Goal: Task Accomplishment & Management: Manage account settings

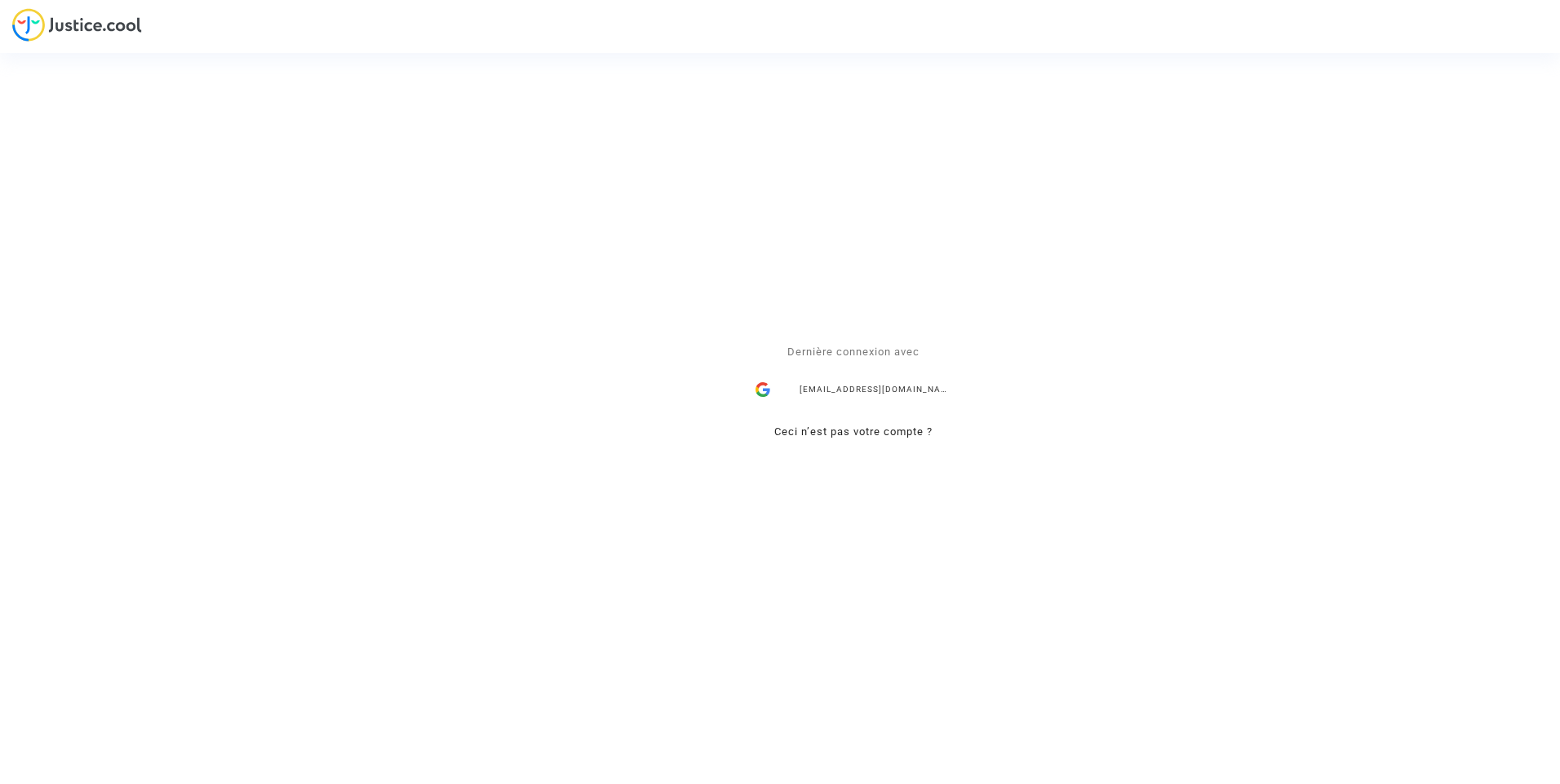
drag, startPoint x: 895, startPoint y: 385, endPoint x: 1072, endPoint y: 393, distance: 177.2
click at [897, 383] on div "ealvarez@reclamaciondevuelos.com" at bounding box center [853, 390] width 212 height 32
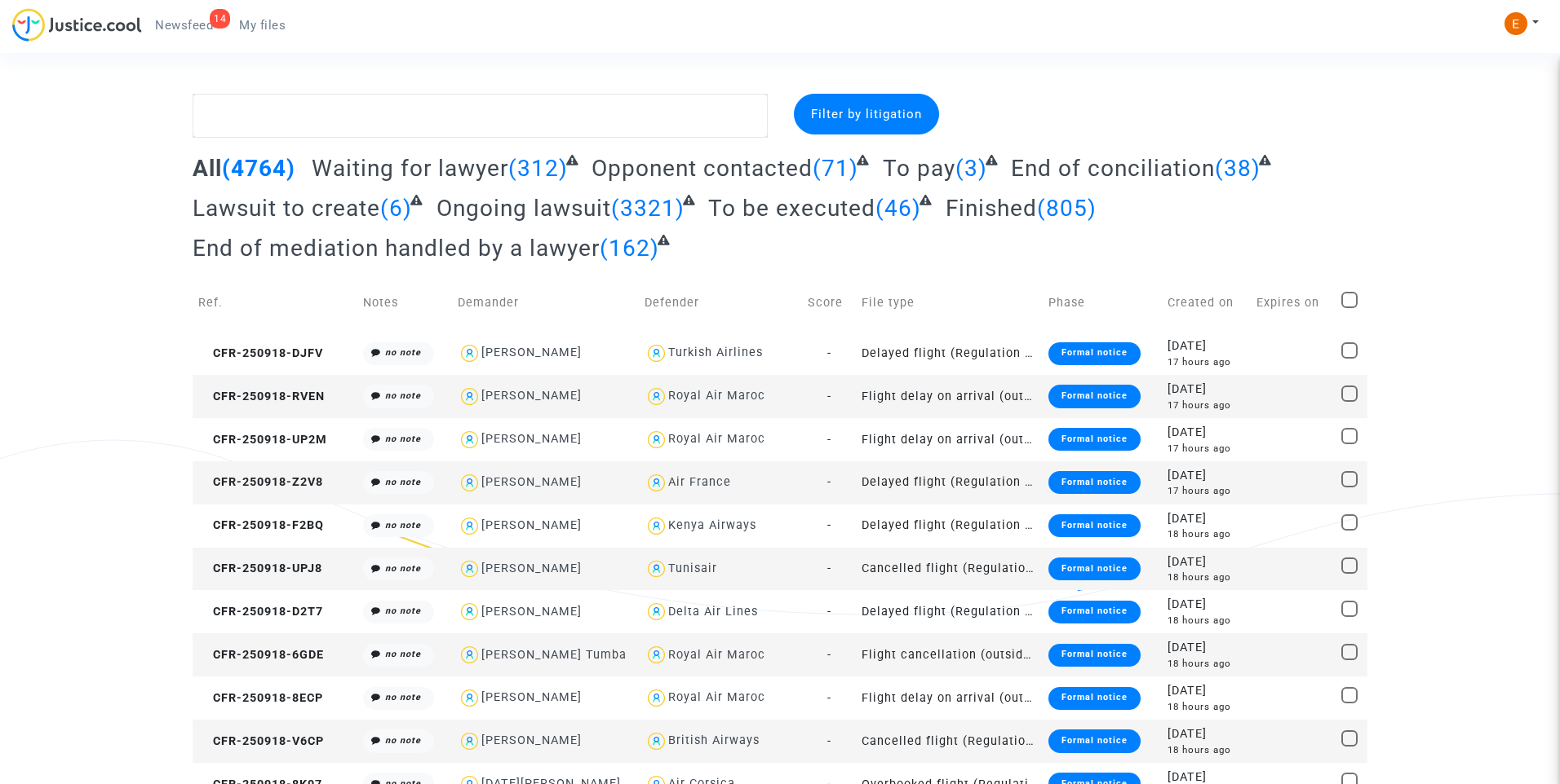
click at [195, 15] on link "14 Newsfeed" at bounding box center [183, 25] width 84 height 25
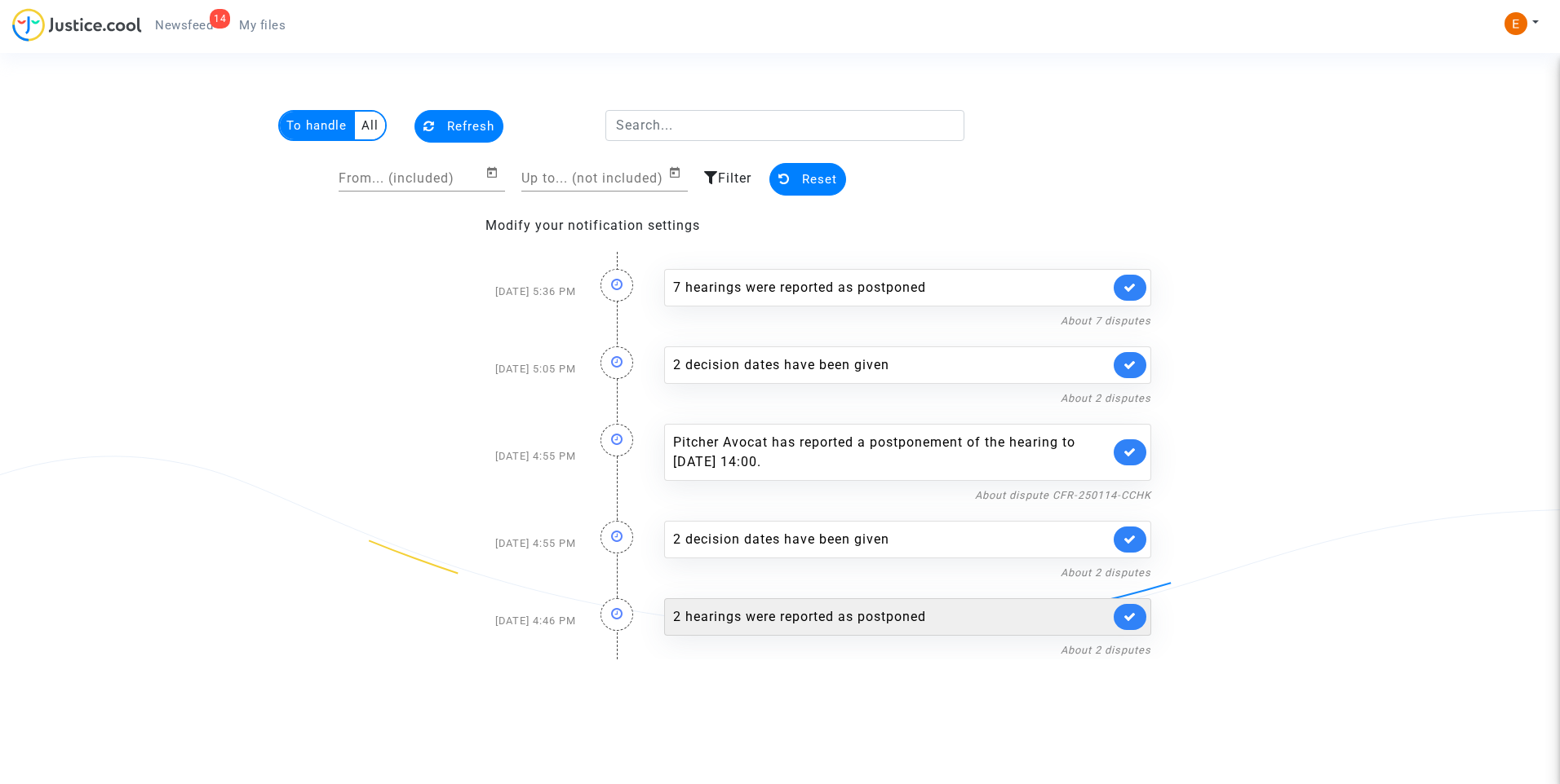
click at [793, 623] on div "2 hearings were reported as postponed" at bounding box center [892, 617] width 436 height 20
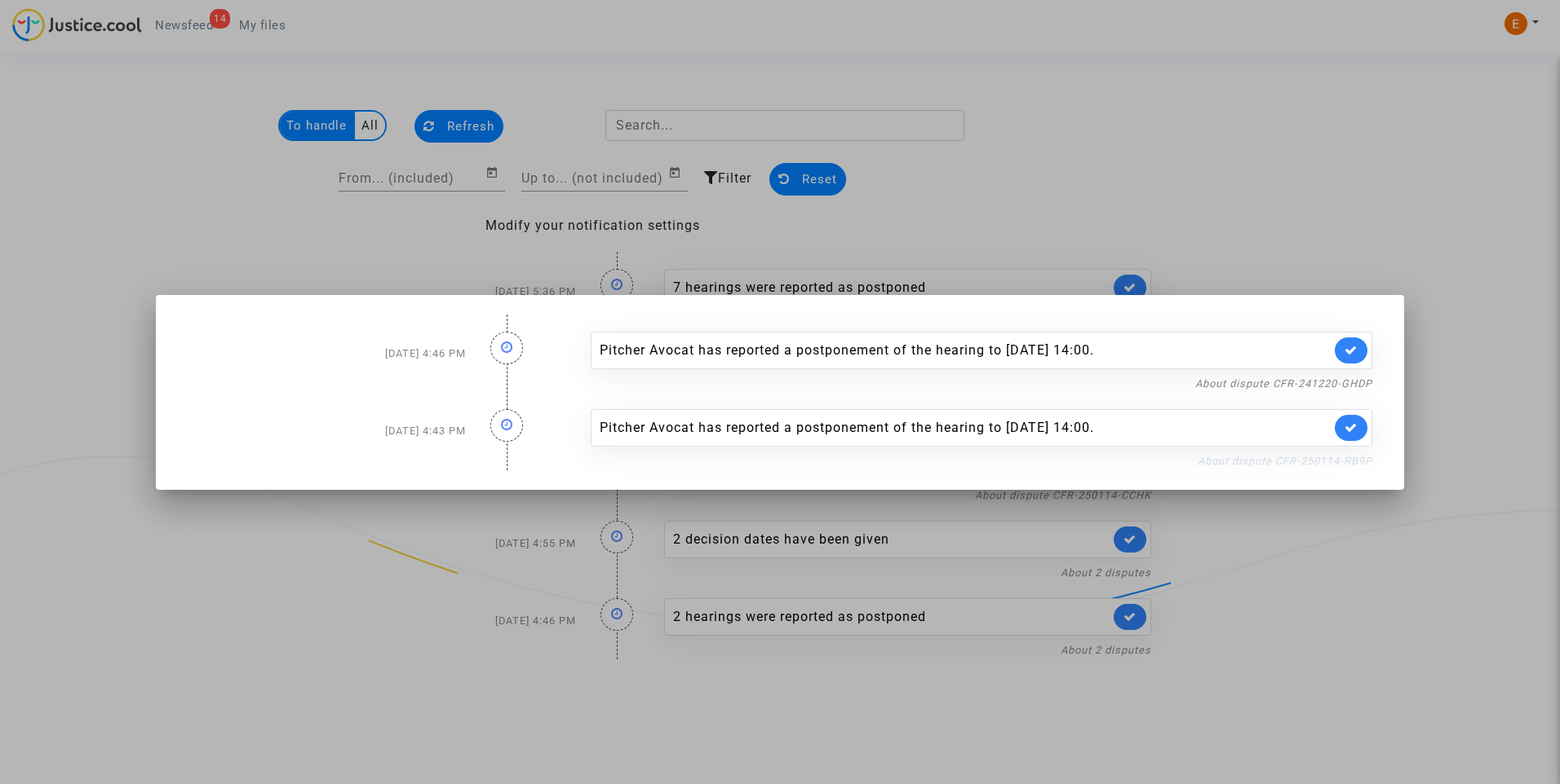
click at [1355, 460] on link "About dispute CFR-250114-RB9P" at bounding box center [1285, 461] width 175 height 12
click at [1356, 429] on icon at bounding box center [1351, 427] width 13 height 12
click at [1333, 381] on link "About dispute CFR-241220-GHDP" at bounding box center [1284, 383] width 177 height 12
click at [1352, 345] on icon at bounding box center [1351, 350] width 13 height 12
click at [1316, 184] on div at bounding box center [780, 392] width 1560 height 784
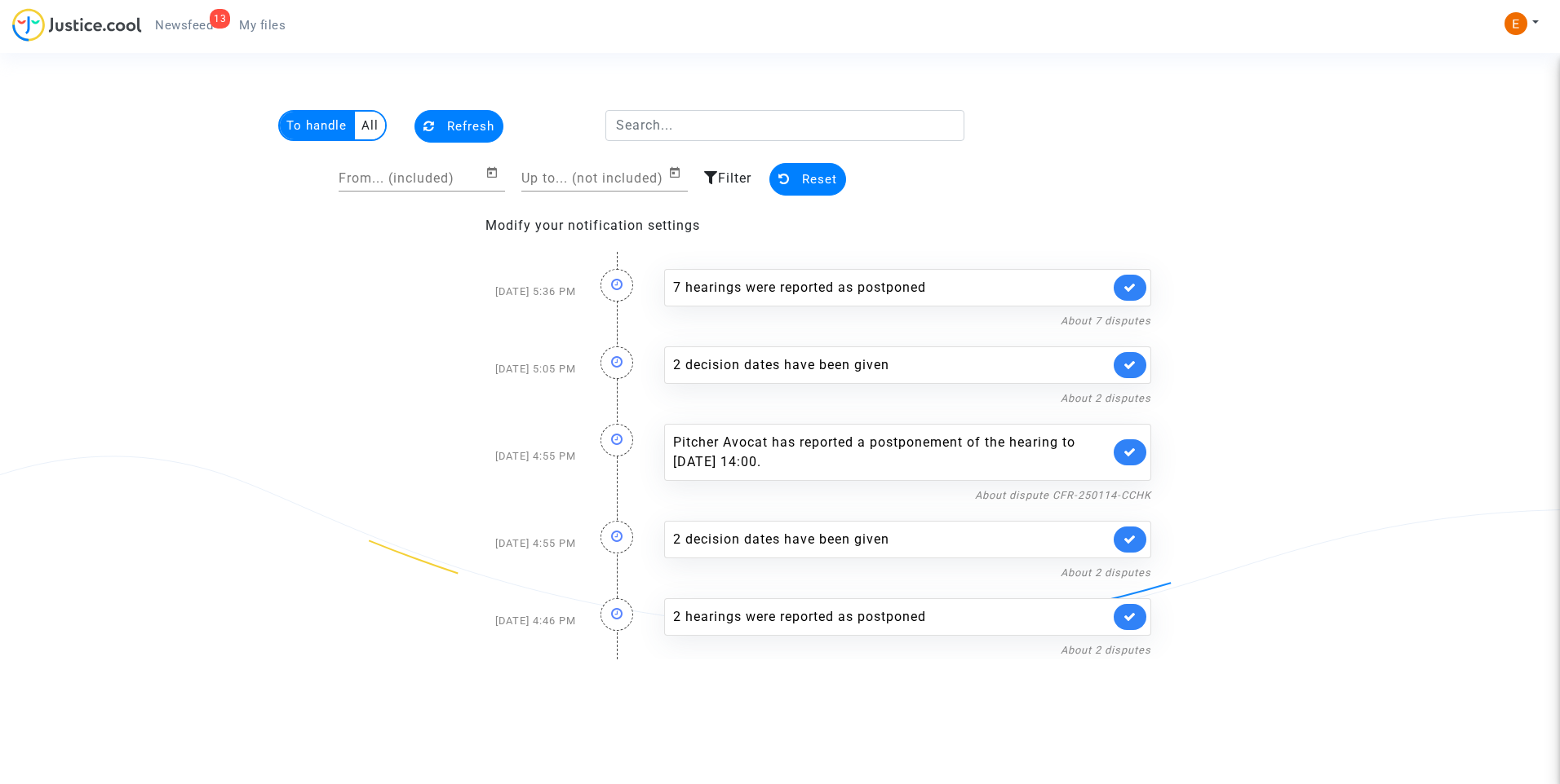
click at [256, 14] on link "My files" at bounding box center [262, 25] width 73 height 25
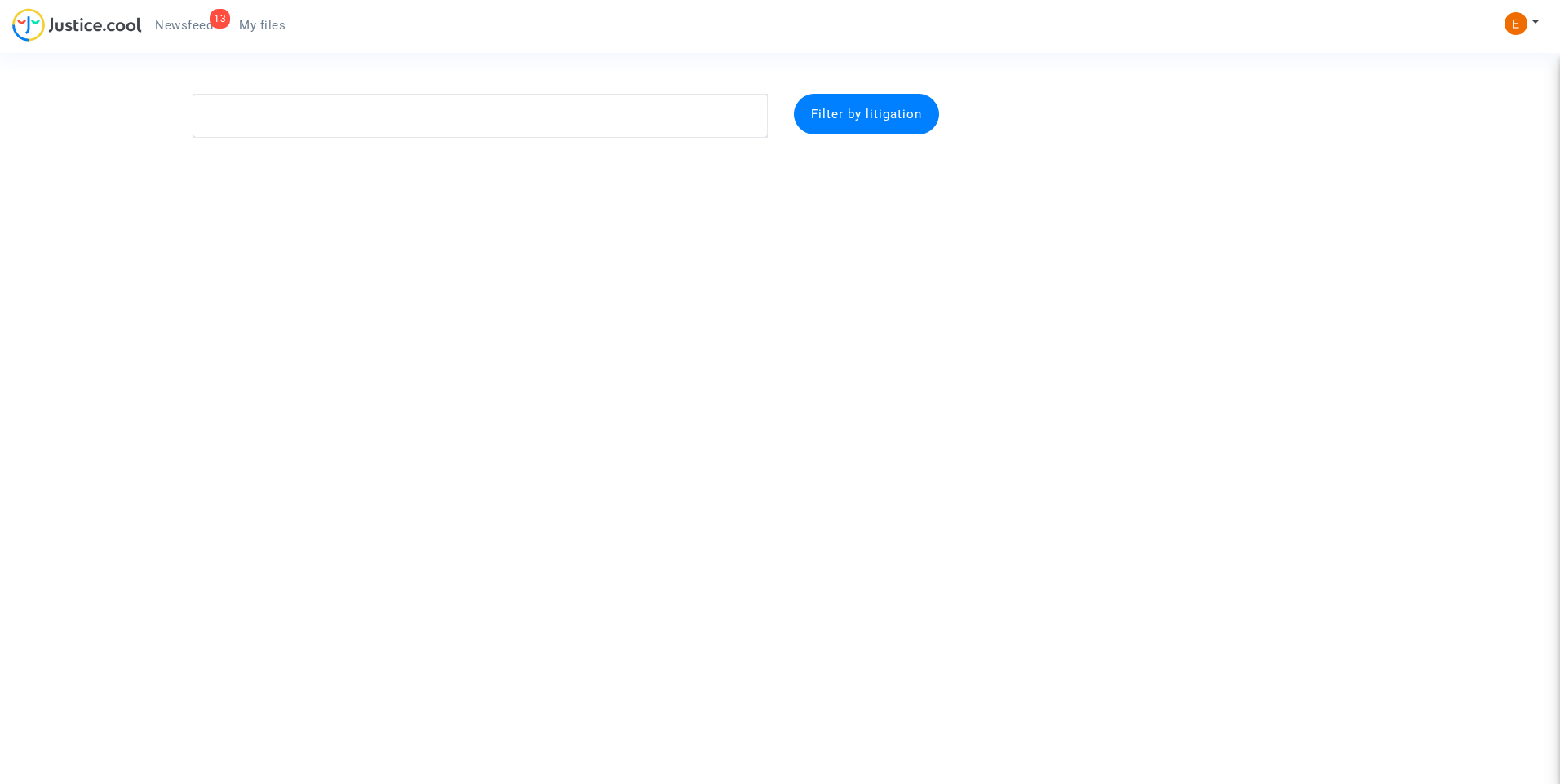
click at [185, 28] on span "Newsfeed" at bounding box center [184, 25] width 58 height 15
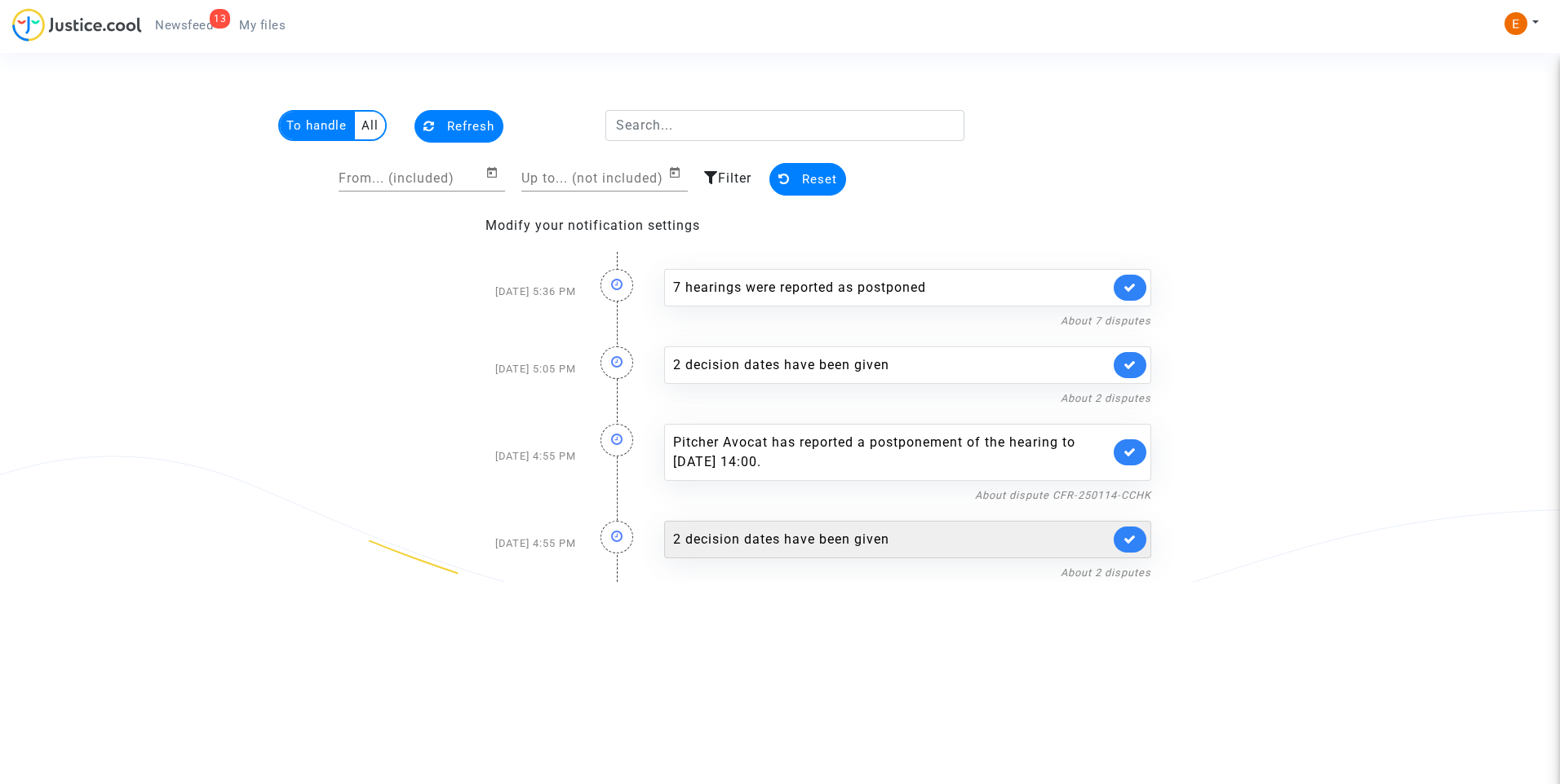
click at [810, 533] on div "2 decision dates have been given" at bounding box center [892, 539] width 436 height 20
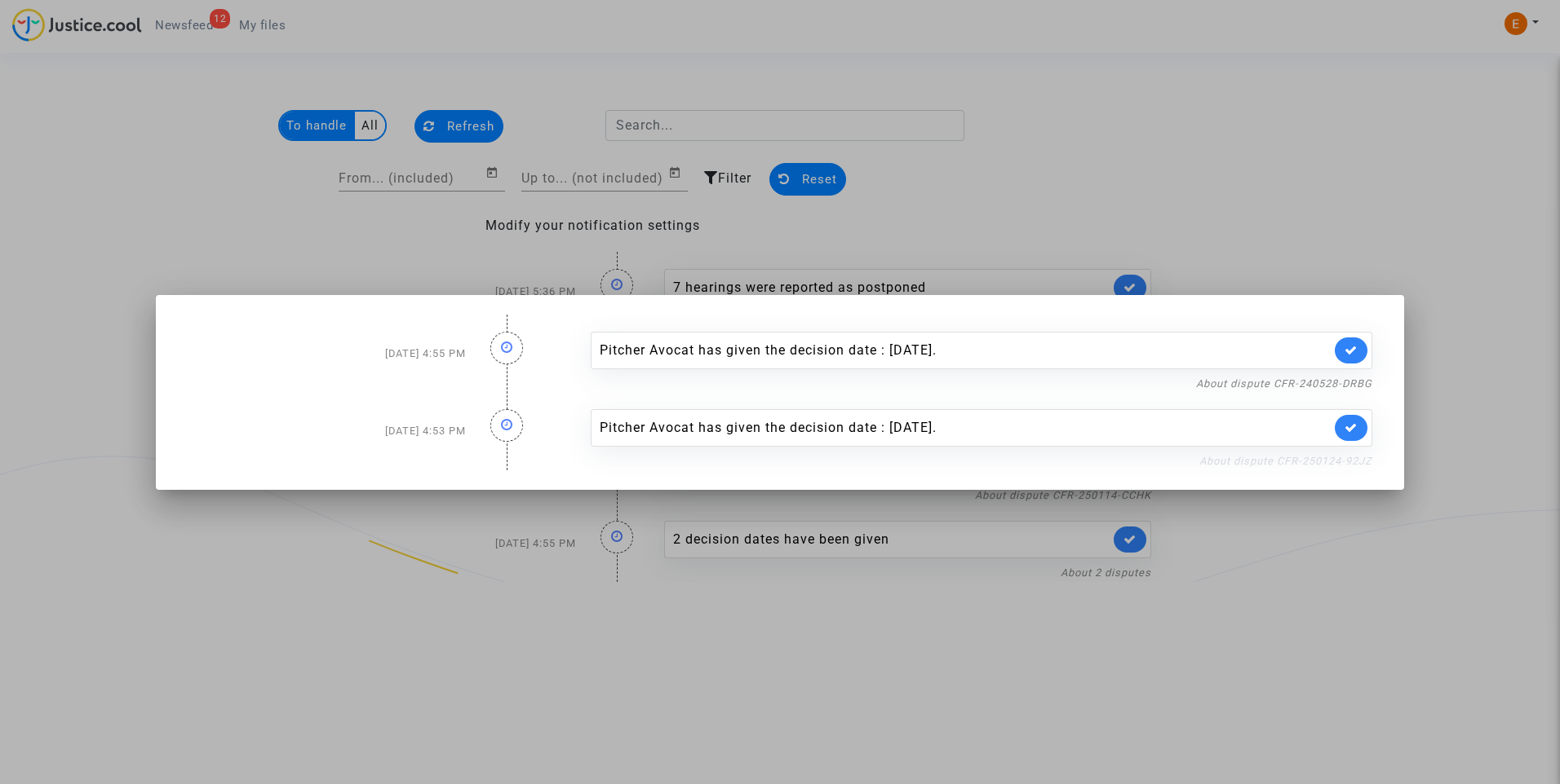
click at [1253, 463] on link "About dispute CFR-250124-92JZ" at bounding box center [1286, 461] width 173 height 12
click at [1355, 428] on icon at bounding box center [1351, 427] width 13 height 12
click at [1347, 388] on link "About dispute CFR-240528-DRBG" at bounding box center [1284, 383] width 176 height 12
click at [1349, 343] on link at bounding box center [1351, 351] width 32 height 27
click at [1337, 223] on div at bounding box center [780, 392] width 1560 height 784
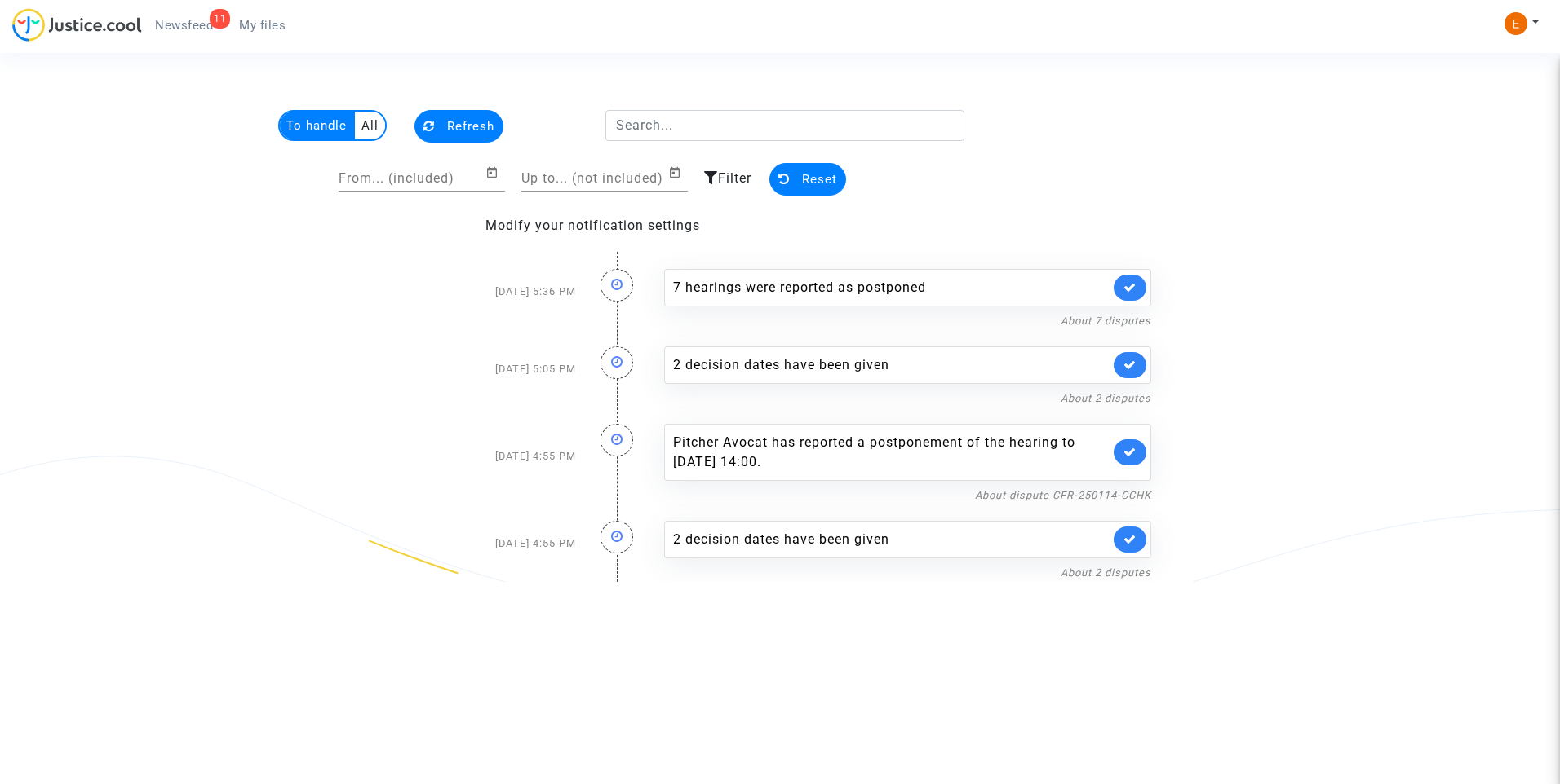
click at [284, 30] on span "My files" at bounding box center [261, 25] width 46 height 15
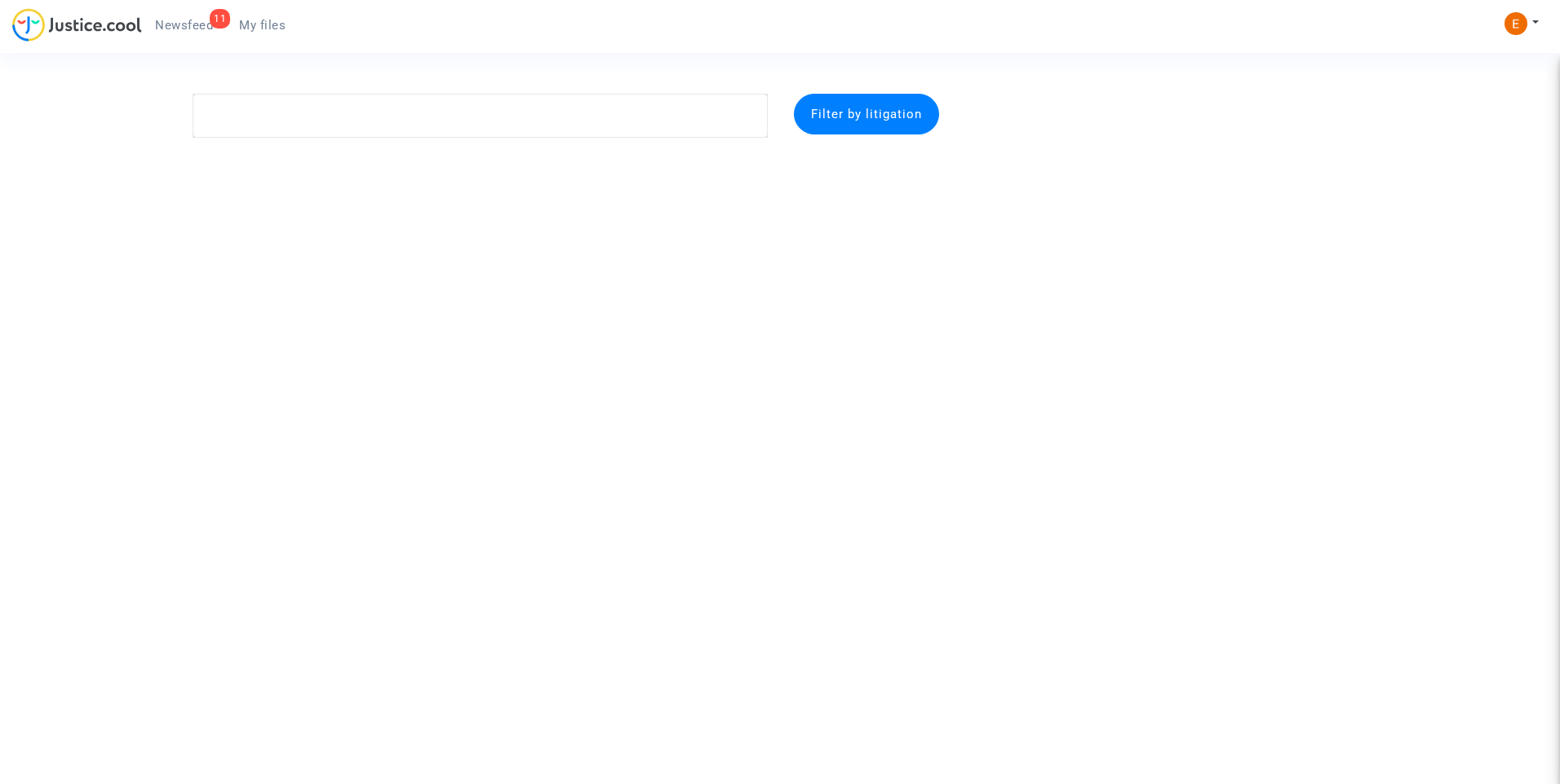
click at [181, 14] on link "11 Newsfeed" at bounding box center [183, 25] width 84 height 25
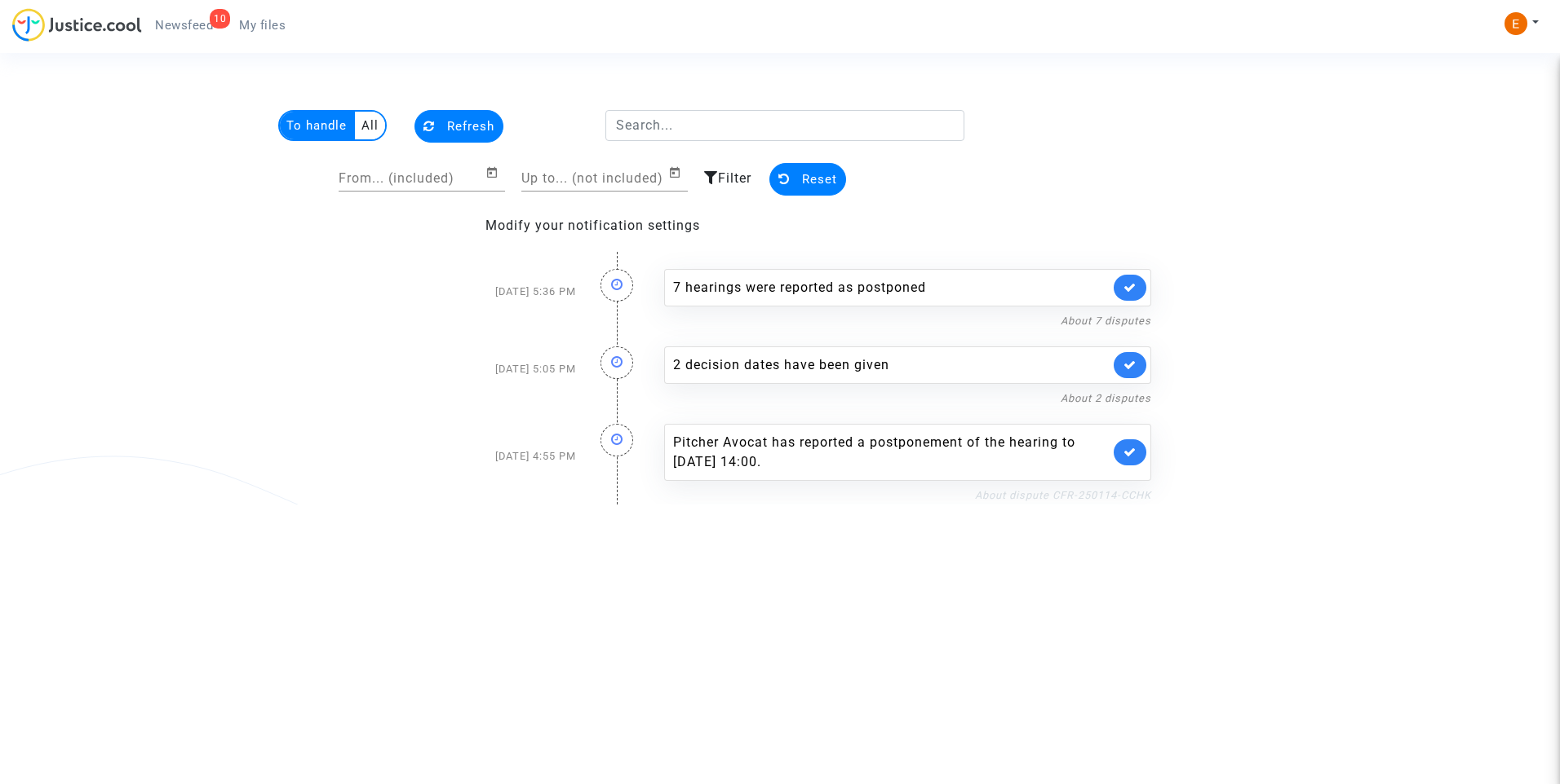
click at [1041, 492] on link "About dispute CFR-250114-CCHK" at bounding box center [1063, 495] width 176 height 12
click at [1129, 453] on icon at bounding box center [1129, 452] width 13 height 12
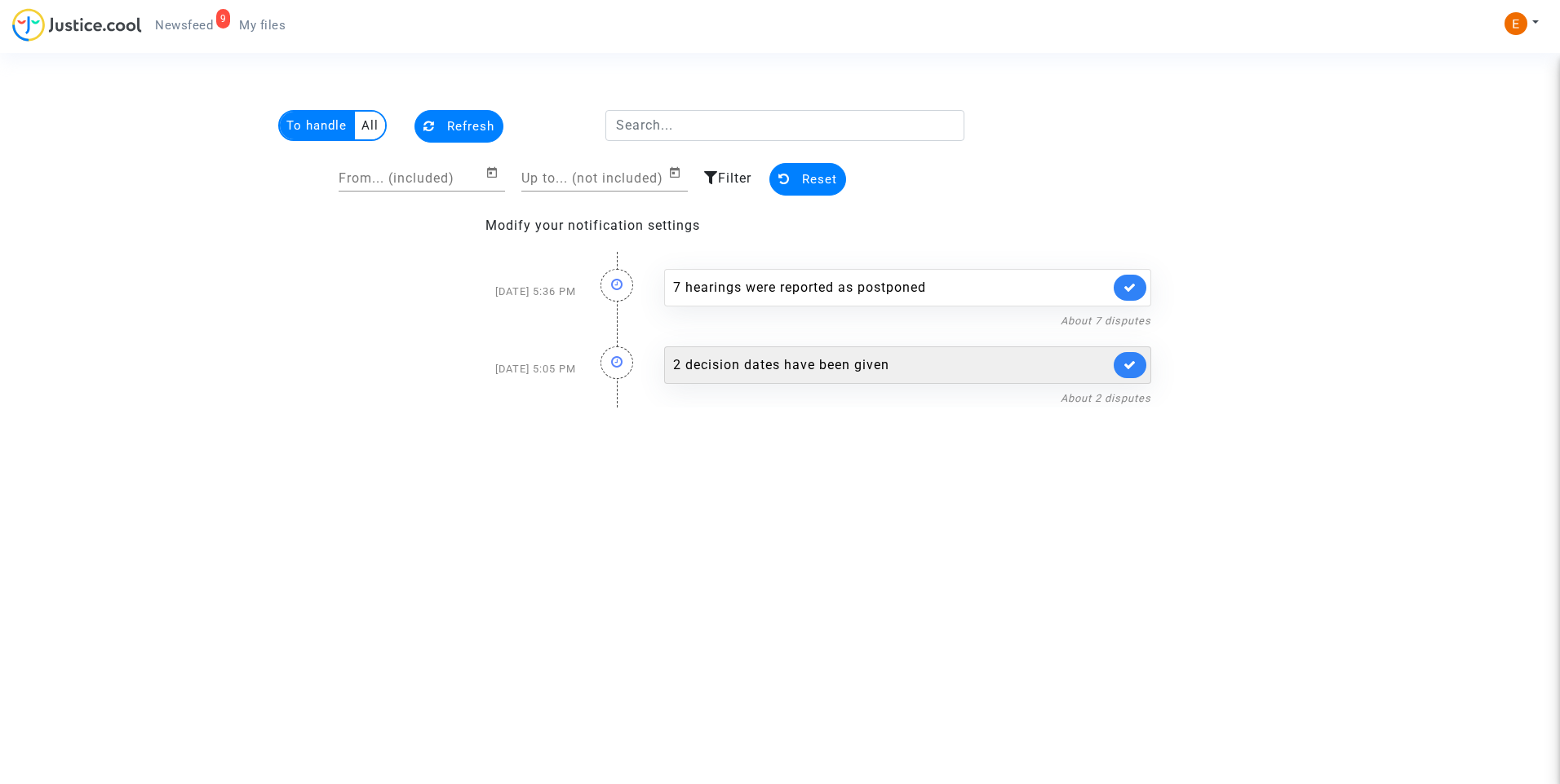
click at [799, 368] on div "2 decision dates have been given" at bounding box center [892, 365] width 436 height 20
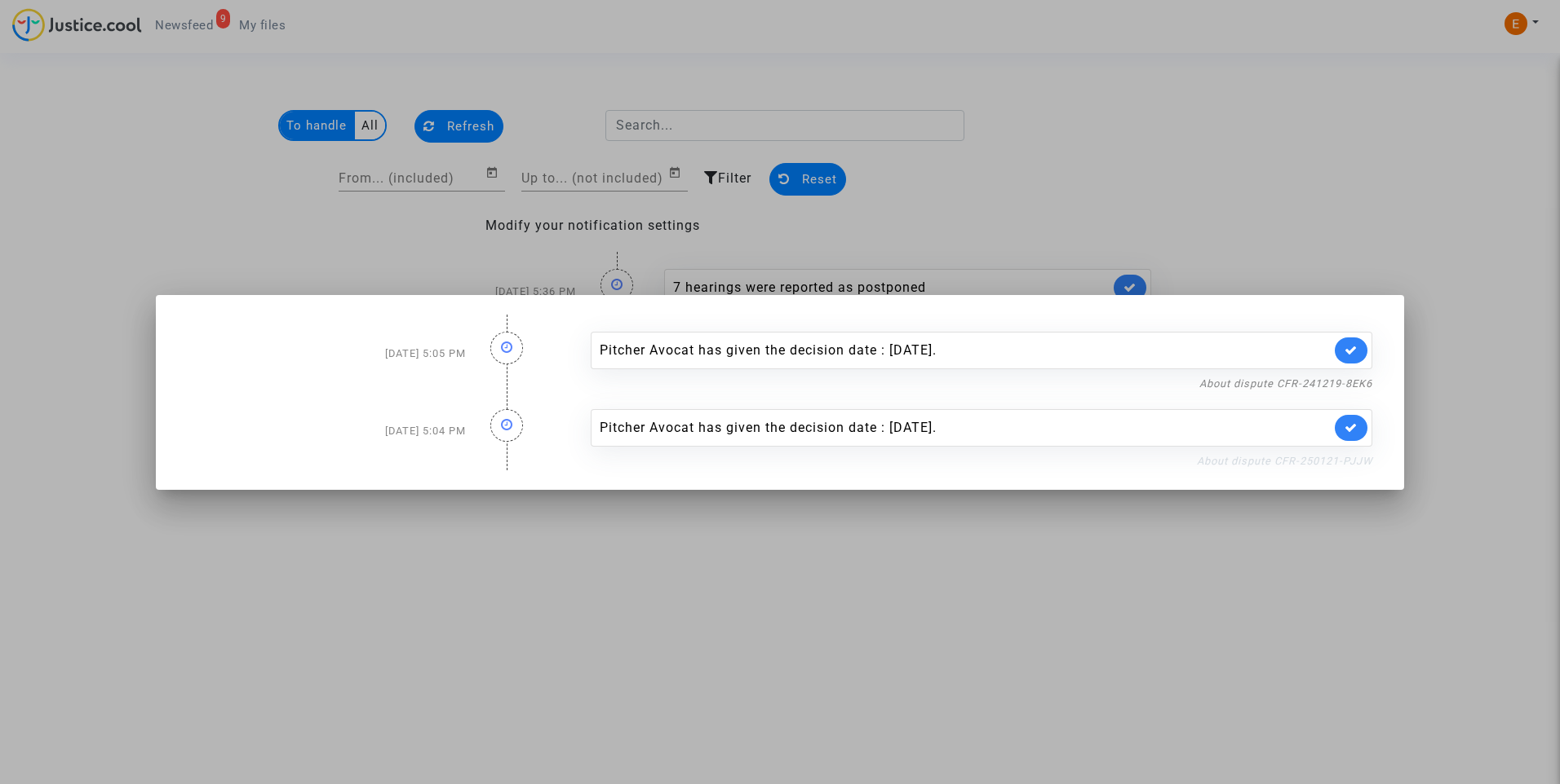
click at [1261, 461] on link "About dispute CFR-250121-PJJW" at bounding box center [1284, 461] width 175 height 12
click at [1345, 429] on icon at bounding box center [1351, 427] width 13 height 12
click at [1345, 386] on link "About dispute CFR-241219-8EK6" at bounding box center [1286, 383] width 173 height 12
click at [1351, 345] on icon at bounding box center [1351, 350] width 13 height 12
drag, startPoint x: 1318, startPoint y: 190, endPoint x: 1122, endPoint y: 165, distance: 197.6
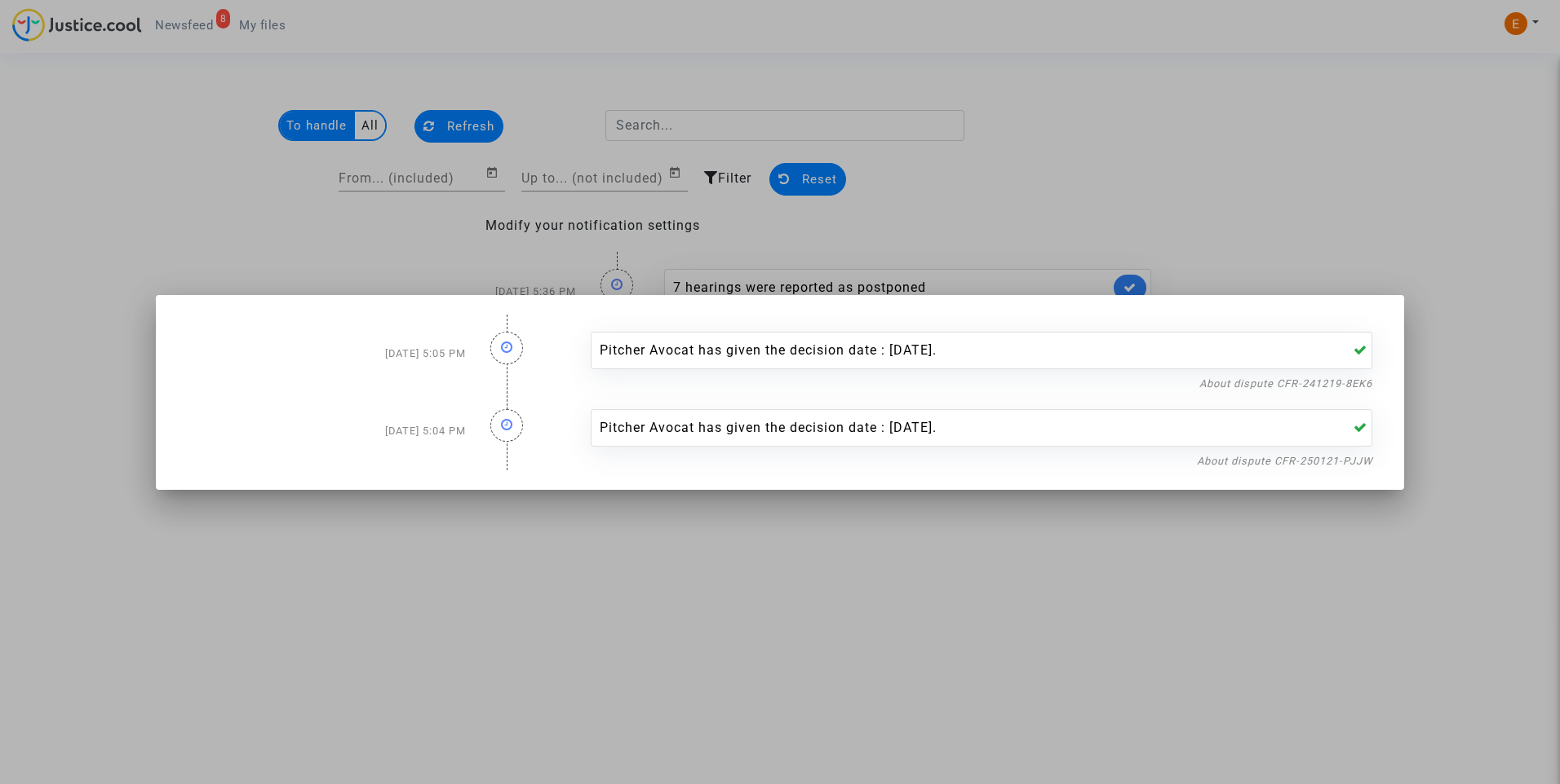
click at [1318, 189] on div at bounding box center [780, 392] width 1560 height 784
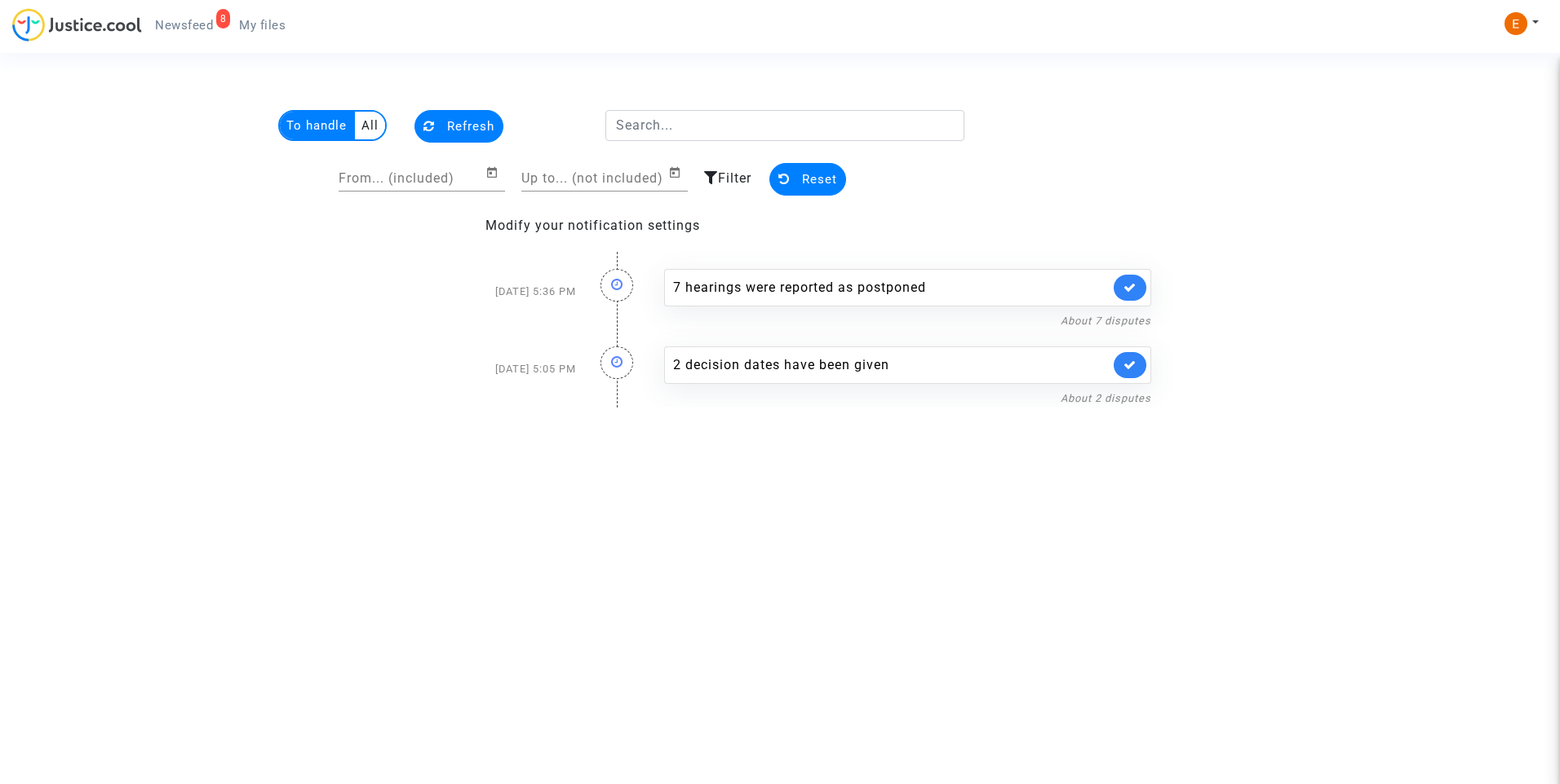
drag, startPoint x: 261, startPoint y: 17, endPoint x: 204, endPoint y: 19, distance: 57.0
click at [261, 17] on link "My files" at bounding box center [262, 25] width 73 height 25
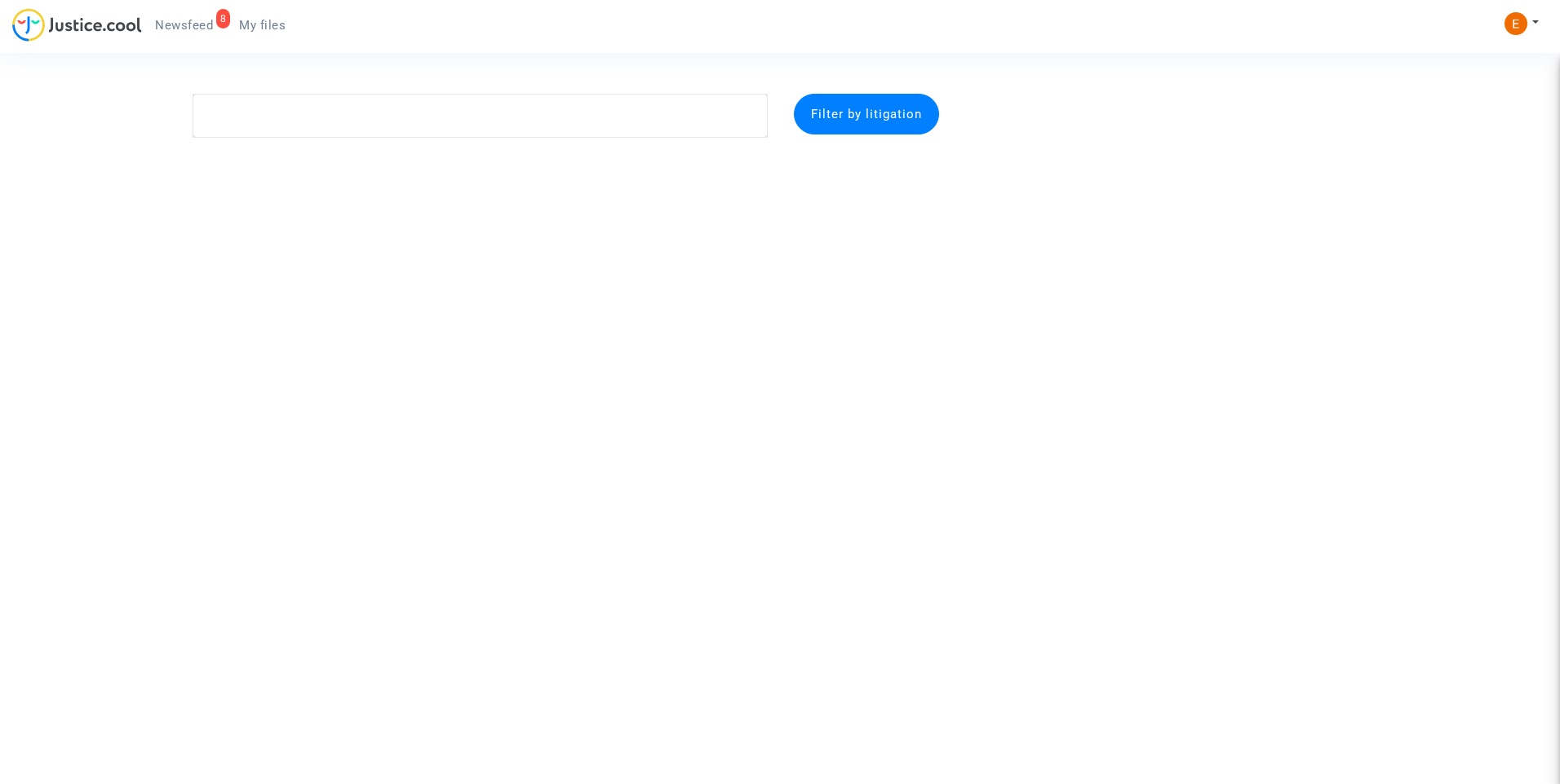
click at [204, 19] on span "Newsfeed" at bounding box center [184, 25] width 58 height 15
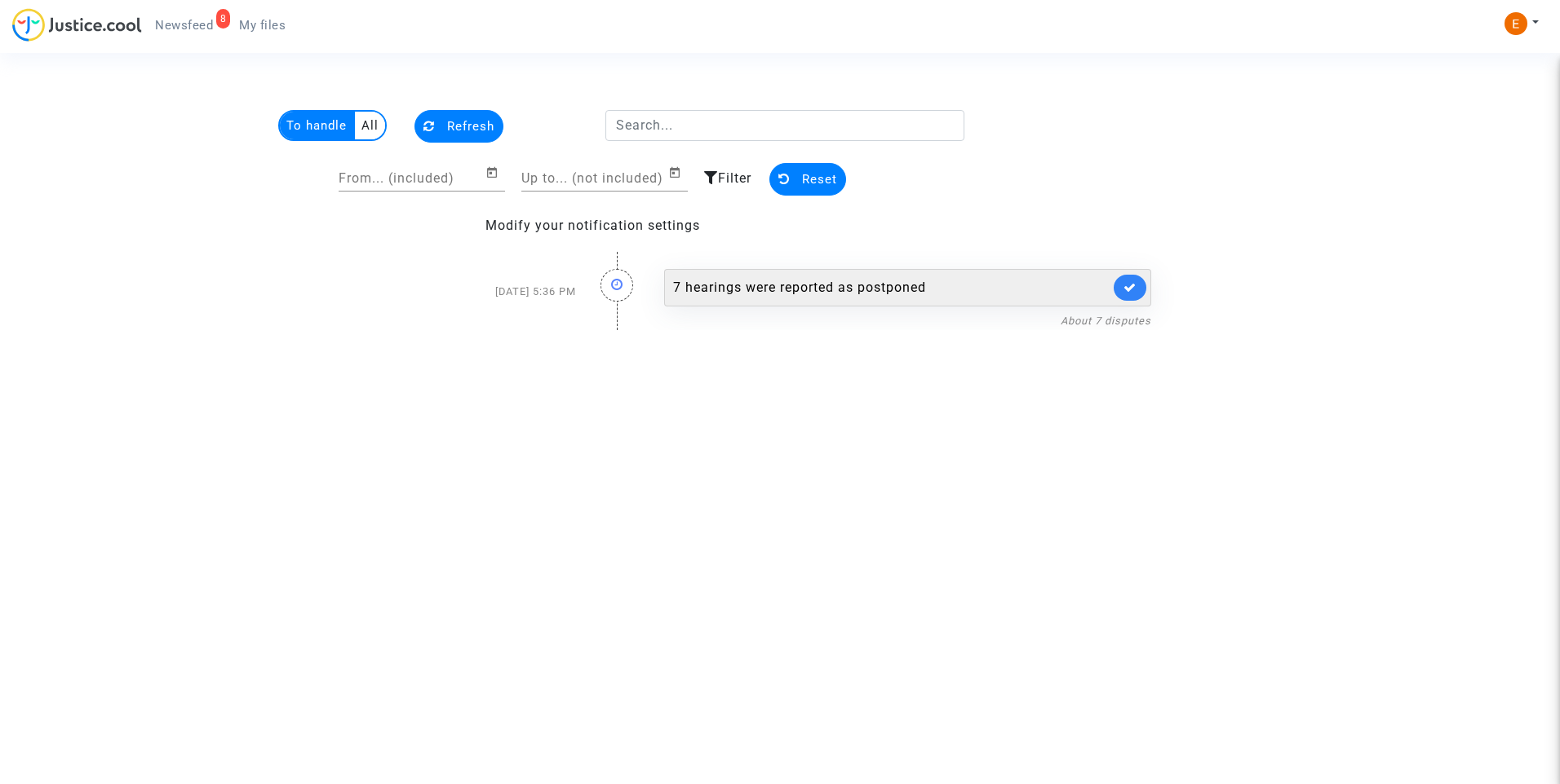
click at [815, 289] on div "7 hearings were reported as postponed" at bounding box center [892, 288] width 436 height 20
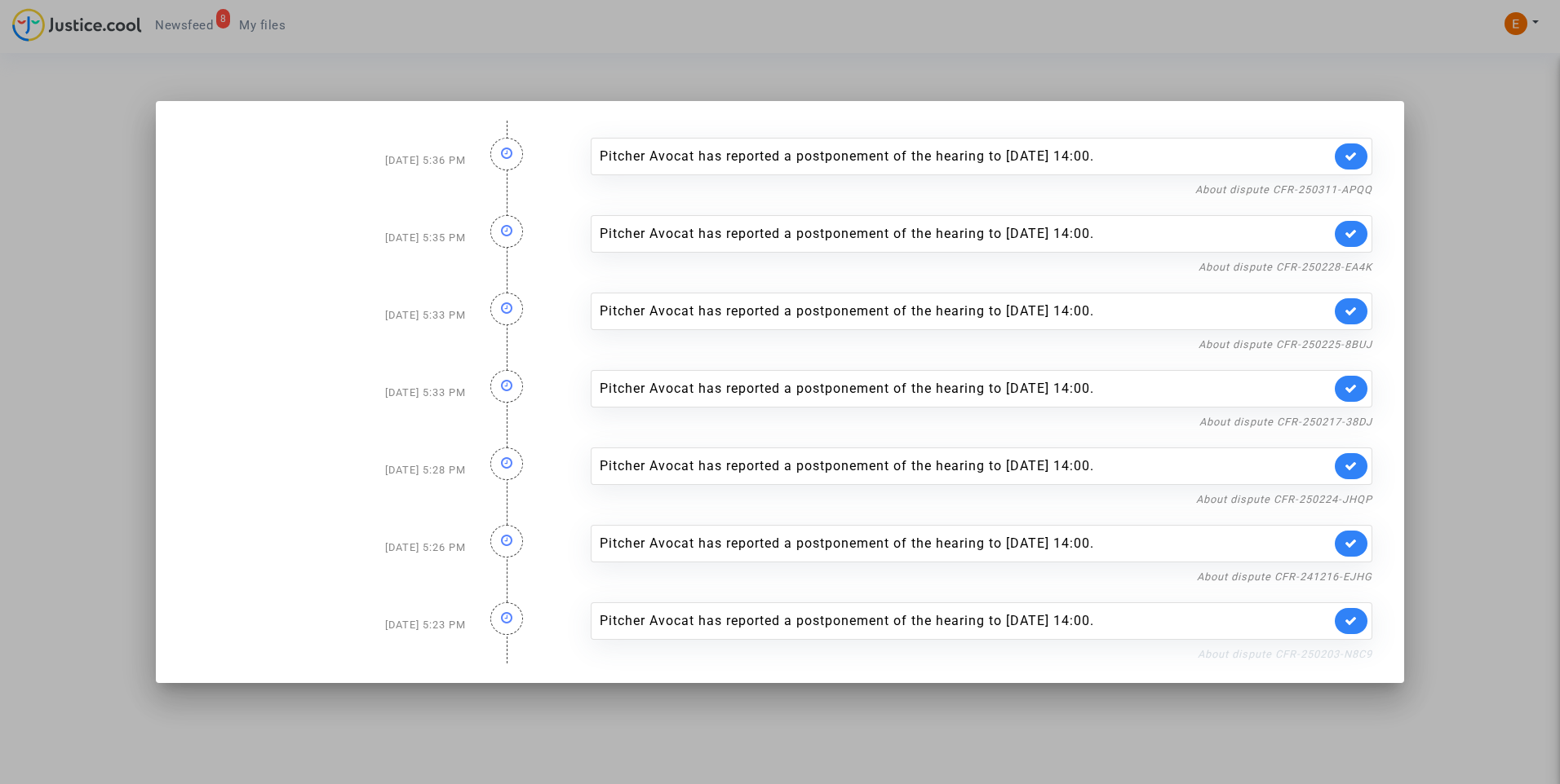
click at [1278, 653] on link "About dispute CFR-250203-N8C9" at bounding box center [1285, 654] width 175 height 12
click at [1355, 616] on icon at bounding box center [1351, 621] width 13 height 12
click at [1355, 577] on link "About dispute CFR-241216-EJHG" at bounding box center [1284, 577] width 175 height 12
click at [1350, 542] on icon at bounding box center [1351, 543] width 13 height 12
click at [1348, 500] on link "About dispute CFR-250224-JHQP" at bounding box center [1284, 499] width 176 height 12
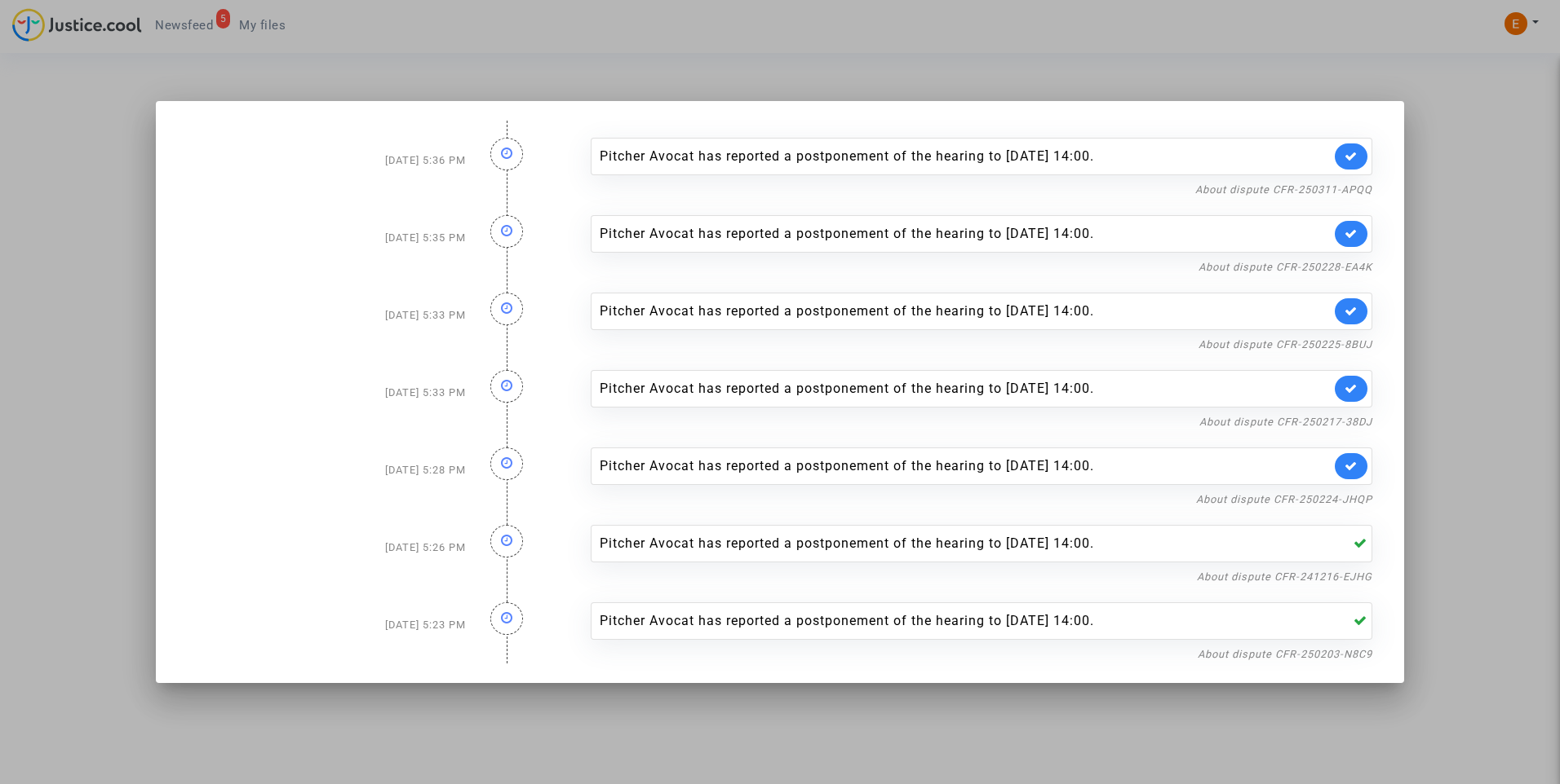
click at [1358, 470] on link at bounding box center [1351, 466] width 32 height 27
click at [1352, 415] on nf-filterlink "About dispute CFR-250217-38DJ" at bounding box center [1286, 421] width 173 height 16
click at [1350, 421] on link "About dispute CFR-250217-38DJ" at bounding box center [1286, 421] width 173 height 12
click at [1350, 390] on icon at bounding box center [1351, 388] width 13 height 12
click at [1351, 342] on link "About dispute CFR-250225-8BUJ" at bounding box center [1285, 344] width 174 height 12
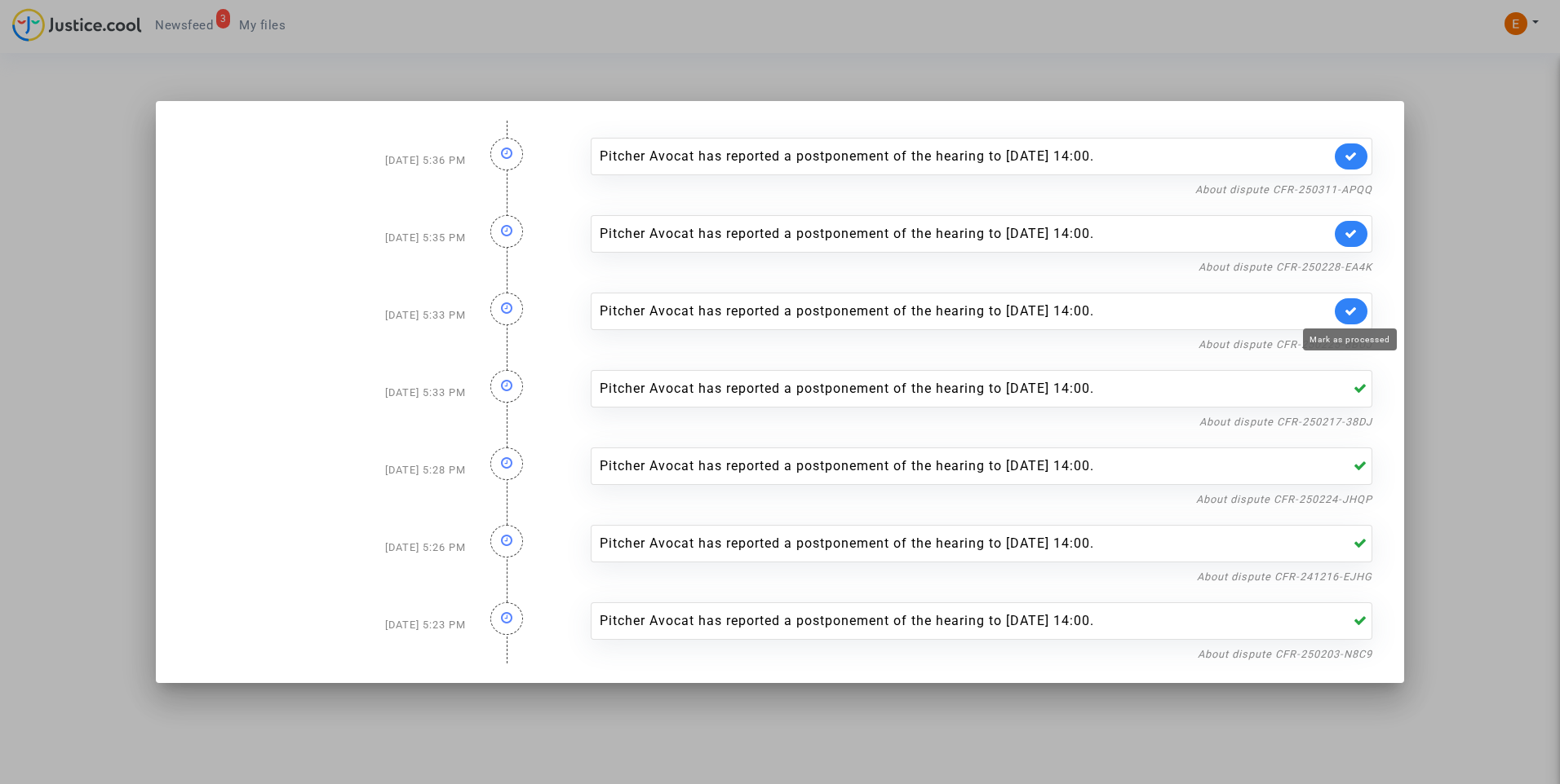
click at [1356, 311] on icon at bounding box center [1351, 310] width 13 height 12
click at [1355, 263] on link "About dispute CFR-250228-EA4K" at bounding box center [1285, 267] width 174 height 12
click at [1355, 230] on icon at bounding box center [1351, 234] width 13 height 12
click at [1349, 190] on link "About dispute CFR-250311-APQQ" at bounding box center [1284, 190] width 177 height 12
click at [1346, 151] on icon at bounding box center [1351, 156] width 13 height 12
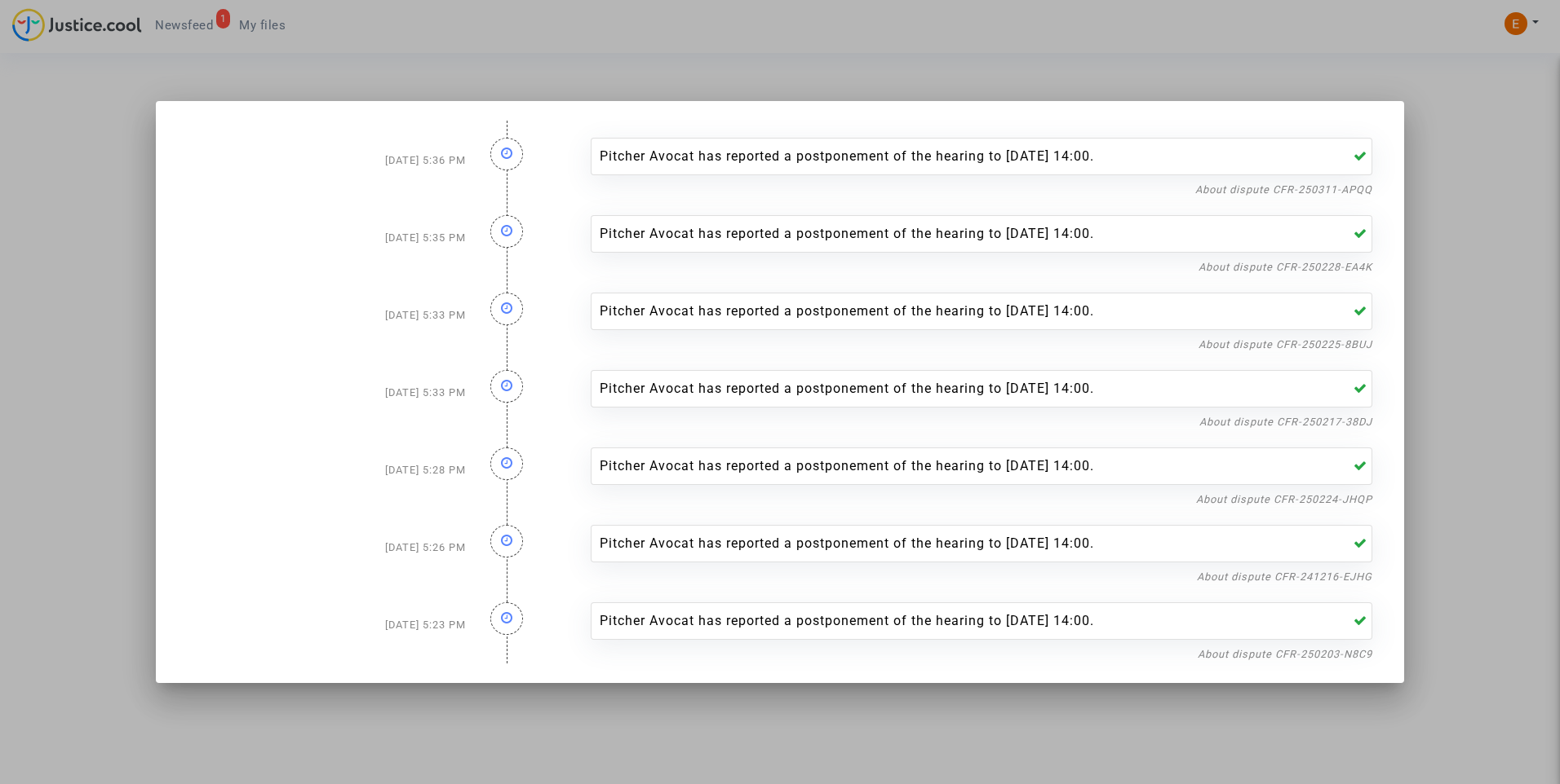
click at [1105, 55] on div at bounding box center [780, 392] width 1560 height 784
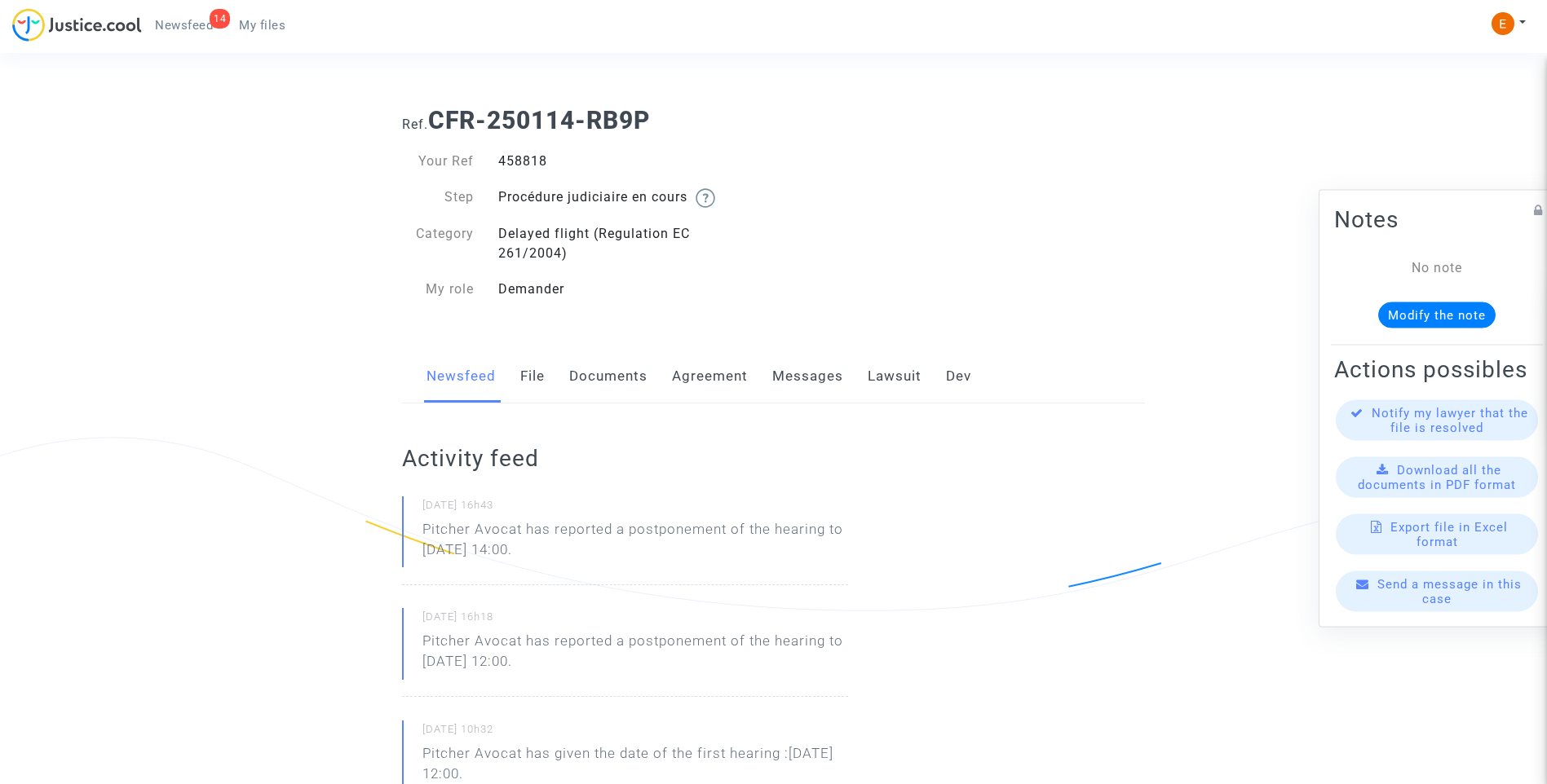
click at [533, 158] on div "458818" at bounding box center [630, 161] width 288 height 20
copy div "458818"
click at [608, 560] on p "Pitcher Avocat has reported a postponement of the hearing to [DATE] 14:00." at bounding box center [635, 544] width 426 height 49
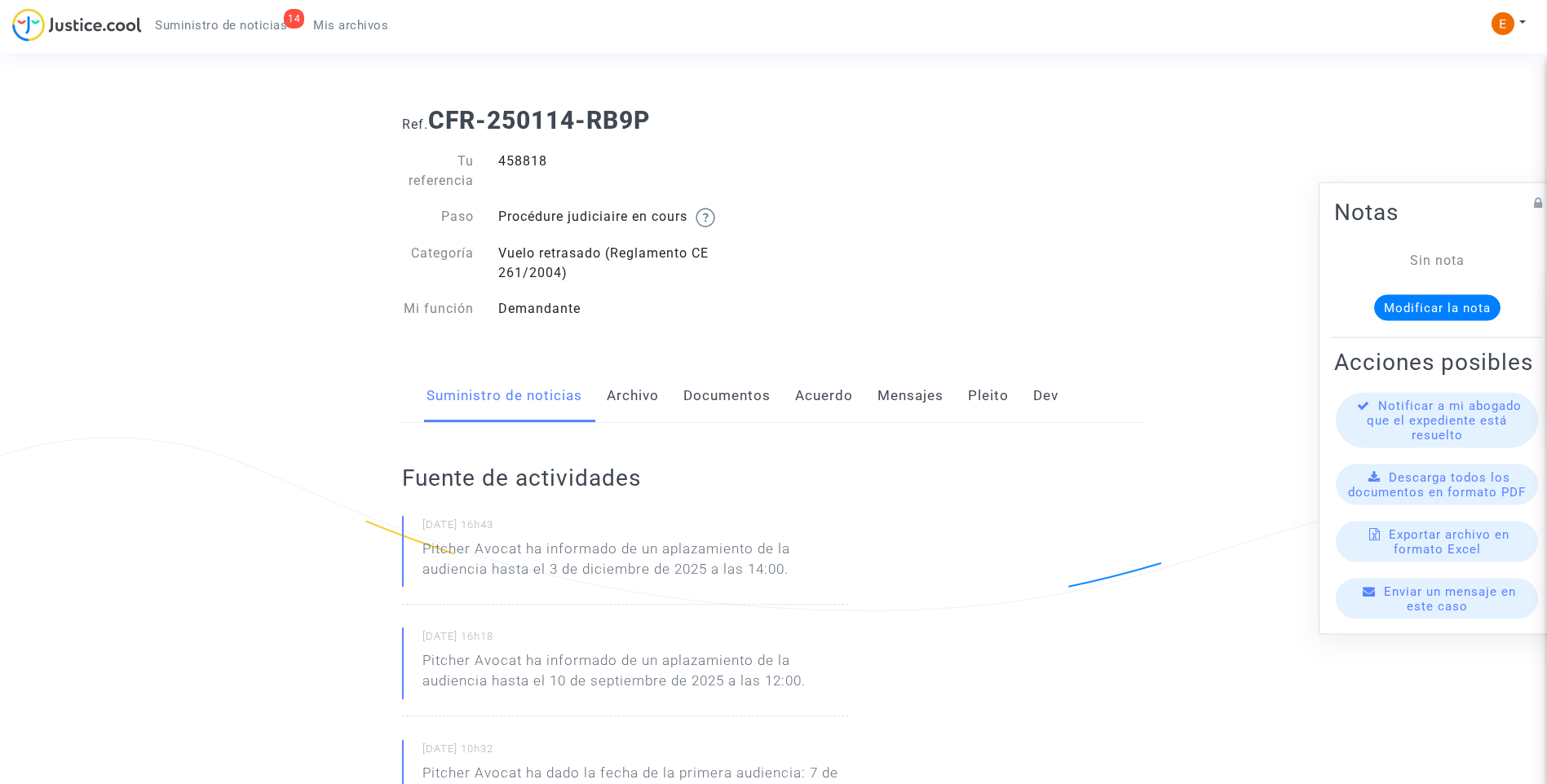
click at [635, 567] on p "Pitcher Avocat ha informado de un aplazamiento de la audiencia hasta el 3 de di…" at bounding box center [635, 564] width 426 height 49
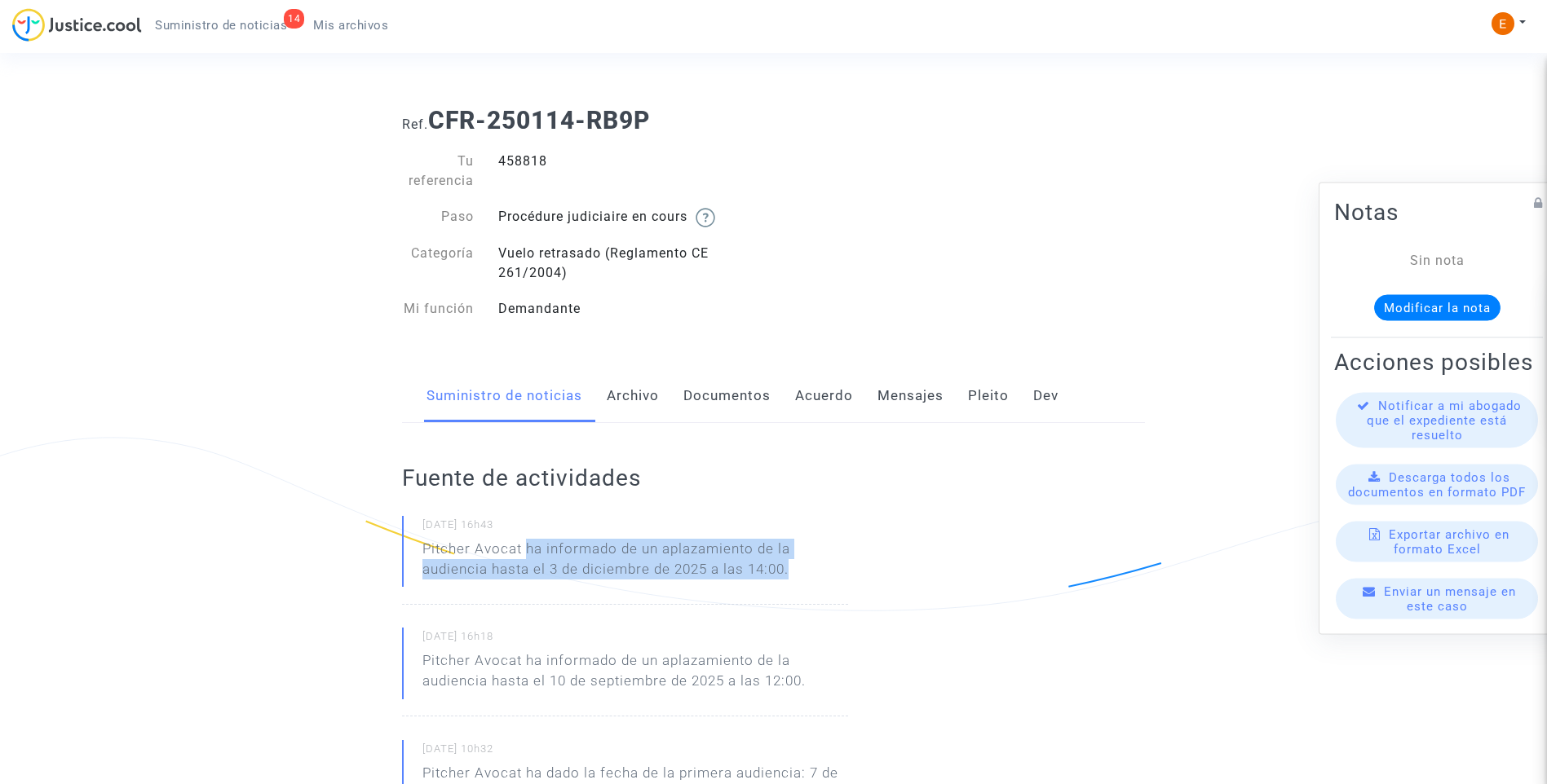
drag, startPoint x: 528, startPoint y: 545, endPoint x: 809, endPoint y: 571, distance: 282.2
click at [809, 571] on p "Pitcher Avocat ha informado de un aplazamiento de la audiencia hasta el 3 de di…" at bounding box center [635, 564] width 426 height 49
drag, startPoint x: 809, startPoint y: 571, endPoint x: 780, endPoint y: 563, distance: 30.1
copy p "ha informado de un aplazamiento de la audiencia hasta el 3 de diciembre de 2025…"
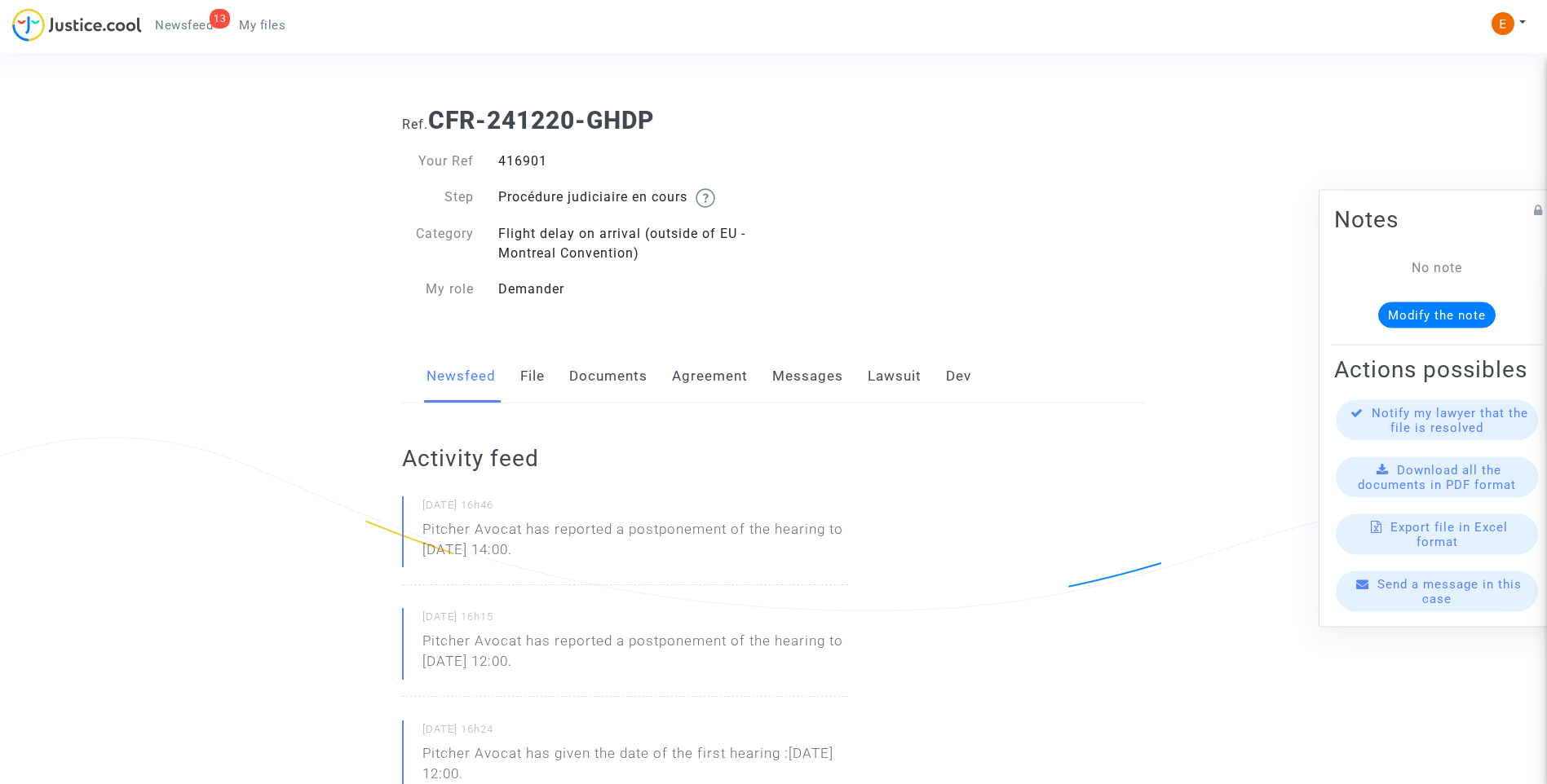
click at [520, 158] on div "416901" at bounding box center [630, 161] width 288 height 20
copy div "416901"
drag, startPoint x: 601, startPoint y: 549, endPoint x: 405, endPoint y: 530, distance: 196.9
click at [405, 530] on div "18/09/2025 - 16h46 Pitcher Avocat has reported a postponement of the hearing to…" at bounding box center [625, 540] width 446 height 88
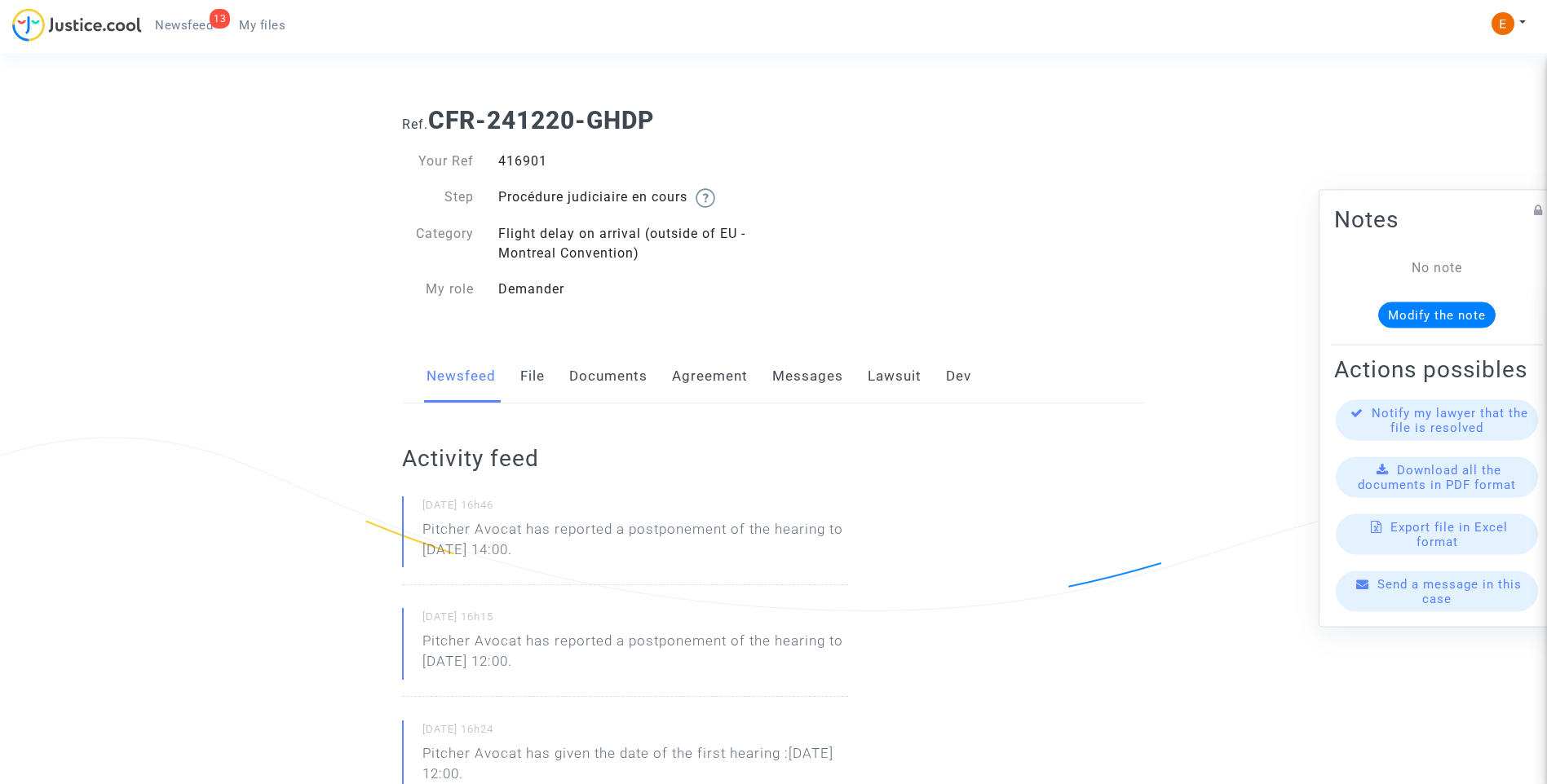
drag, startPoint x: 405, startPoint y: 530, endPoint x: 449, endPoint y: 534, distance: 44.2
click at [587, 540] on p "Pitcher Avocat ha informado de un aplazamiento de la audiencia hasta el 7 de en…" at bounding box center [635, 544] width 426 height 49
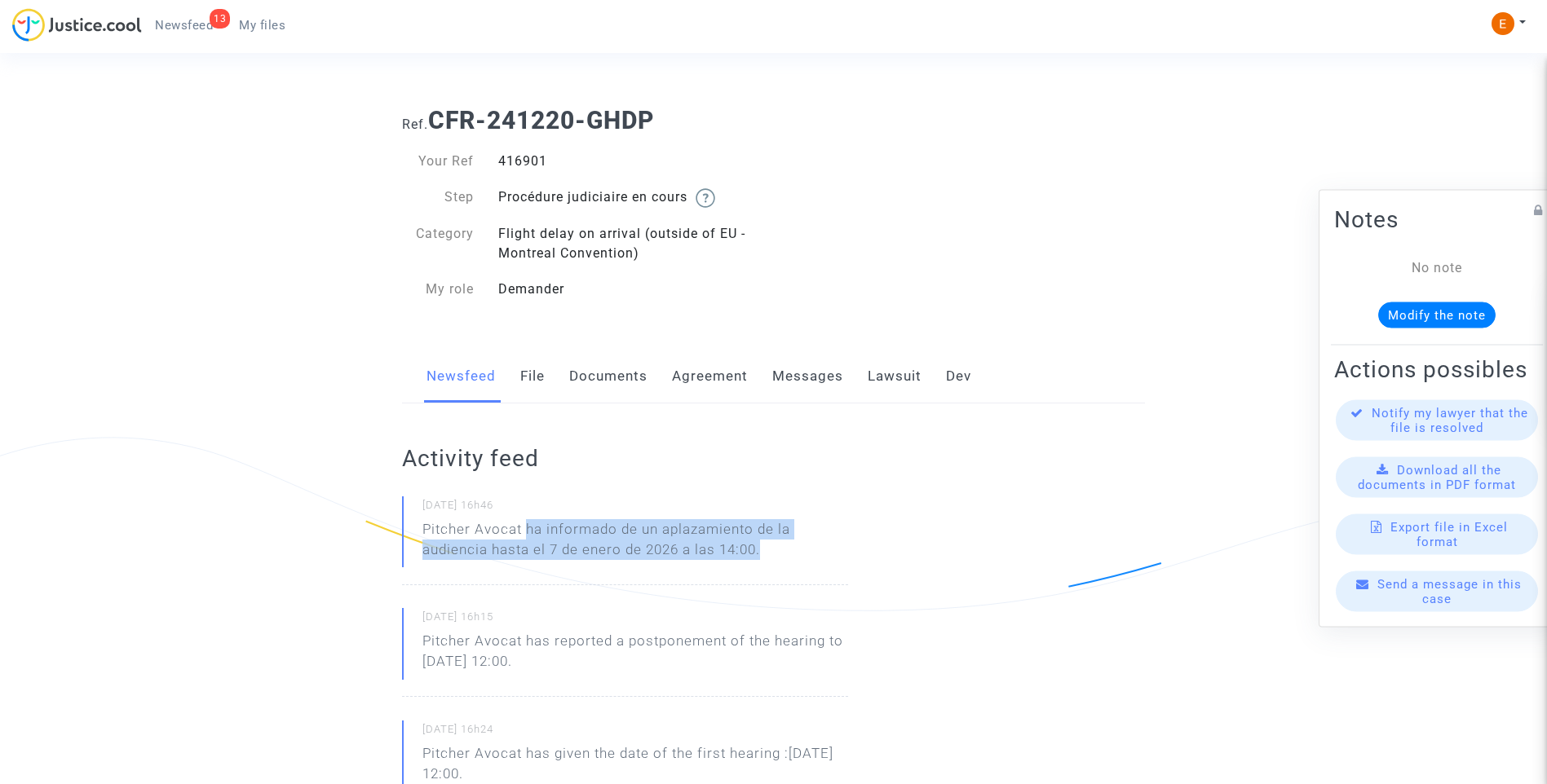
drag, startPoint x: 527, startPoint y: 527, endPoint x: 790, endPoint y: 549, distance: 263.9
click at [790, 549] on p "Pitcher Avocat ha informado de un aplazamiento de la audiencia hasta el 7 de en…" at bounding box center [635, 544] width 426 height 49
drag, startPoint x: 790, startPoint y: 549, endPoint x: 731, endPoint y: 536, distance: 60.4
copy p "ha informado de un aplazamiento de la audiencia hasta el 7 de enero de 2026 a l…"
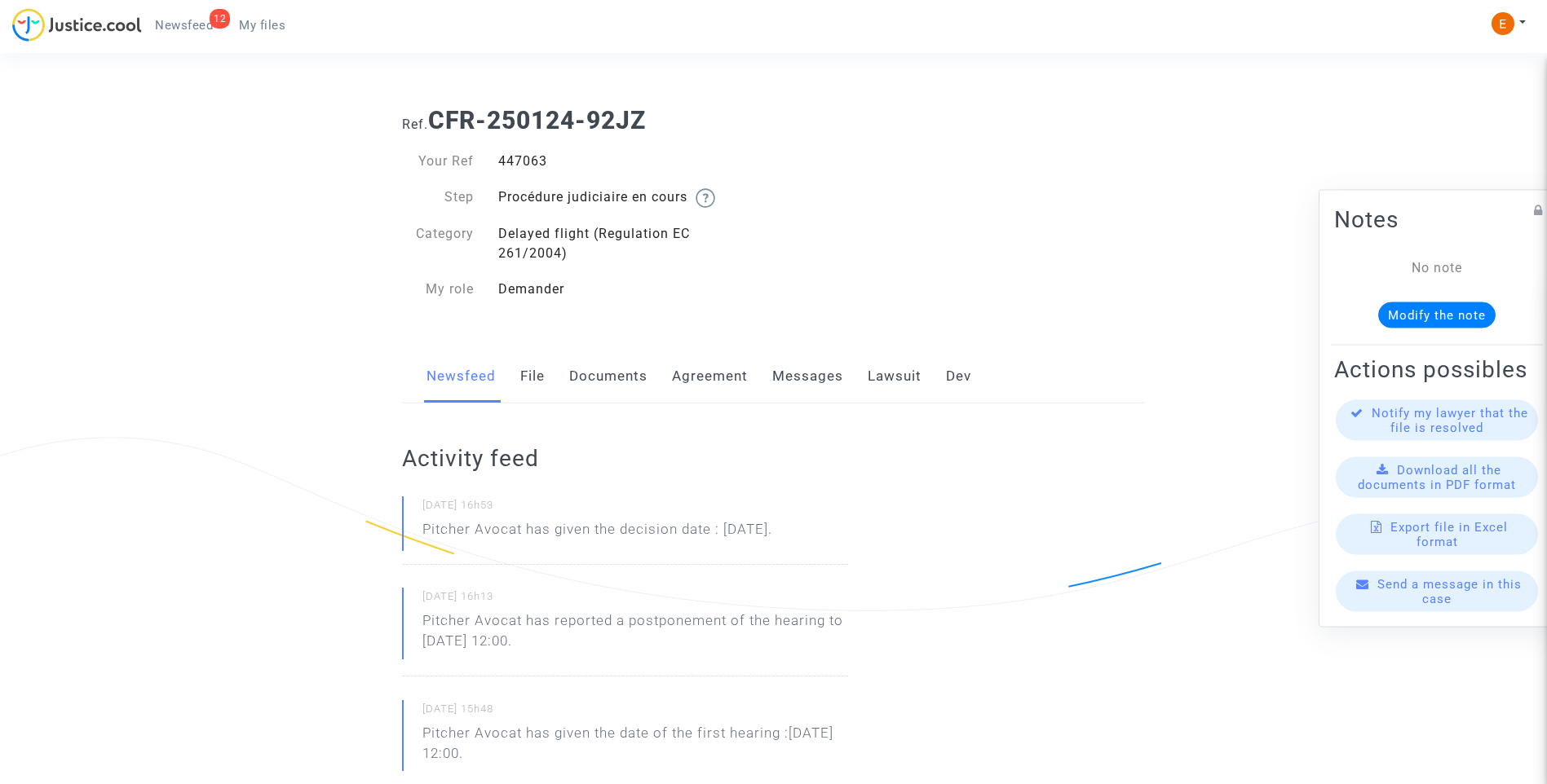
drag, startPoint x: 0, startPoint y: 0, endPoint x: 534, endPoint y: 159, distance: 557.2
drag, startPoint x: 876, startPoint y: 527, endPoint x: 353, endPoint y: 515, distance: 523.1
drag, startPoint x: 418, startPoint y: 527, endPoint x: 889, endPoint y: 529, distance: 471.0
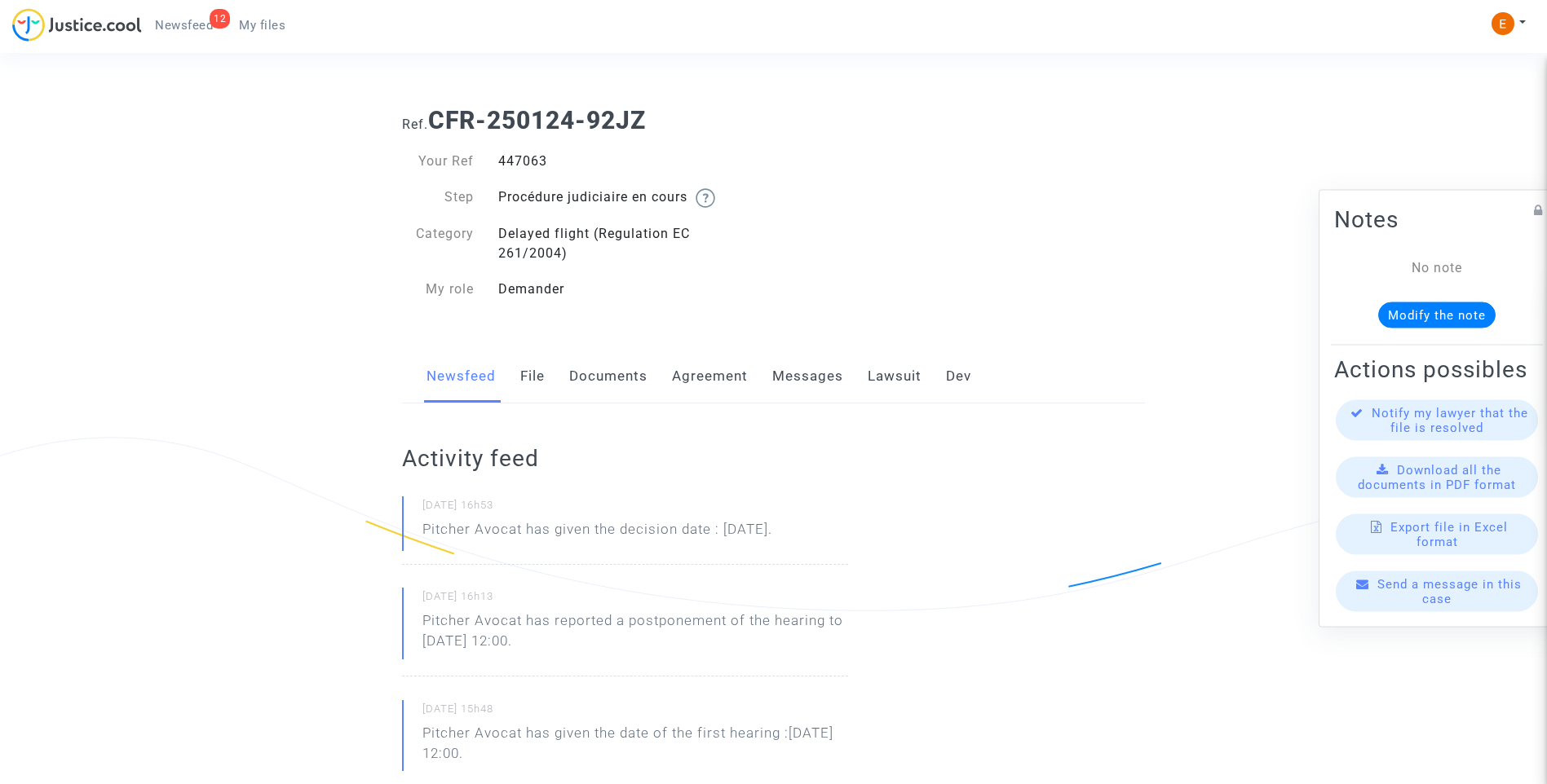
drag, startPoint x: 889, startPoint y: 529, endPoint x: 786, endPoint y: 533, distance: 103.1
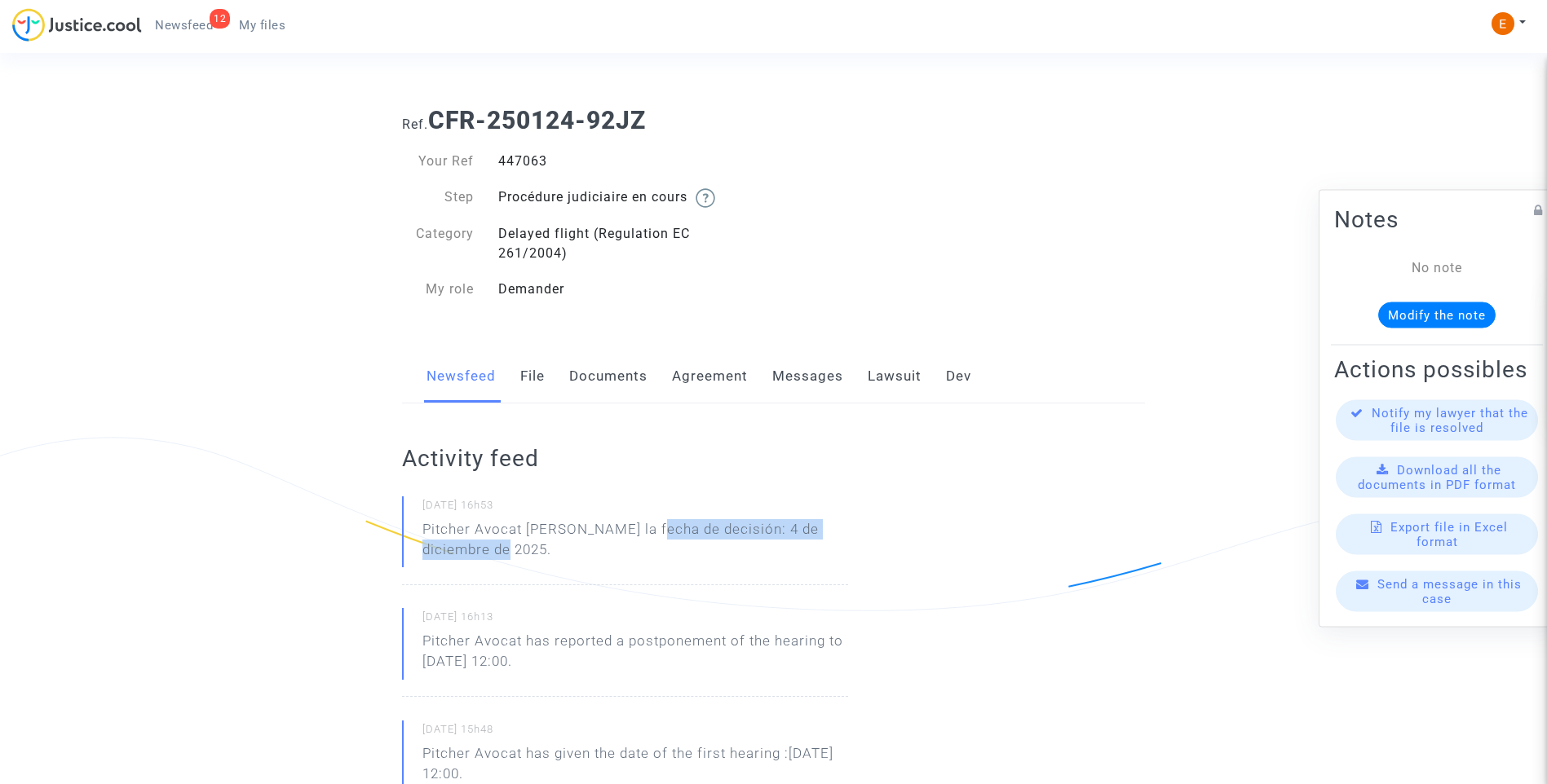
drag, startPoint x: 928, startPoint y: 536, endPoint x: 647, endPoint y: 523, distance: 281.3
drag, startPoint x: 527, startPoint y: 532, endPoint x: 563, endPoint y: 548, distance: 39.4
click at [563, 548] on p "Pitcher Avocat ha dado la fecha de decisión: 4 de diciembre de 2025." at bounding box center [635, 544] width 426 height 49
drag, startPoint x: 563, startPoint y: 548, endPoint x: 553, endPoint y: 527, distance: 23.3
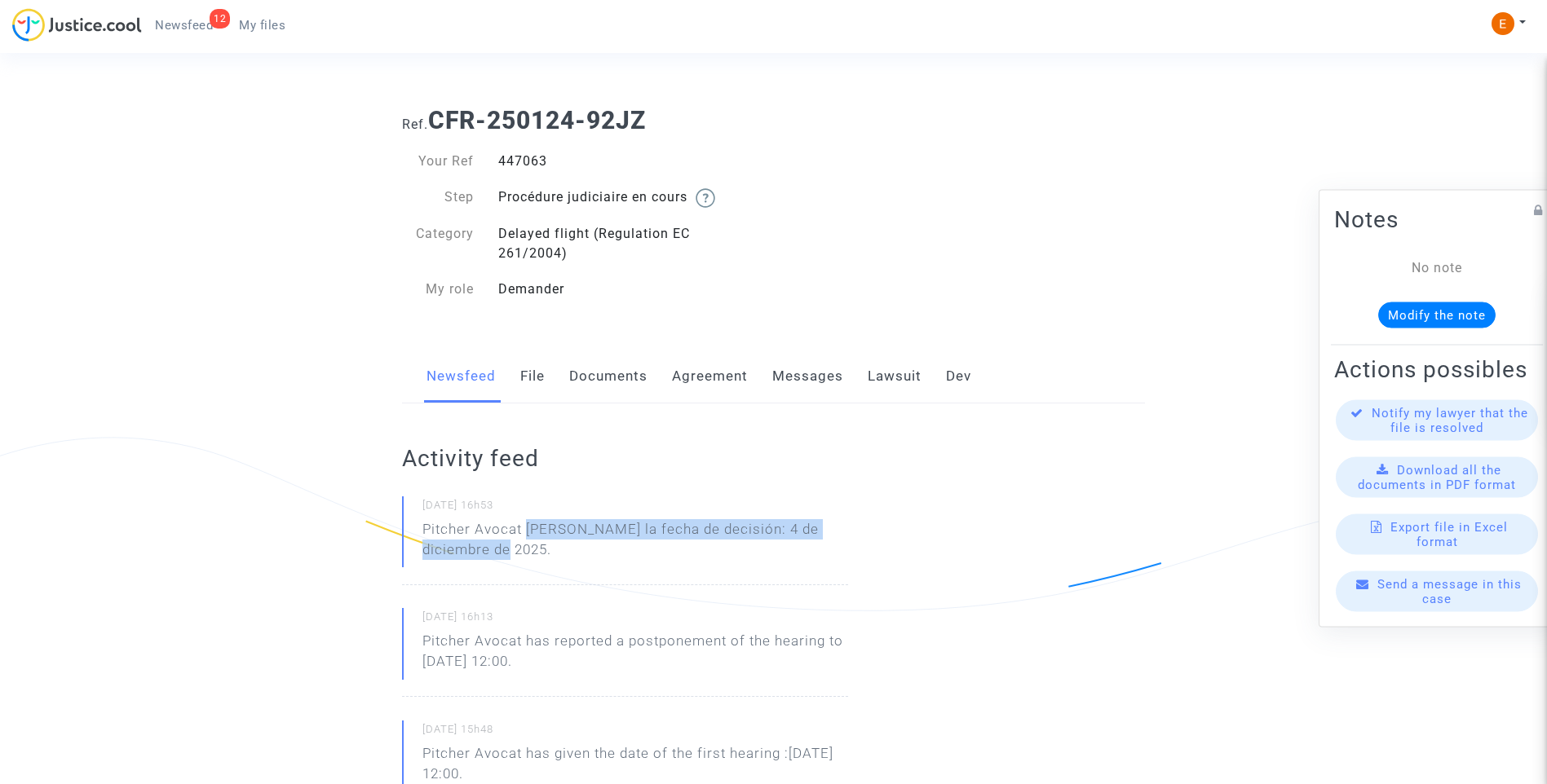
copy p "ha dado la fecha de decisión: 4 de diciembre de 2025."
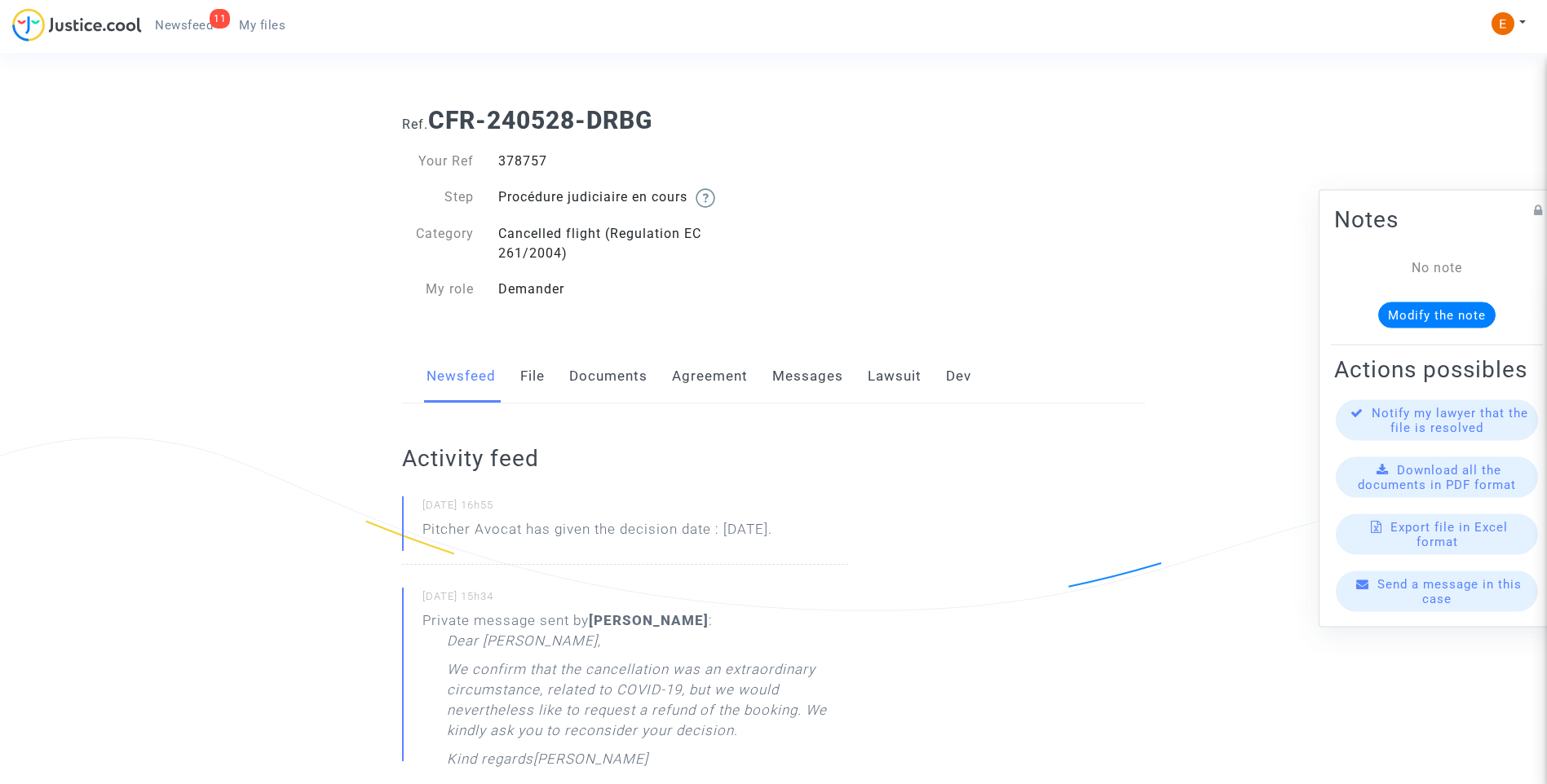
drag, startPoint x: 0, startPoint y: 0, endPoint x: 515, endPoint y: 160, distance: 539.3
click at [515, 160] on div "378757" at bounding box center [630, 161] width 288 height 20
drag, startPoint x: 863, startPoint y: 538, endPoint x: 414, endPoint y: 535, distance: 449.0
drag, startPoint x: 414, startPoint y: 535, endPoint x: 462, endPoint y: 523, distance: 49.5
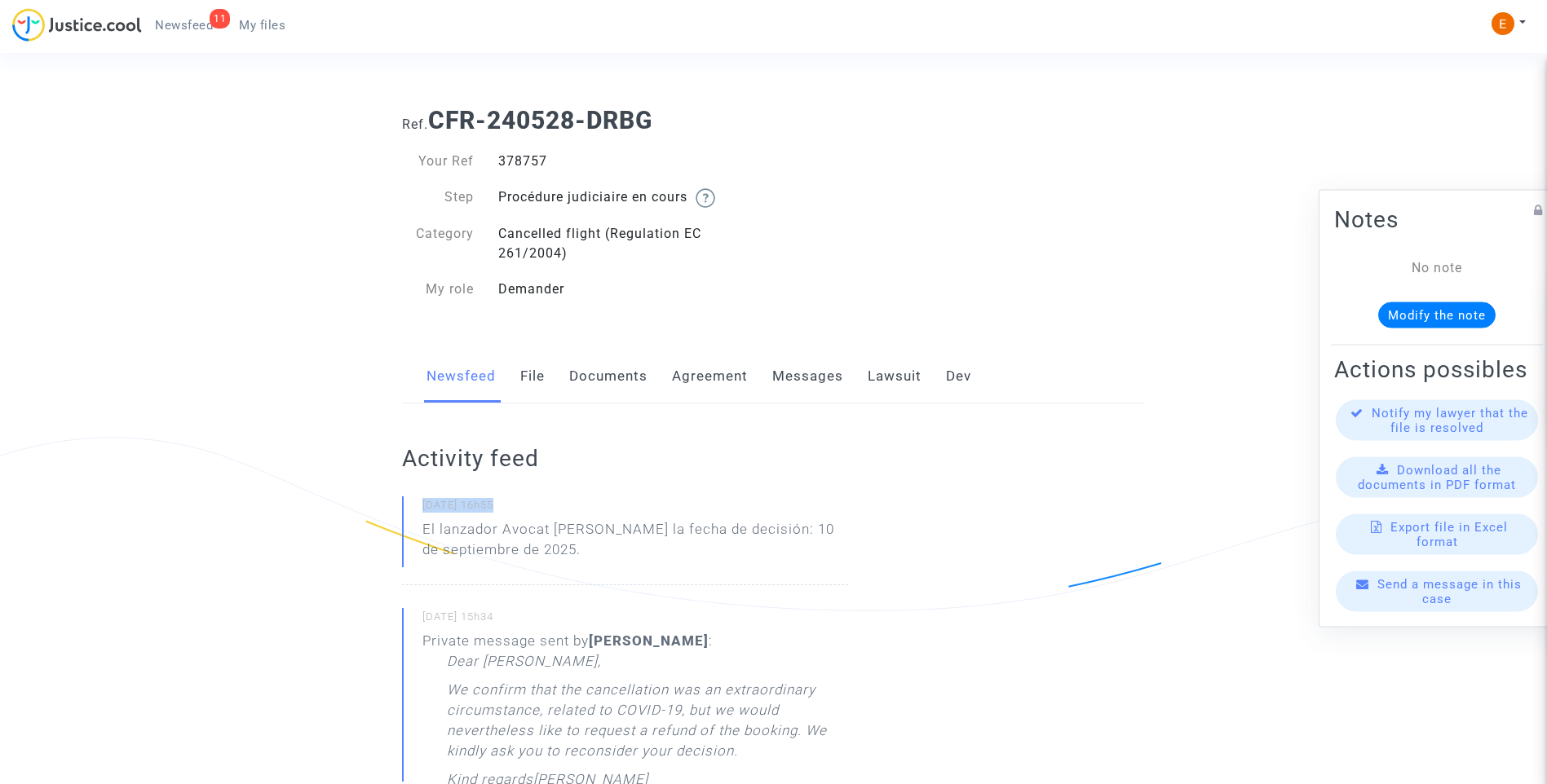
click at [562, 552] on p "El lanzador Avocat ha dado la fecha de decisión: 10 de septiembre de 2025." at bounding box center [635, 544] width 426 height 49
drag, startPoint x: 553, startPoint y: 529, endPoint x: 588, endPoint y: 544, distance: 38.1
click at [588, 544] on p "El lanzador Avocat ha dado la fecha de decisión: 10 de septiembre de 2025." at bounding box center [635, 544] width 426 height 49
drag, startPoint x: 588, startPoint y: 544, endPoint x: 573, endPoint y: 530, distance: 20.5
copy p "ha dado la fecha de decisión: 10 de septiembre de 2025."
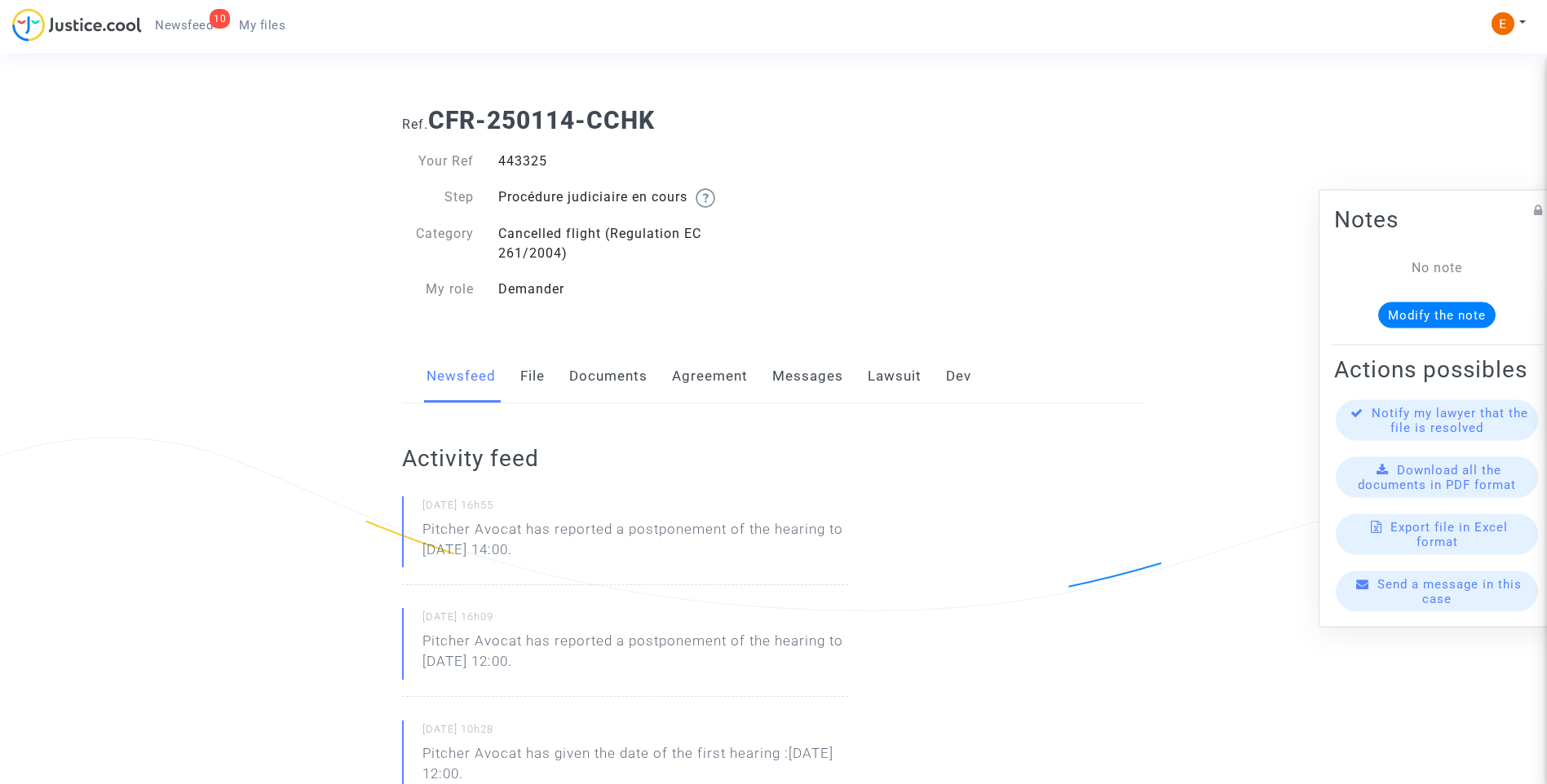
click at [530, 161] on div "443325" at bounding box center [630, 161] width 288 height 20
copy div "443325"
drag, startPoint x: 600, startPoint y: 553, endPoint x: 387, endPoint y: 534, distance: 213.8
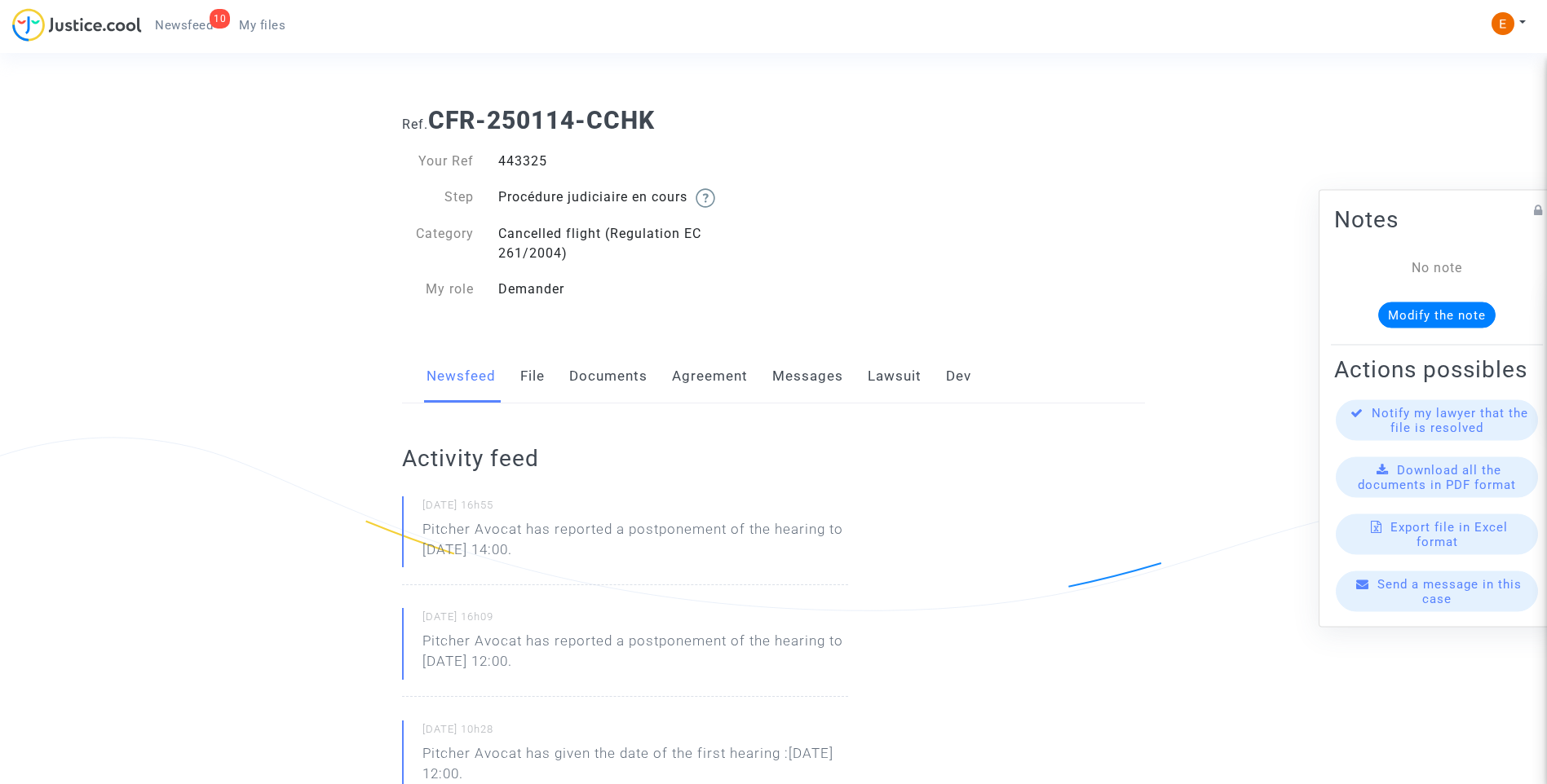
drag, startPoint x: 387, startPoint y: 534, endPoint x: 464, endPoint y: 541, distance: 77.3
click at [653, 551] on p "Pitcher Avocat ha informado de un aplazamiento de la audiencia hasta el 3 de di…" at bounding box center [635, 544] width 426 height 49
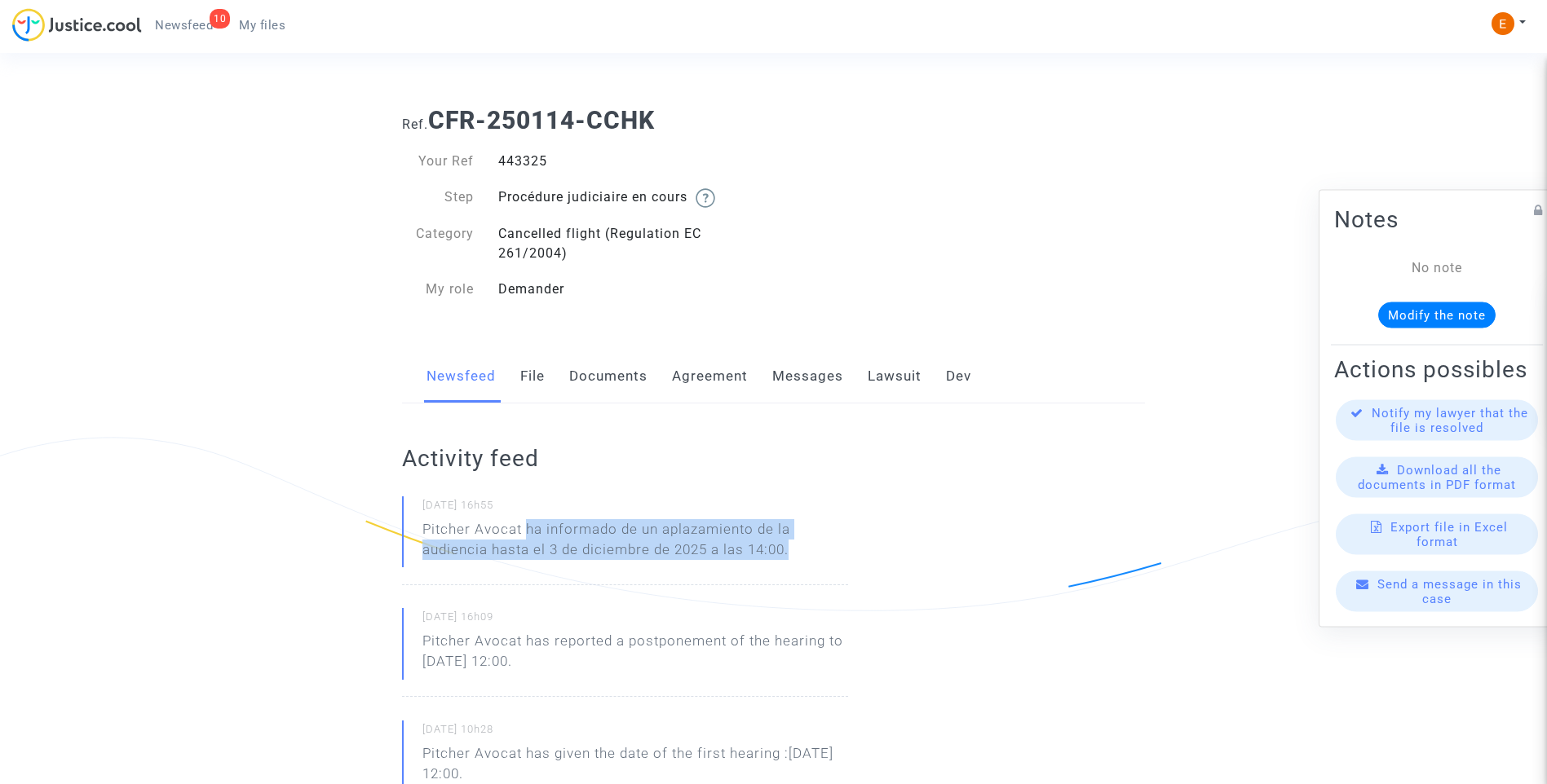
drag, startPoint x: 791, startPoint y: 551, endPoint x: 526, endPoint y: 526, distance: 266.2
click at [526, 526] on p "Pitcher Avocat ha informado de un aplazamiento de la audiencia hasta el 3 de di…" at bounding box center [635, 544] width 426 height 49
copy p "ha informado de un aplazamiento de la audiencia hasta el 3 de diciembre de 2025…"
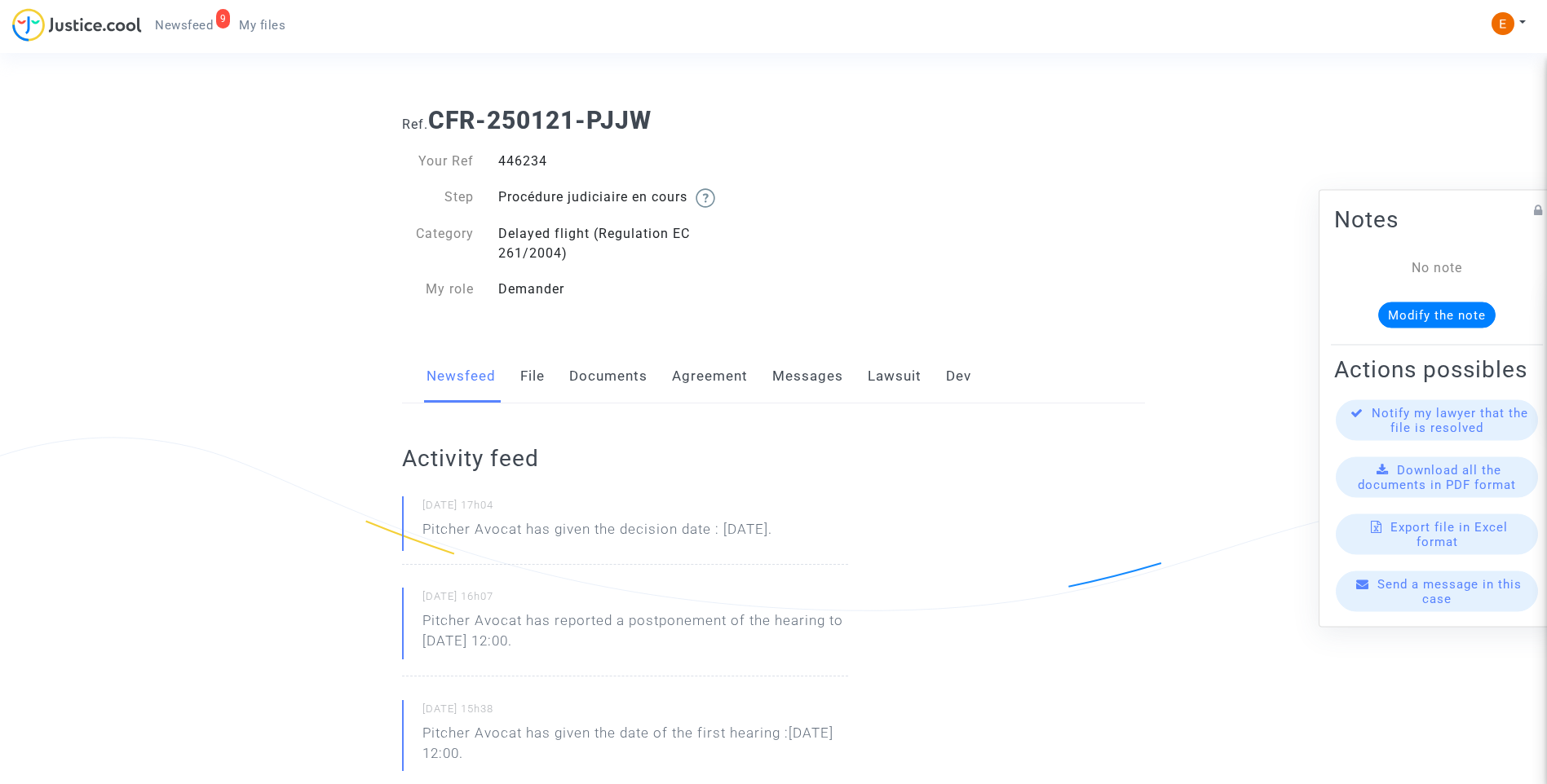
click at [530, 163] on div "446234" at bounding box center [630, 161] width 288 height 20
copy div "446234"
drag, startPoint x: 870, startPoint y: 530, endPoint x: 420, endPoint y: 531, distance: 450.0
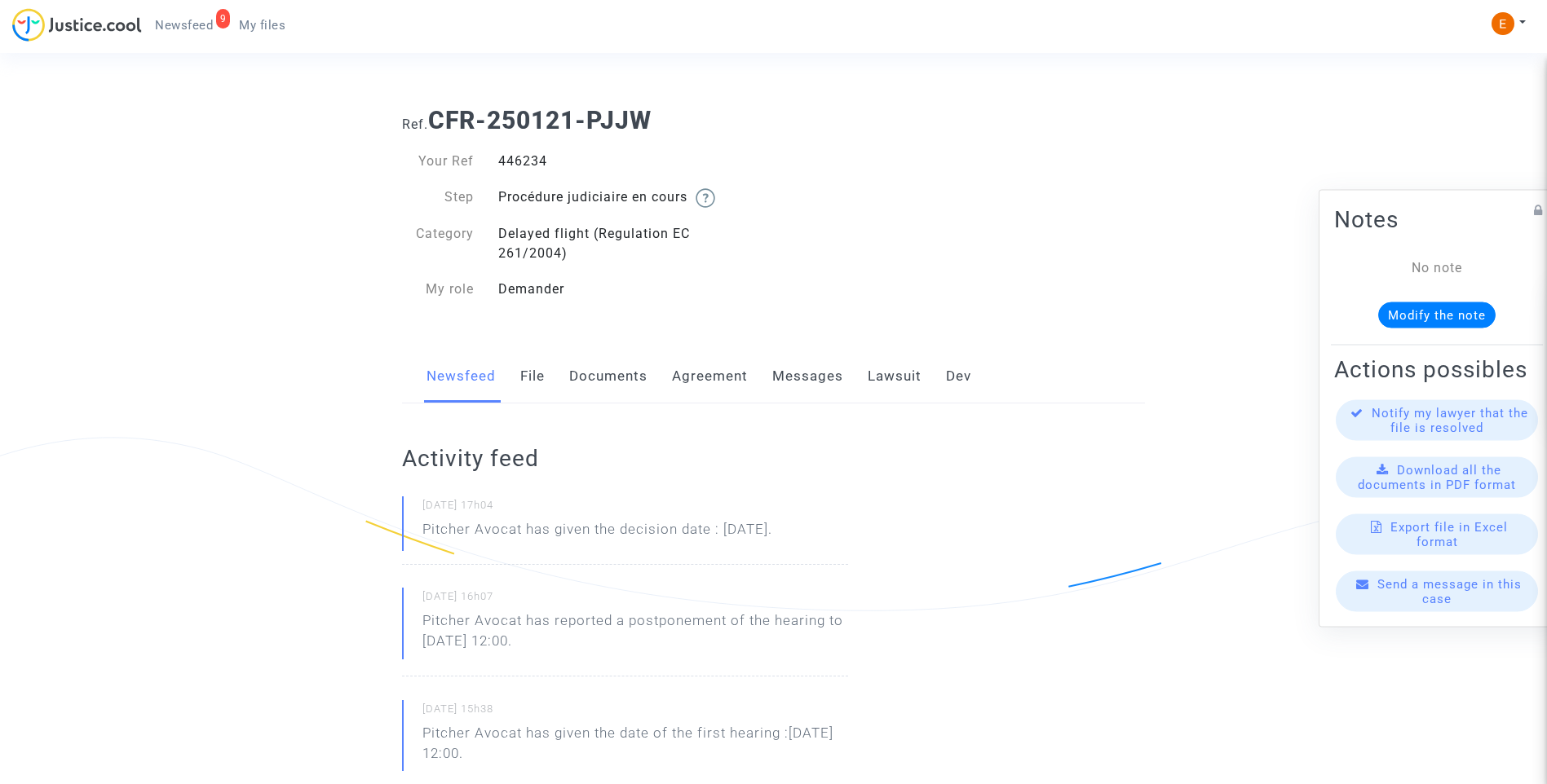
drag, startPoint x: 420, startPoint y: 531, endPoint x: 473, endPoint y: 528, distance: 53.1
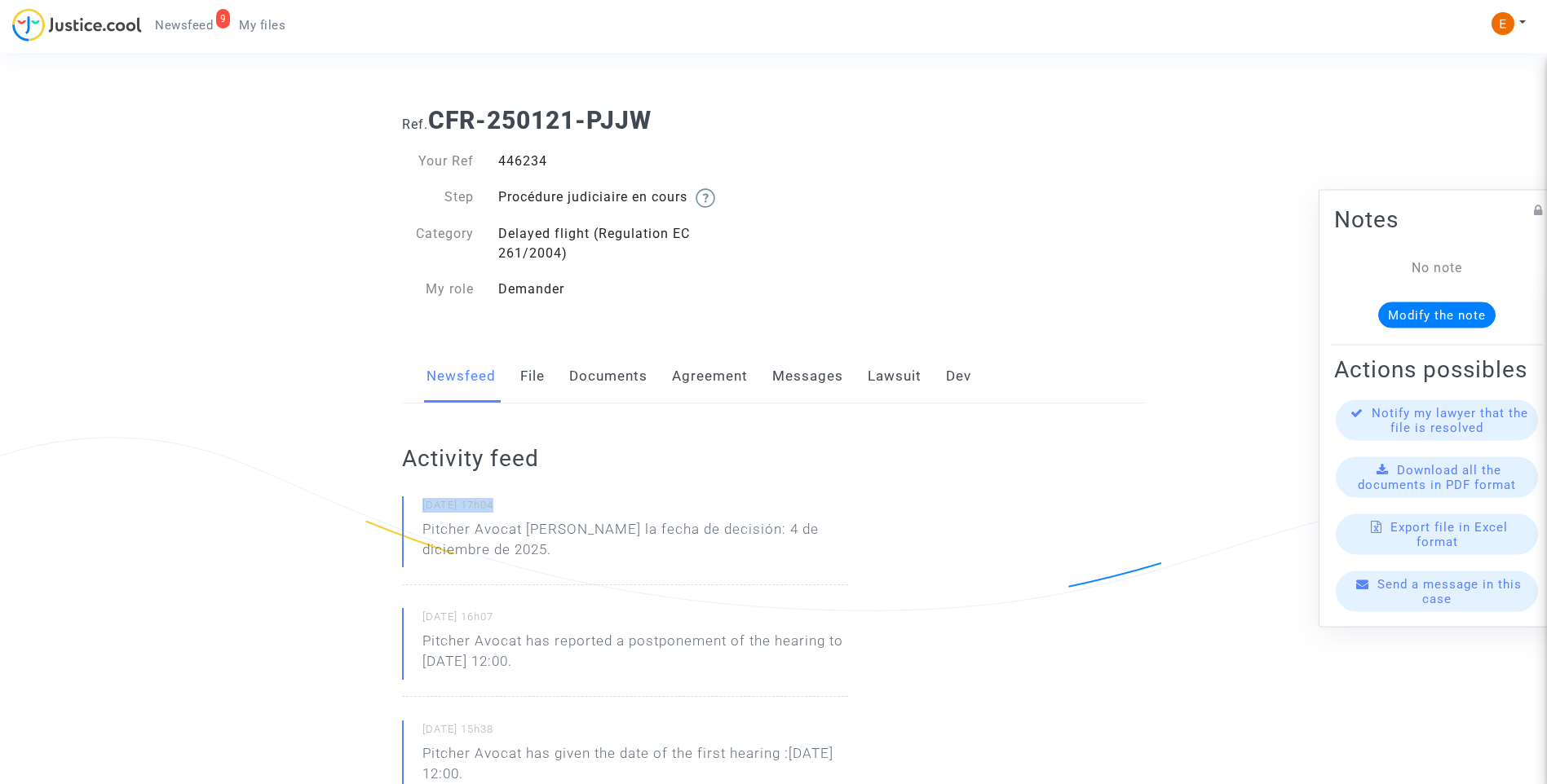
click at [545, 553] on p "Pitcher Avocat [PERSON_NAME] la fecha de decisión: 4 de diciembre de 2025." at bounding box center [635, 544] width 426 height 49
drag, startPoint x: 529, startPoint y: 526, endPoint x: 568, endPoint y: 563, distance: 53.8
click at [568, 563] on p "Pitcher Avocat ha dado la fecha de decisión: 4 de diciembre de 2025." at bounding box center [635, 544] width 426 height 49
drag, startPoint x: 568, startPoint y: 563, endPoint x: 549, endPoint y: 536, distance: 33.0
copy p "ha dado la fecha de decisión: 4 de diciembre de 2025."
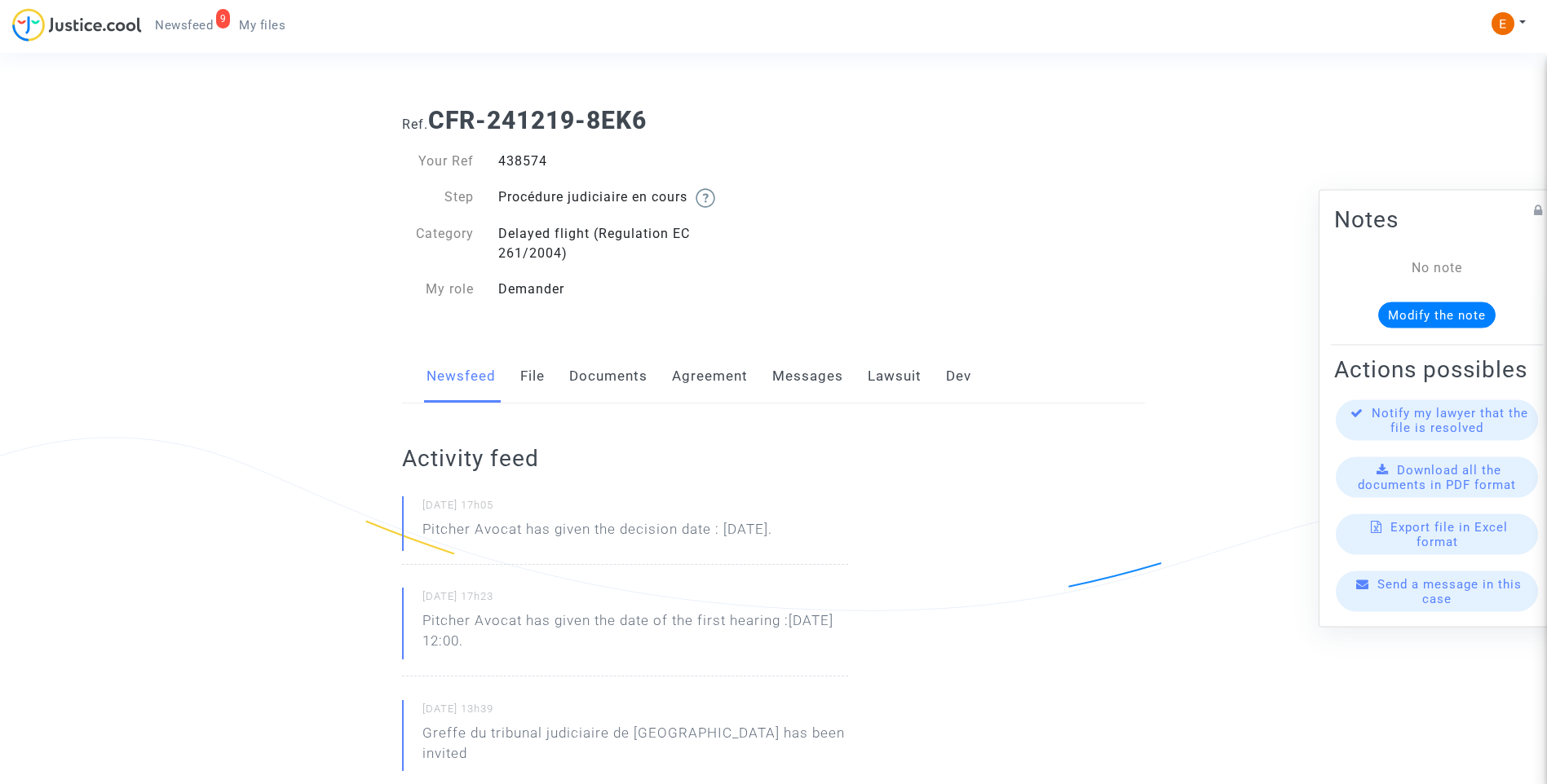
click at [517, 163] on div "438574" at bounding box center [630, 161] width 288 height 20
copy div "438574"
drag, startPoint x: 864, startPoint y: 524, endPoint x: 418, endPoint y: 526, distance: 446.0
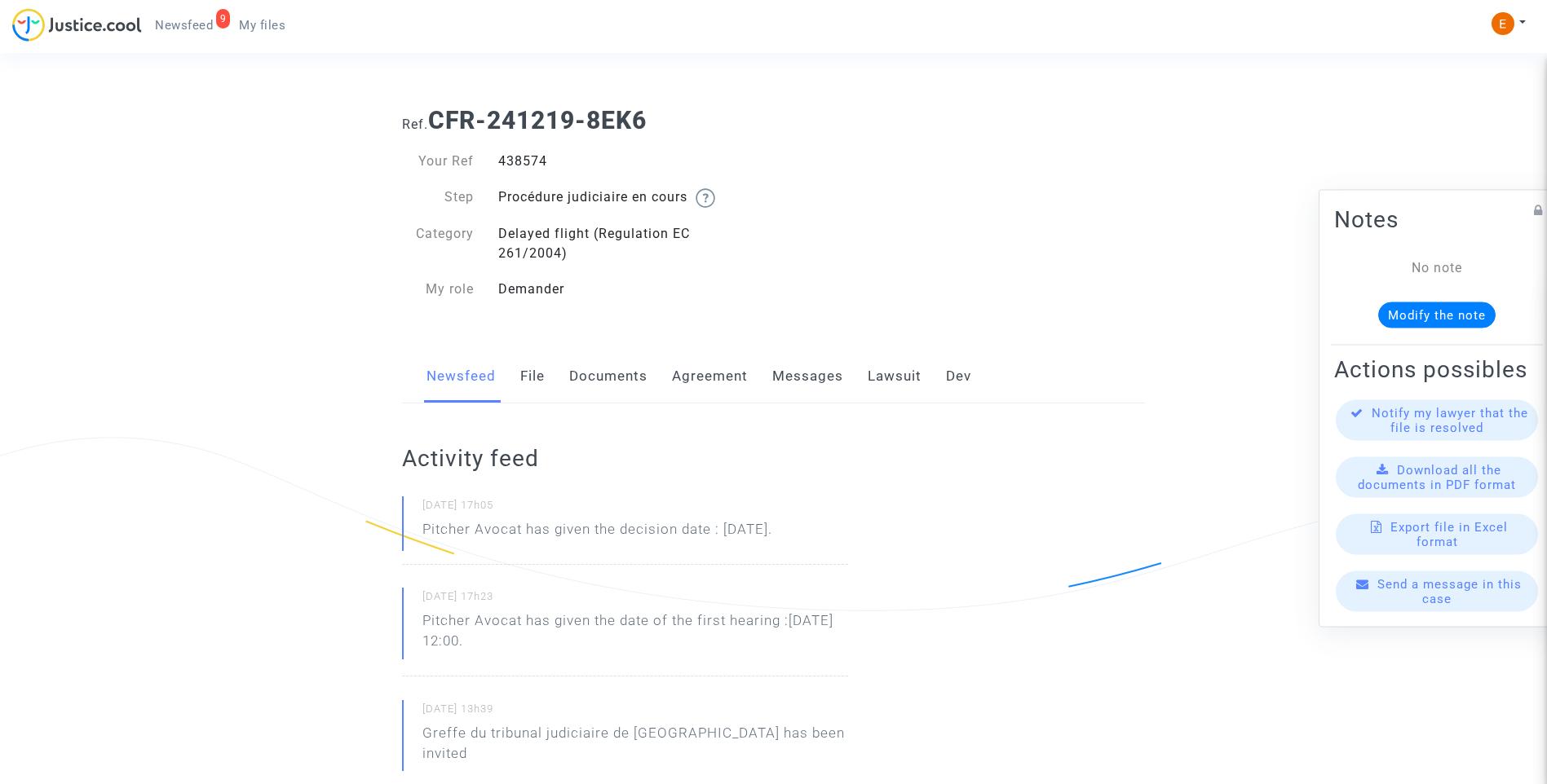
drag, startPoint x: 418, startPoint y: 526, endPoint x: 435, endPoint y: 527, distance: 17.0
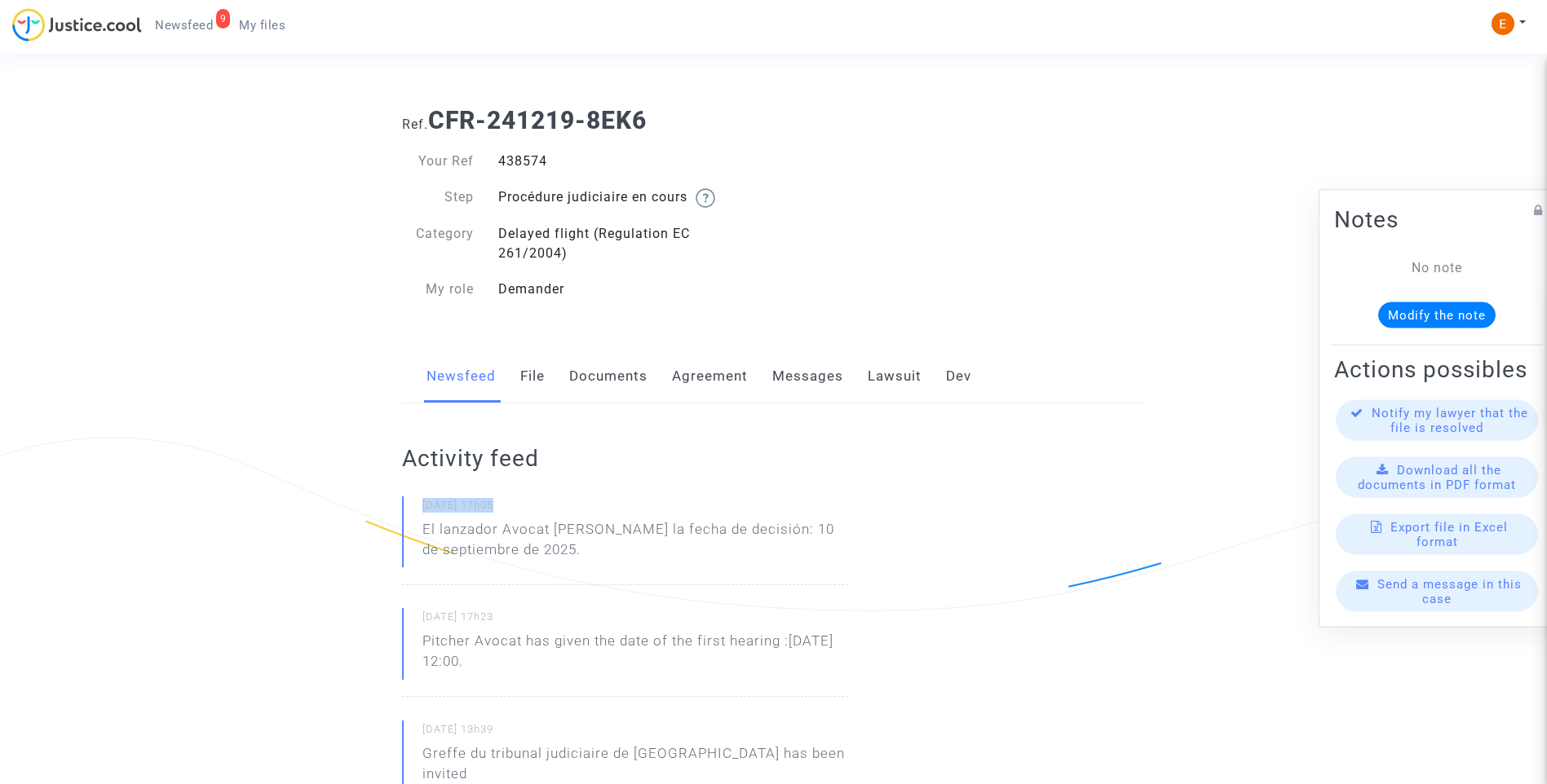
click at [547, 534] on p "El lanzador Avocat ha dado la fecha de decisión: 10 de septiembre de 2025." at bounding box center [635, 544] width 426 height 49
drag, startPoint x: 554, startPoint y: 528, endPoint x: 575, endPoint y: 546, distance: 27.7
click at [575, 546] on p "El lanzador Avocat ha dado la fecha de decisión: 10 de septiembre de 2025." at bounding box center [635, 544] width 426 height 49
drag, startPoint x: 575, startPoint y: 546, endPoint x: 564, endPoint y: 538, distance: 13.6
copy p "ha dado la fecha de decisión: 10 de septiembre de 2025."
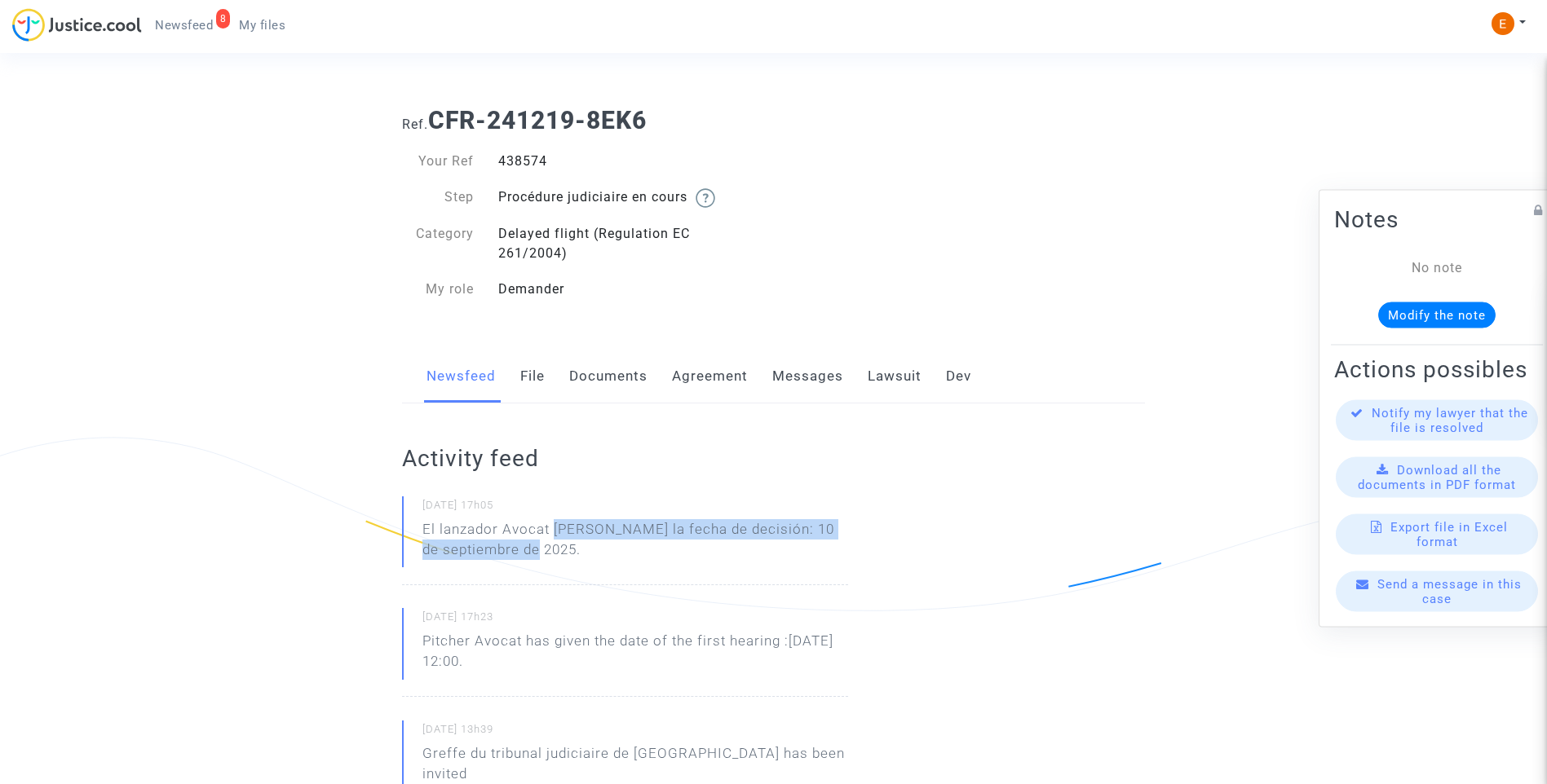
click at [911, 373] on link "Lawsuit" at bounding box center [894, 376] width 54 height 54
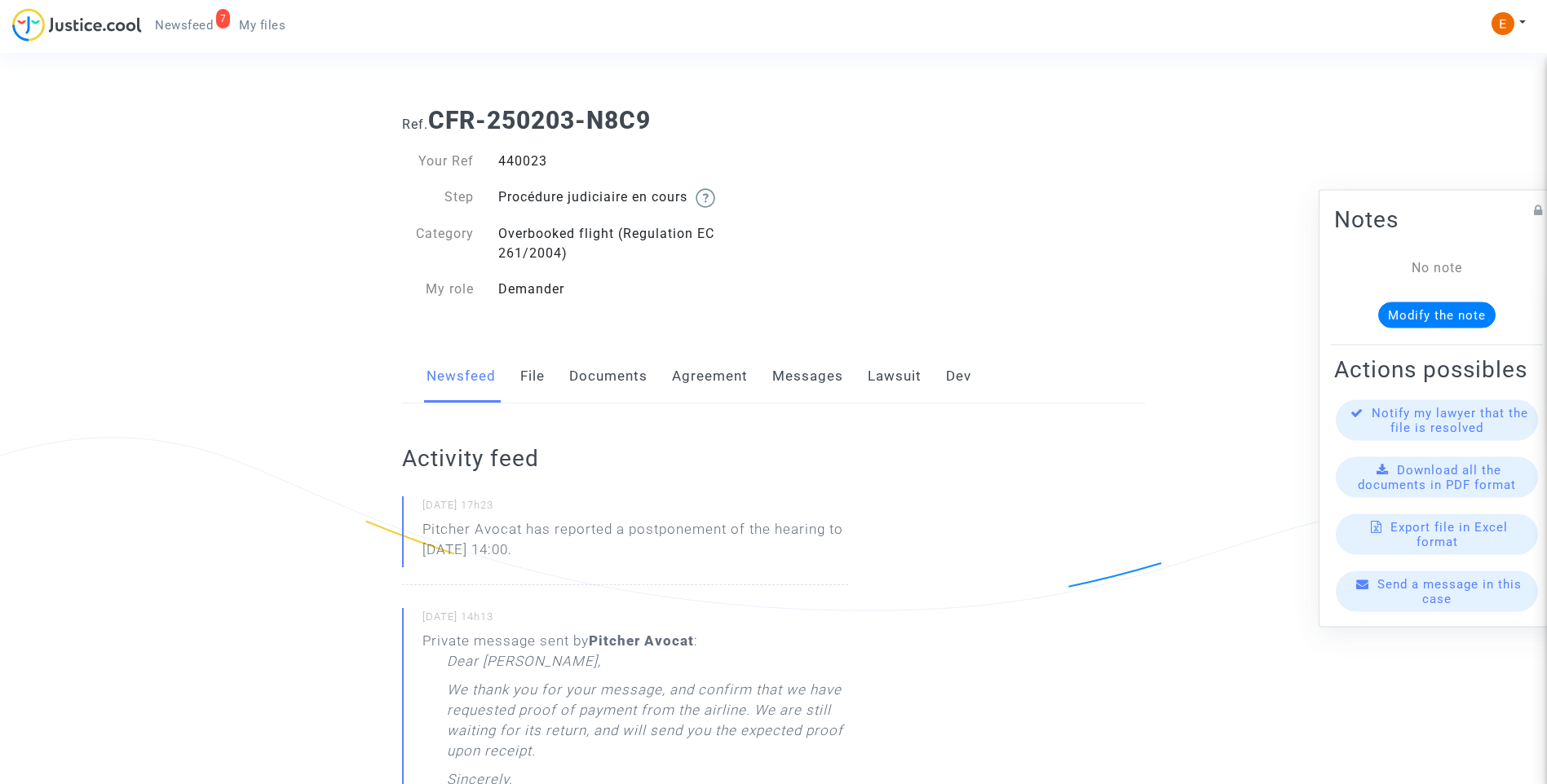
click at [542, 155] on div "440023" at bounding box center [630, 161] width 288 height 20
copy div "440023"
drag, startPoint x: 611, startPoint y: 555, endPoint x: 387, endPoint y: 525, distance: 226.0
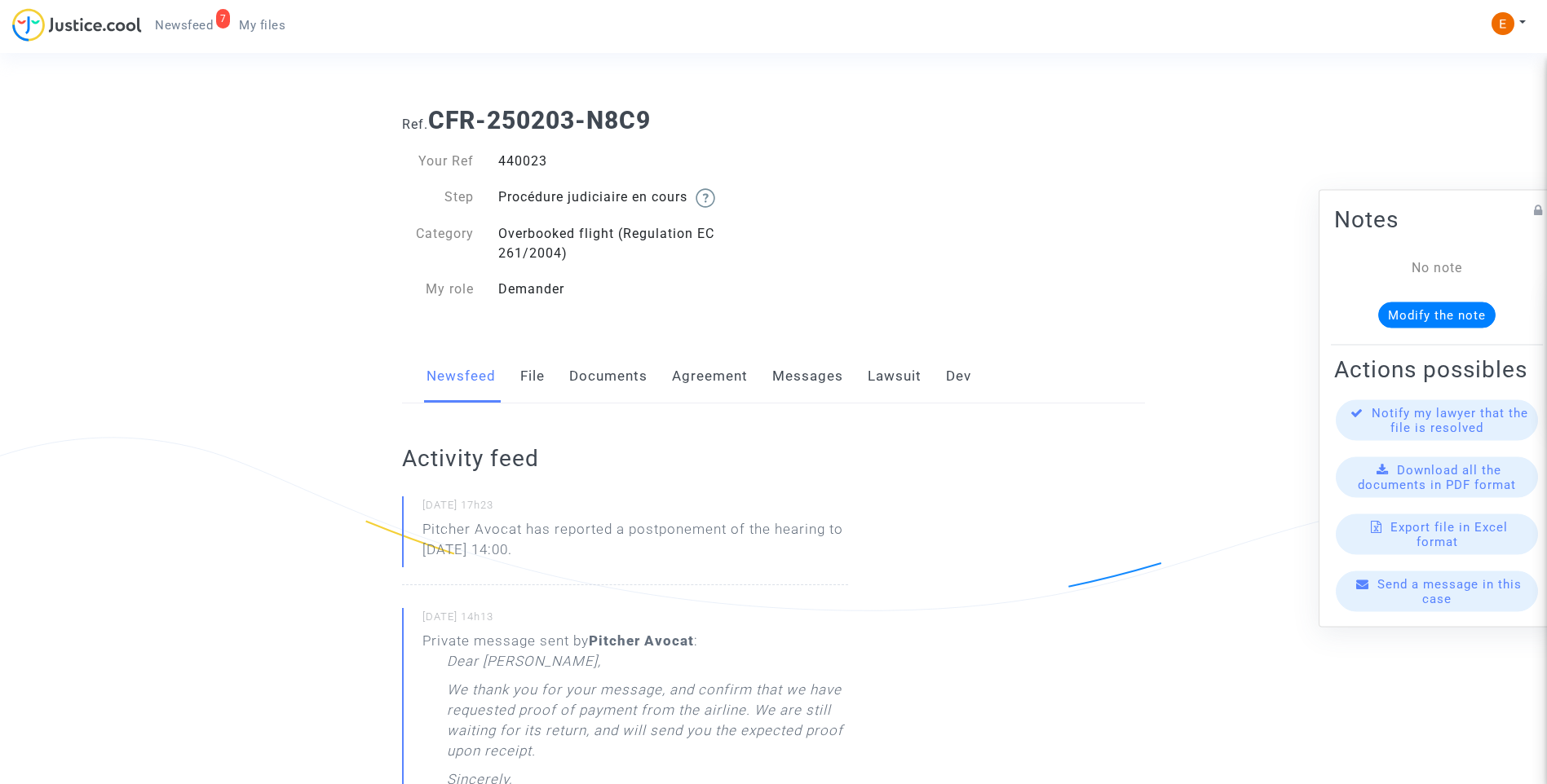
drag, startPoint x: 387, startPoint y: 525, endPoint x: 445, endPoint y: 533, distance: 58.5
click at [538, 550] on p "Pitcher Avocat ha informado de un aplazamiento de la audiencia hasta el 3 de di…" at bounding box center [635, 544] width 426 height 49
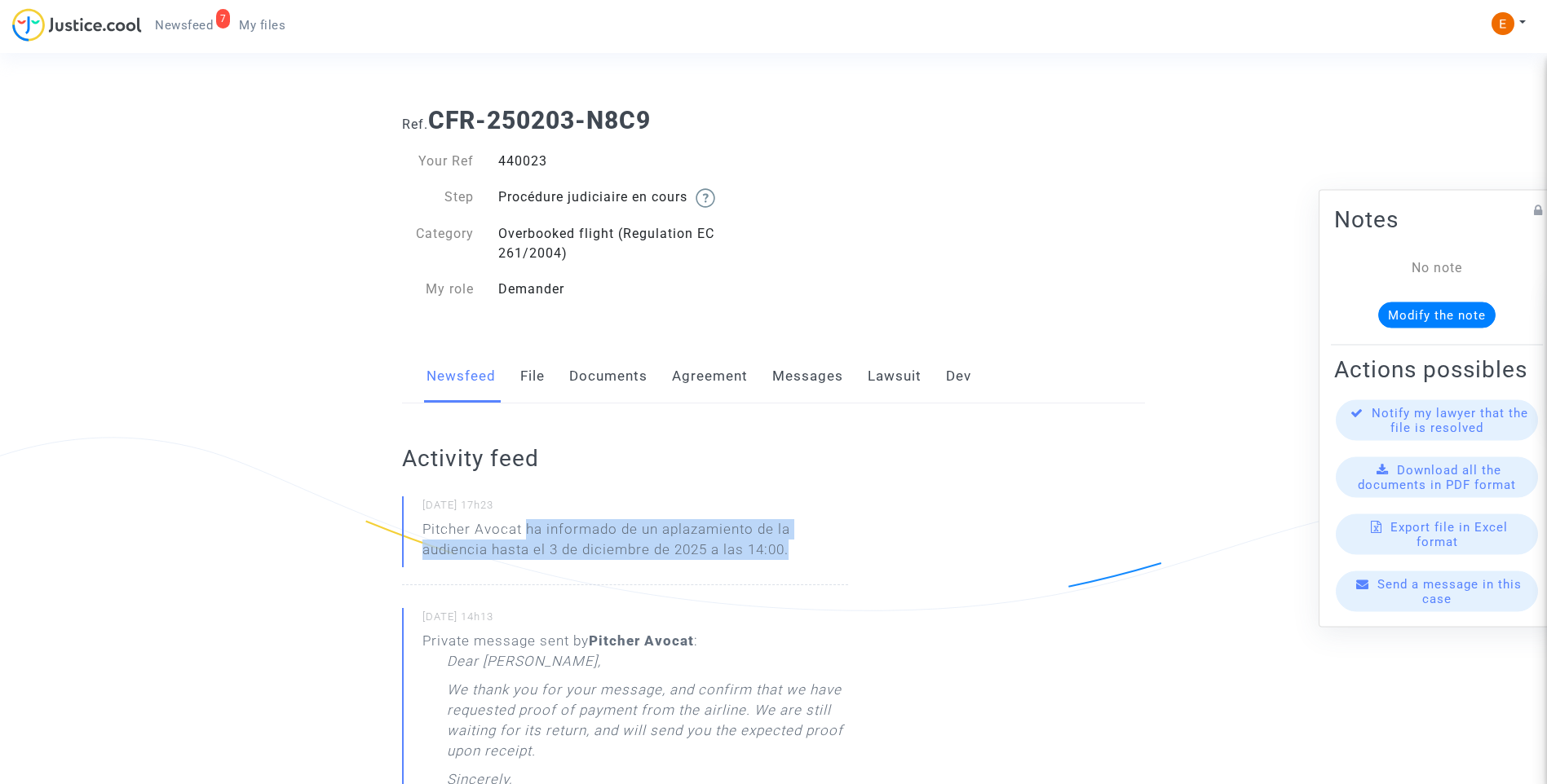
drag, startPoint x: 687, startPoint y: 543, endPoint x: 835, endPoint y: 566, distance: 149.8
click at [835, 566] on p "Pitcher Avocat ha informado de un aplazamiento de la audiencia hasta el 3 de di…" at bounding box center [635, 544] width 426 height 49
drag, startPoint x: 835, startPoint y: 566, endPoint x: 756, endPoint y: 550, distance: 80.6
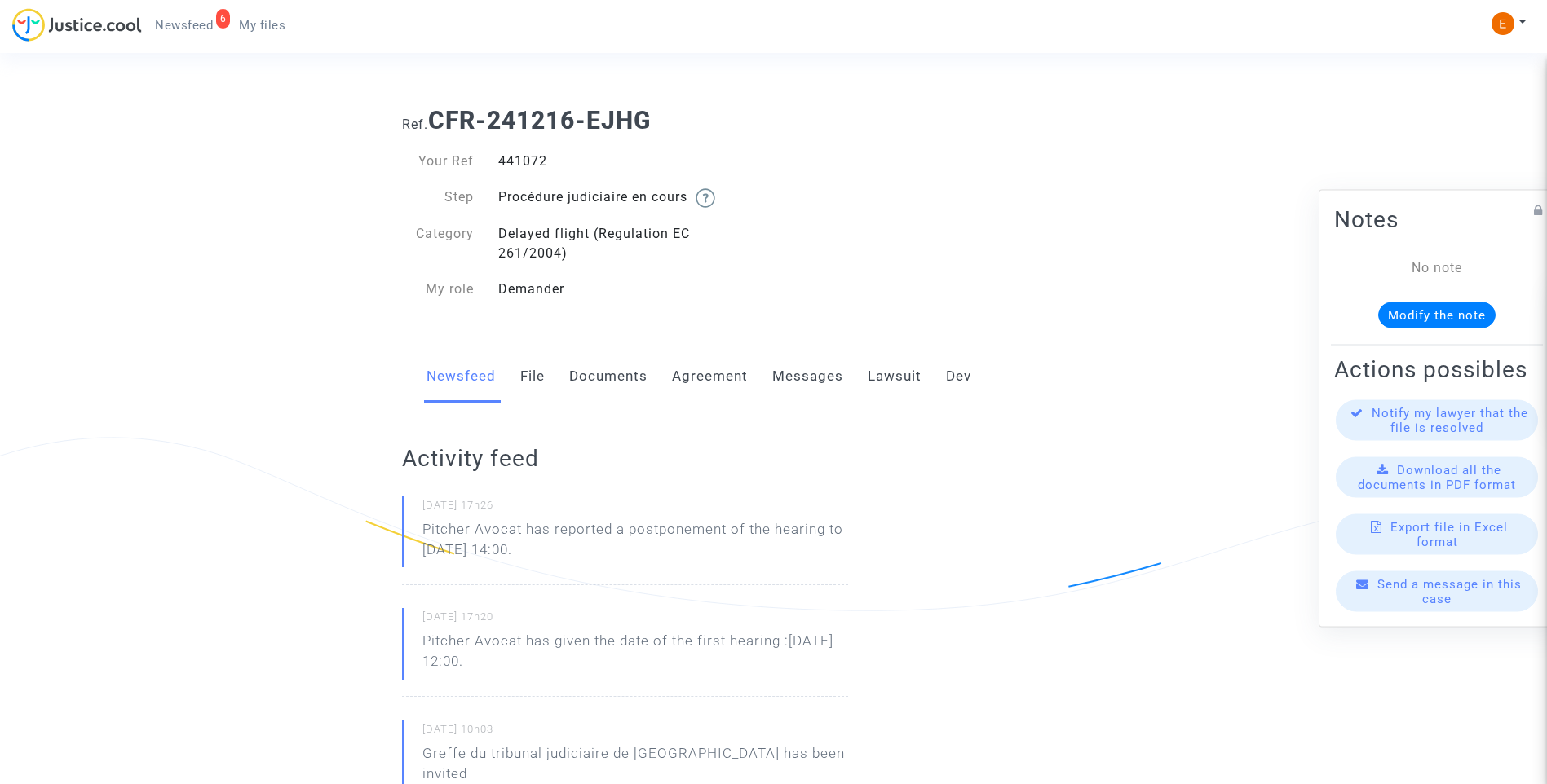
click at [519, 160] on div "441072" at bounding box center [630, 161] width 288 height 20
copy div "441072"
drag, startPoint x: 625, startPoint y: 552, endPoint x: 412, endPoint y: 515, distance: 216.2
click at [412, 515] on div "18/09/2025 - 17h26 Pitcher Avocat has reported a postponement of the hearing to…" at bounding box center [625, 540] width 446 height 88
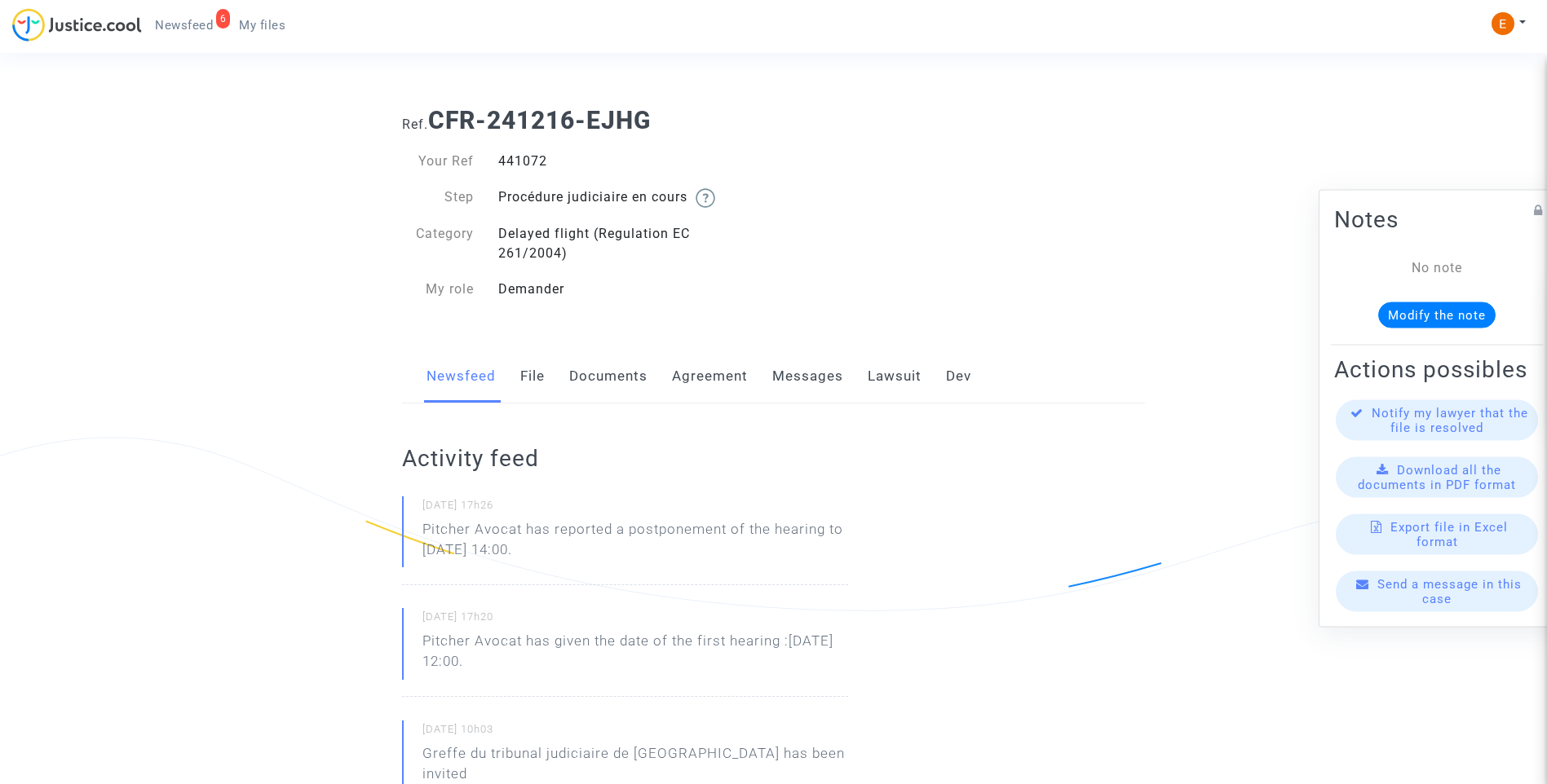
drag, startPoint x: 412, startPoint y: 515, endPoint x: 544, endPoint y: 549, distance: 136.3
click at [469, 534] on p "Pitcher Avocat has reported a postponement of the hearing to [DATE] 14:00." at bounding box center [635, 544] width 426 height 49
click at [625, 556] on p "Pitcher Avocat has reported a postponement of the hearing to [DATE] 14:00." at bounding box center [635, 544] width 426 height 49
drag, startPoint x: 647, startPoint y: 559, endPoint x: 408, endPoint y: 531, distance: 240.6
click at [408, 531] on div "18/09/2025 - 17h26 Pitcher Avocat has reported a postponement of the hearing to…" at bounding box center [625, 540] width 446 height 88
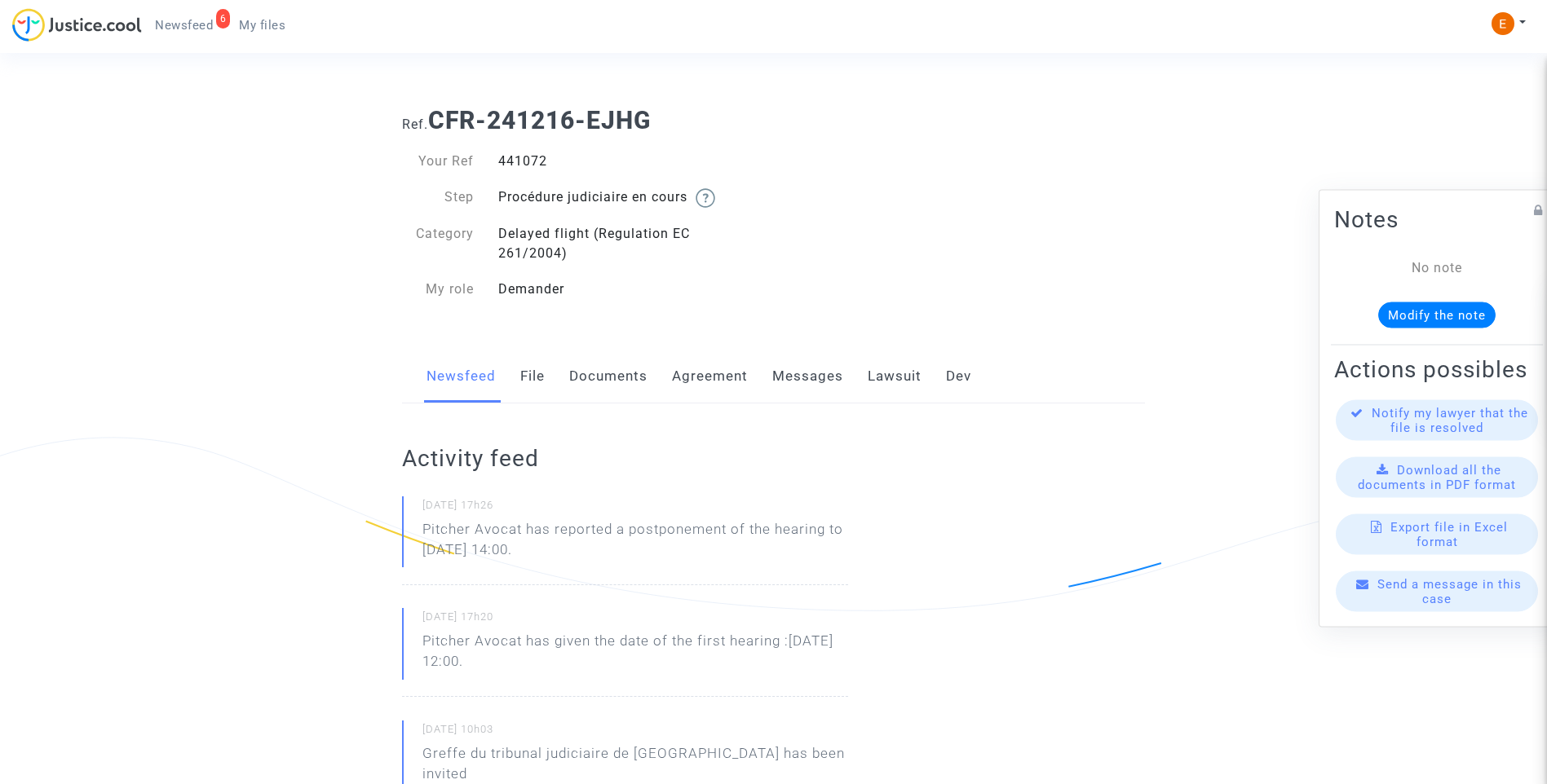
drag, startPoint x: 408, startPoint y: 531, endPoint x: 436, endPoint y: 530, distance: 28.0
click at [583, 544] on p "Pitcher Avocat ha informado de un aplazamiento de la audiencia hasta el 5 de no…" at bounding box center [635, 544] width 426 height 49
drag, startPoint x: 530, startPoint y: 530, endPoint x: 556, endPoint y: 532, distance: 26.1
click at [556, 532] on p "Pitcher Avocat ha informado de un aplazamiento de la audiencia hasta el 5 de no…" at bounding box center [635, 544] width 426 height 49
drag, startPoint x: 556, startPoint y: 532, endPoint x: 528, endPoint y: 530, distance: 28.1
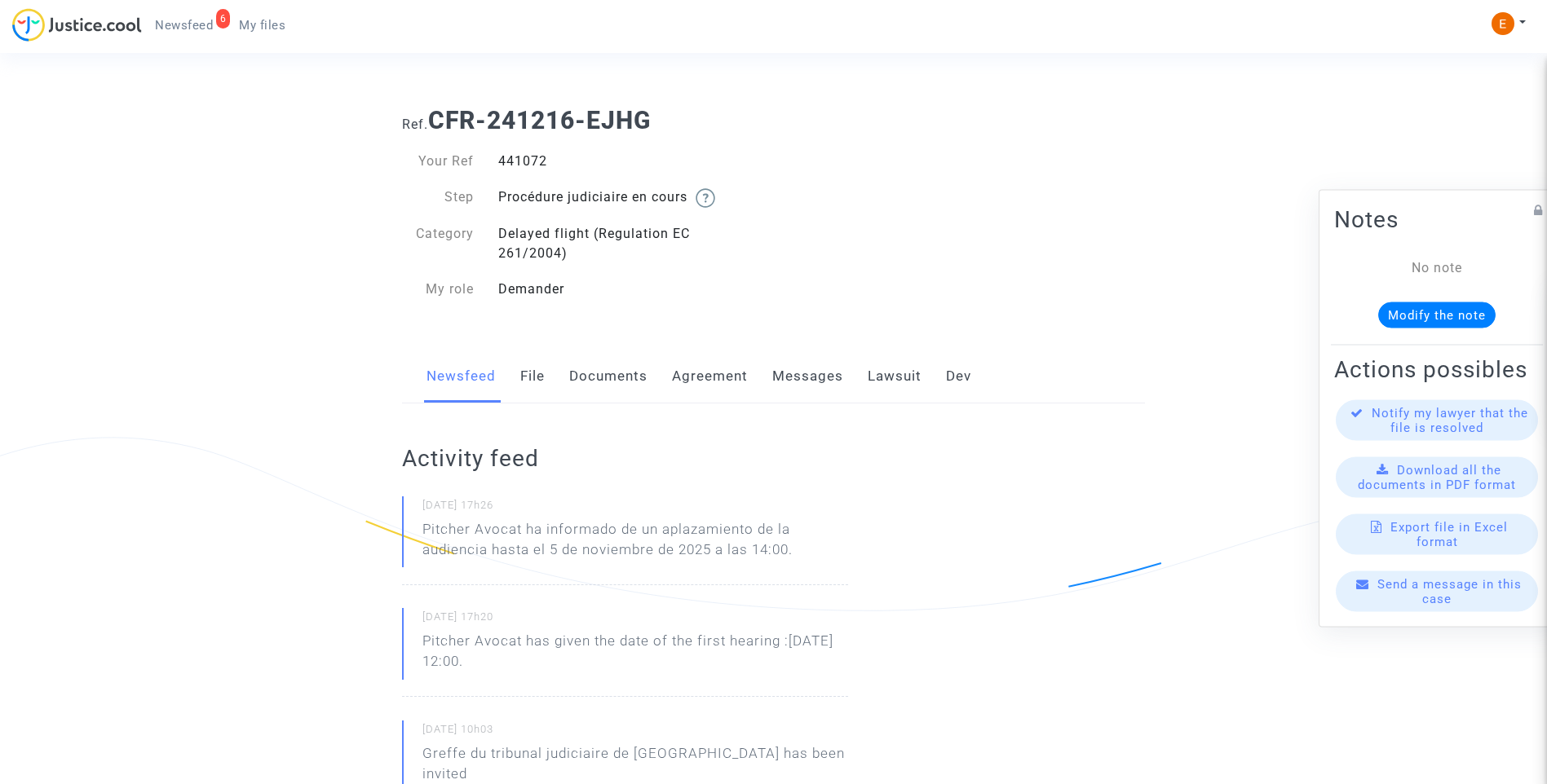
click at [528, 530] on p "Pitcher Avocat ha informado de un aplazamiento de la audiencia hasta el 5 de no…" at bounding box center [635, 544] width 426 height 49
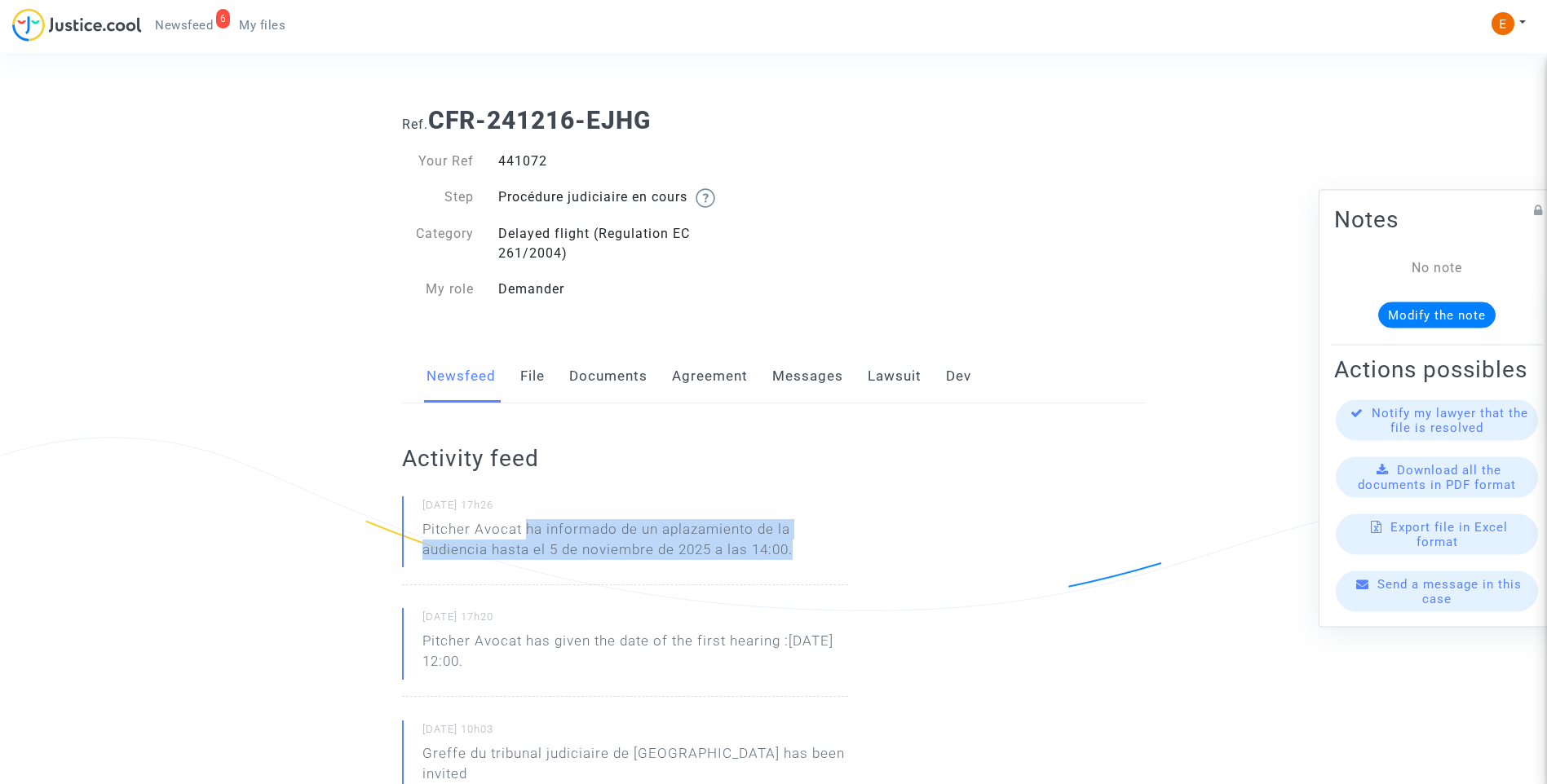
drag, startPoint x: 525, startPoint y: 527, endPoint x: 859, endPoint y: 558, distance: 335.4
drag, startPoint x: 859, startPoint y: 558, endPoint x: 732, endPoint y: 538, distance: 128.6
copy p "ha informado de un aplazamiento de la audiencia hasta el 5 de noviembre de 2025…"
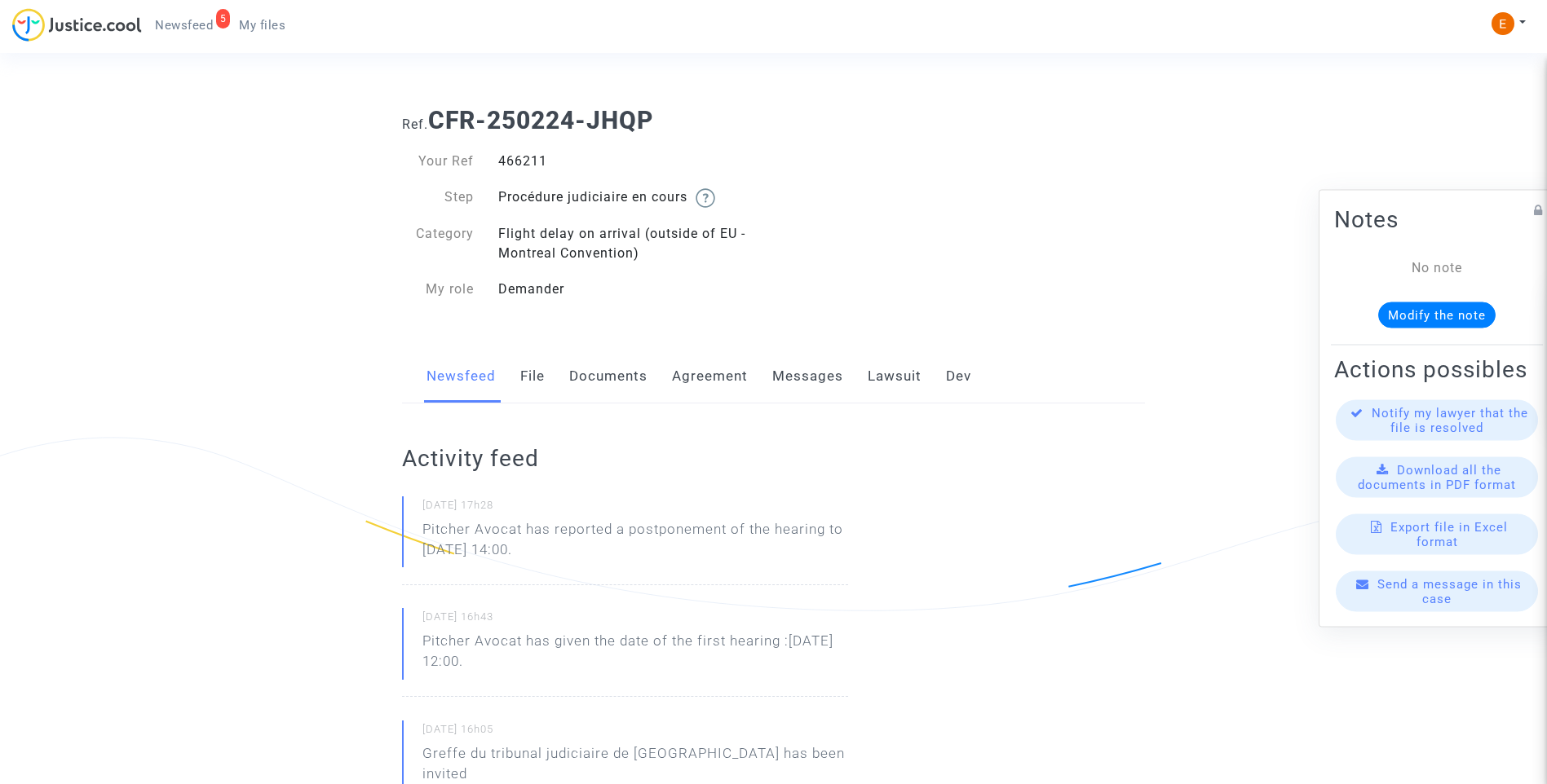
click at [515, 160] on div "466211" at bounding box center [630, 161] width 288 height 20
copy div "466211"
drag, startPoint x: 611, startPoint y: 558, endPoint x: 418, endPoint y: 532, distance: 194.7
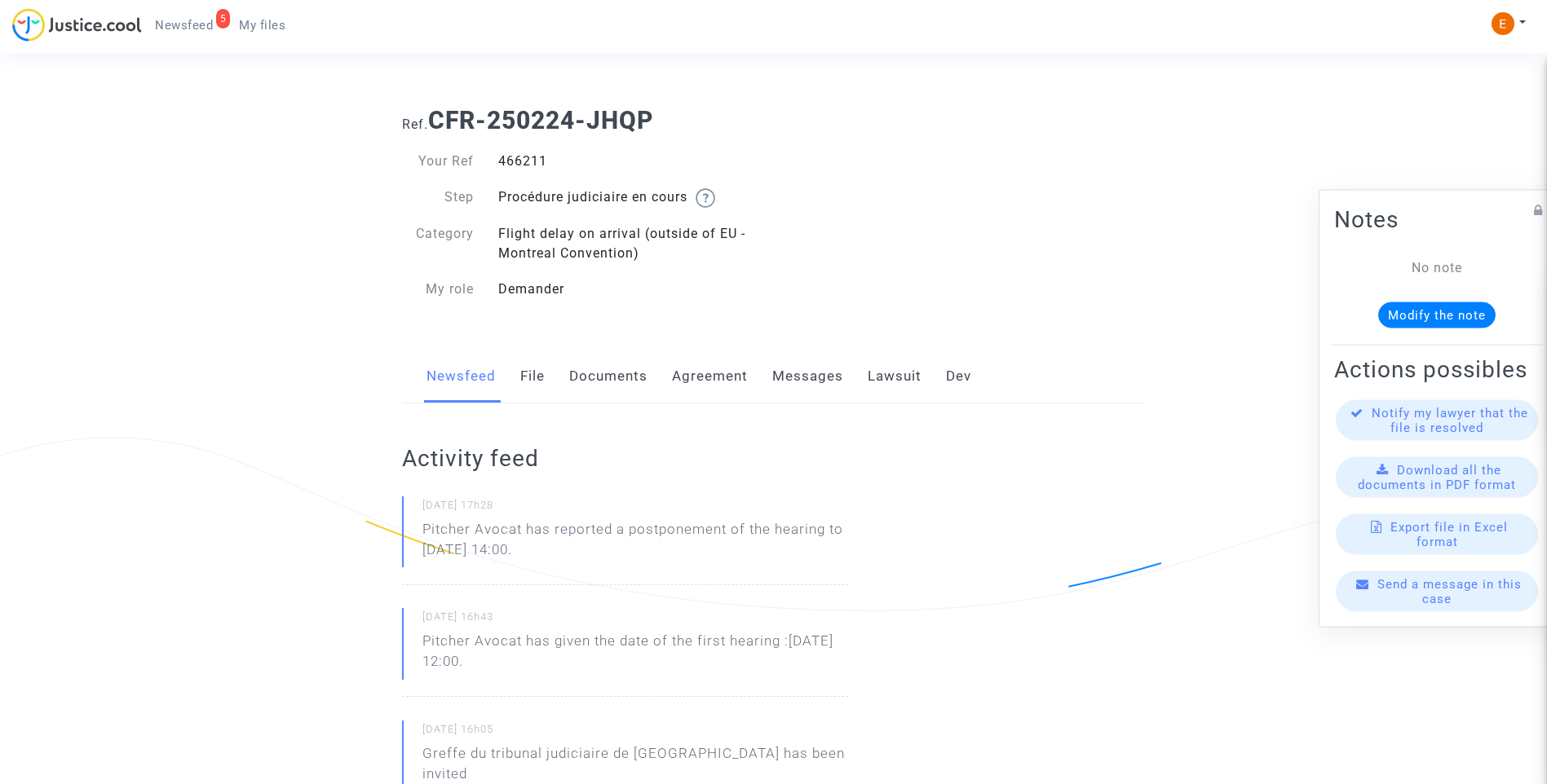
click at [418, 532] on div "[DATE] 17h28 Pitcher Avocat has reported a postponement of the hearing to [DATE…" at bounding box center [625, 540] width 446 height 88
drag, startPoint x: 418, startPoint y: 532, endPoint x: 430, endPoint y: 530, distance: 12.2
click at [572, 562] on p "Pitcher Avocat ha informado de un aplazamiento de la audiencia hasta el 5 de no…" at bounding box center [635, 544] width 426 height 49
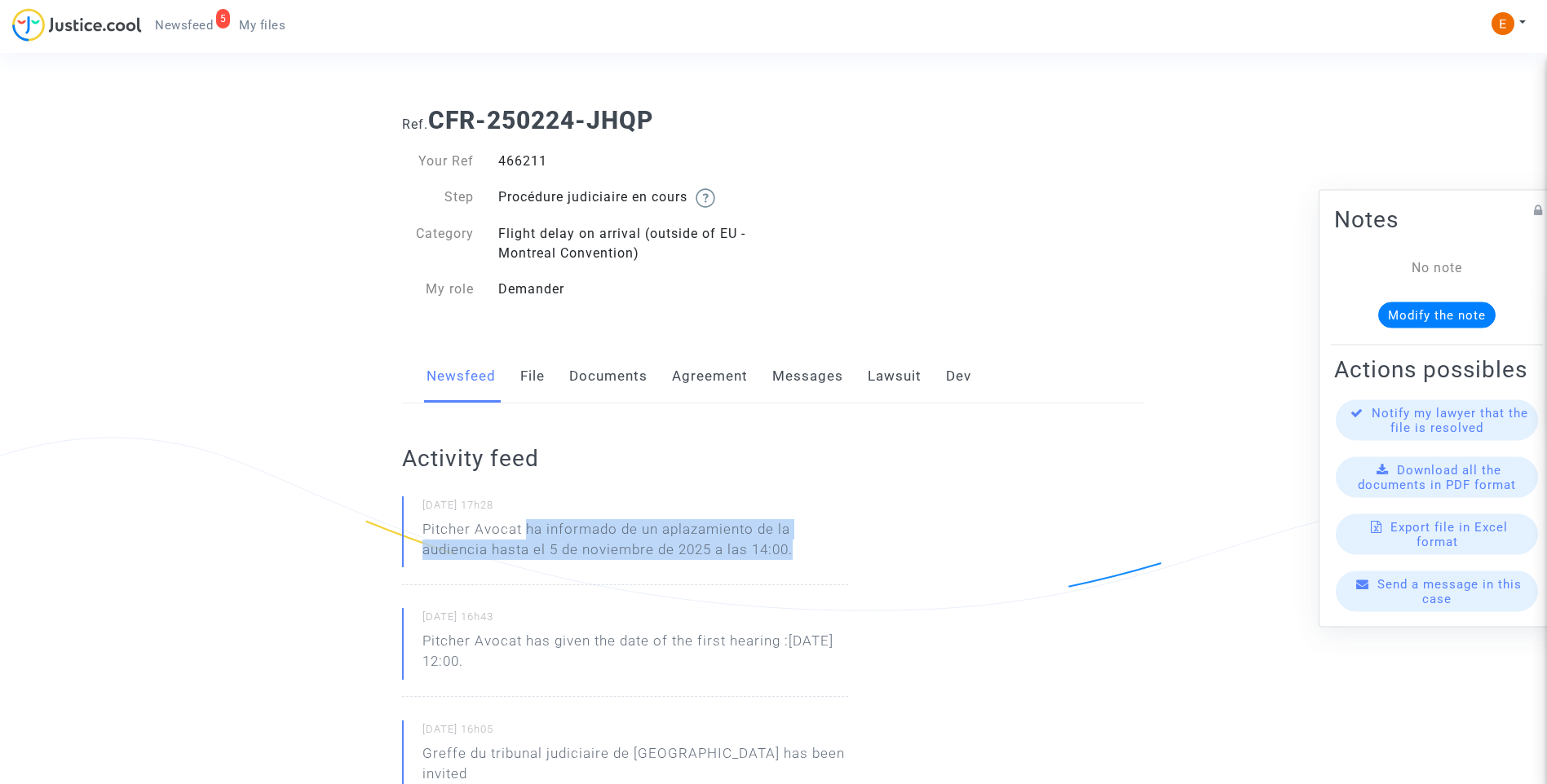
drag, startPoint x: 560, startPoint y: 527, endPoint x: 823, endPoint y: 551, distance: 264.1
click at [823, 551] on p "Pitcher Avocat ha informado de un aplazamiento de la audiencia hasta el 5 de no…" at bounding box center [635, 544] width 426 height 49
drag, startPoint x: 823, startPoint y: 551, endPoint x: 779, endPoint y: 539, distance: 45.6
copy p "ha informado de un aplazamiento de la audiencia hasta el 5 de noviembre de 2025…"
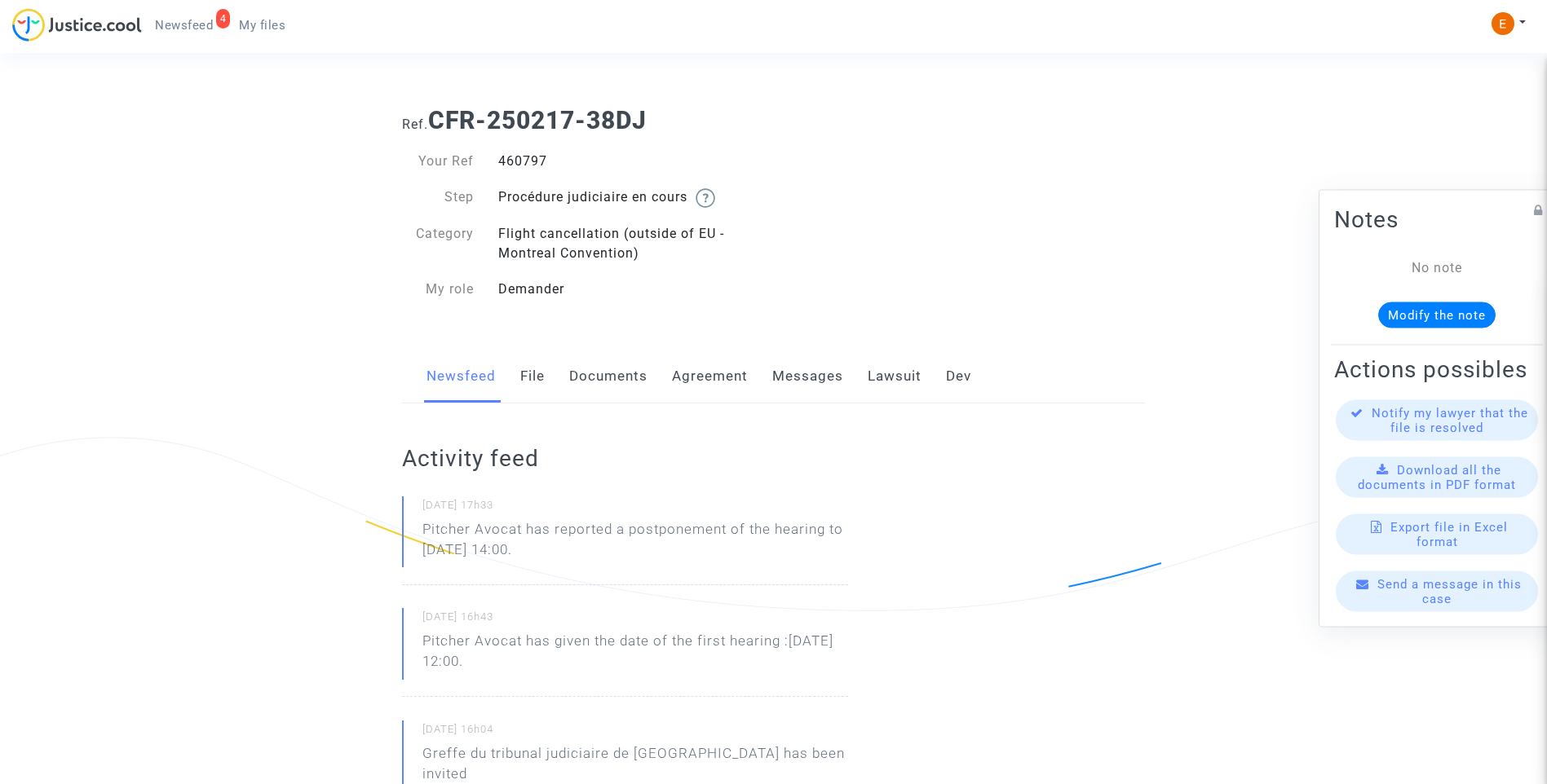
drag, startPoint x: 0, startPoint y: 0, endPoint x: 530, endPoint y: 162, distance: 554.2
drag, startPoint x: 637, startPoint y: 558, endPoint x: 407, endPoint y: 529, distance: 231.8
click at [407, 529] on div "[DATE] 17h33 Pitcher Avocat has reported a postponement of the hearing to [DATE…" at bounding box center [625, 540] width 446 height 88
drag, startPoint x: 407, startPoint y: 529, endPoint x: 483, endPoint y: 548, distance: 78.3
click at [545, 553] on p "Pitcher Avocat ha informado de un aplazamiento de la audiencia hasta el 5 de no…" at bounding box center [635, 544] width 426 height 49
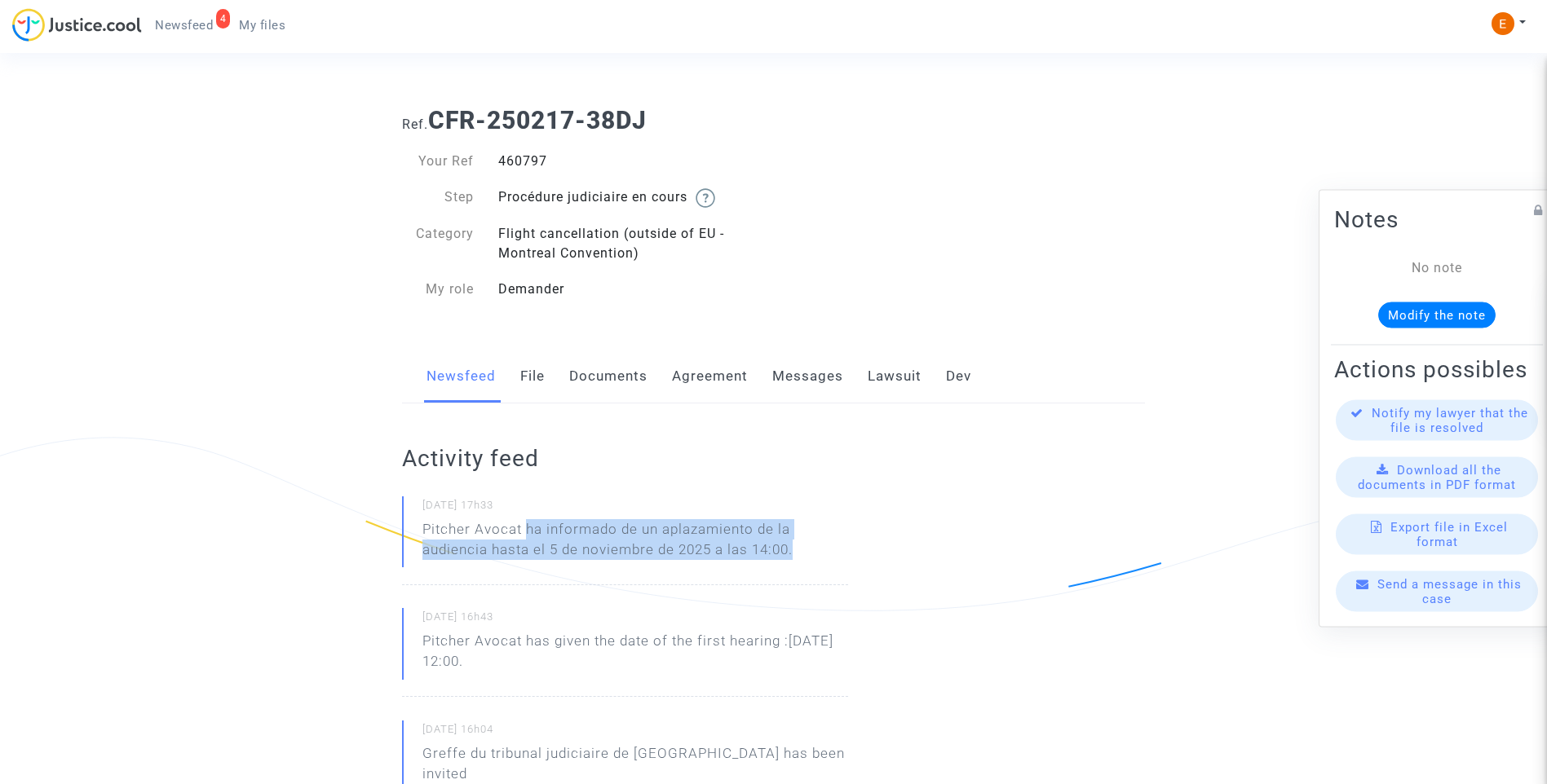
drag, startPoint x: 528, startPoint y: 525, endPoint x: 813, endPoint y: 549, distance: 286.0
click at [813, 549] on p "Pitcher Avocat ha informado de un aplazamiento de la audiencia hasta el 5 de no…" at bounding box center [635, 544] width 426 height 49
drag, startPoint x: 813, startPoint y: 549, endPoint x: 780, endPoint y: 543, distance: 33.5
copy p "ha informado de un aplazamiento de la audiencia hasta el 5 de noviembre de 2025…"
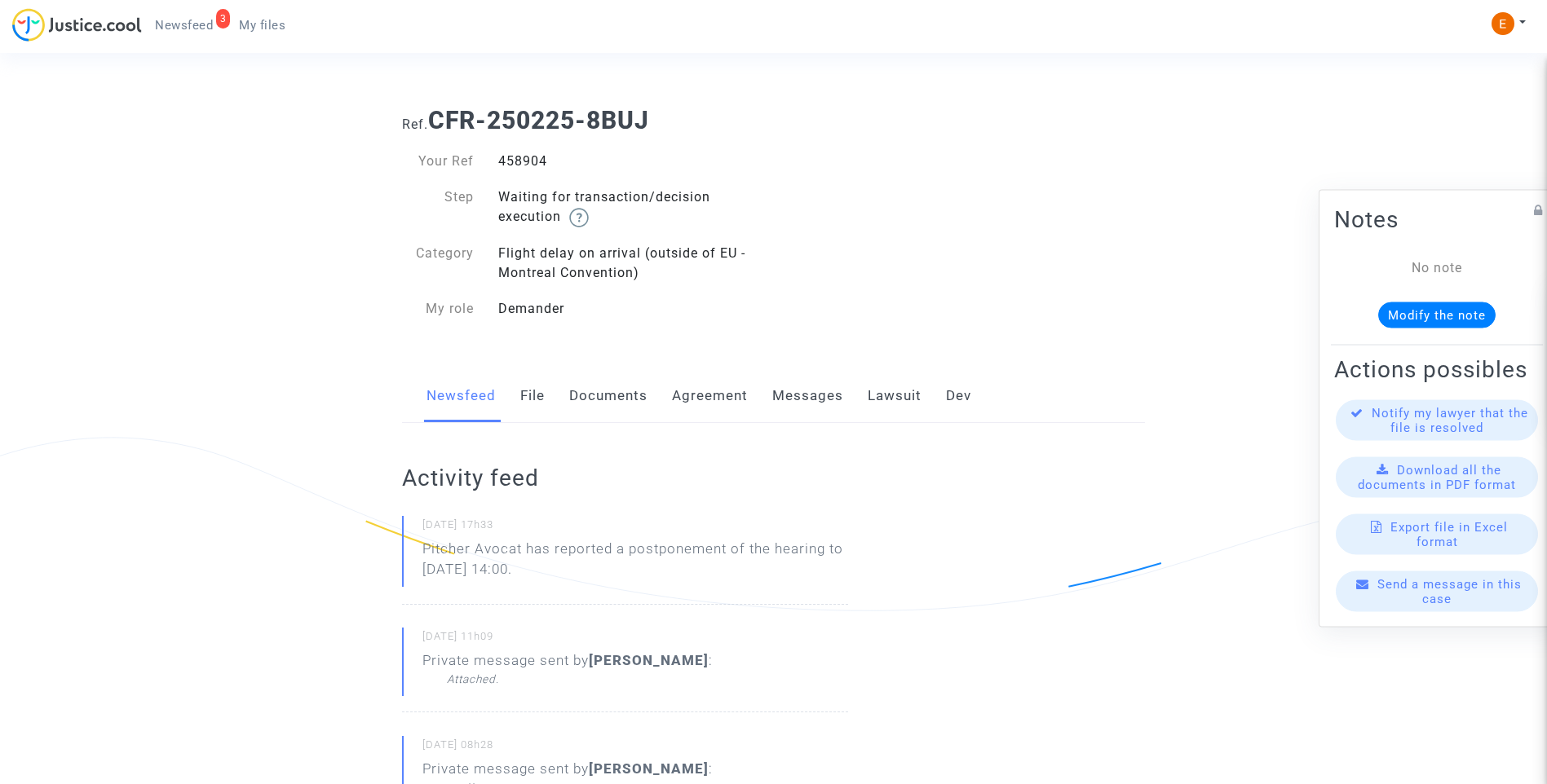
click at [527, 160] on div "458904" at bounding box center [630, 161] width 288 height 20
drag, startPoint x: 0, startPoint y: 0, endPoint x: 527, endPoint y: 160, distance: 550.8
click at [527, 160] on div "458904" at bounding box center [630, 161] width 288 height 20
copy div "458904"
drag, startPoint x: 617, startPoint y: 573, endPoint x: 410, endPoint y: 554, distance: 207.9
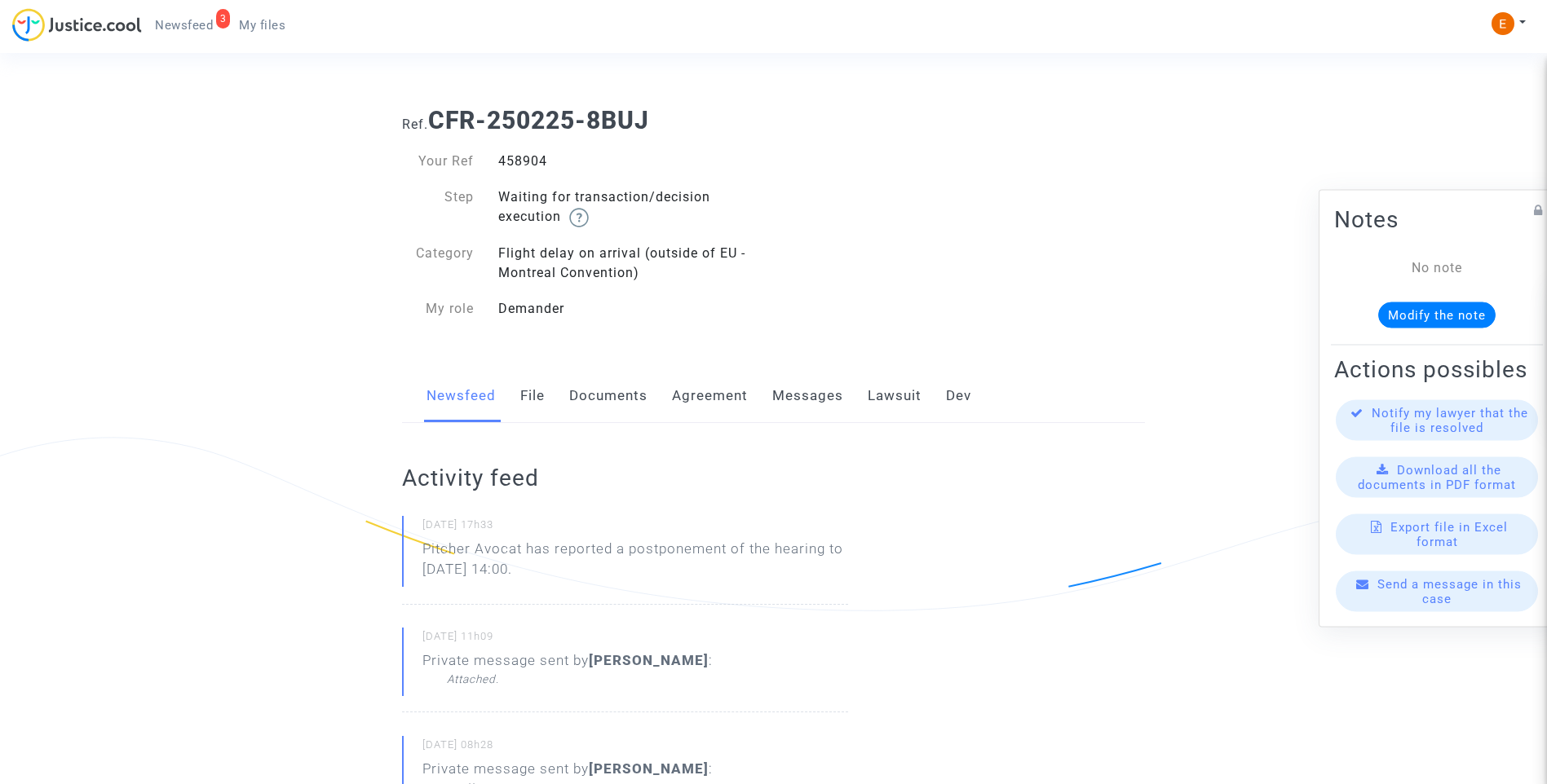
click at [410, 554] on div "18/09/2025 - 17h33 Pitcher Avocat has reported a postponement of the hearing to…" at bounding box center [625, 560] width 446 height 88
drag, startPoint x: 410, startPoint y: 554, endPoint x: 443, endPoint y: 552, distance: 33.1
click at [544, 546] on p "Pitcher Avocat ha informado de un aplazamiento de la audiencia hasta el 5 de no…" at bounding box center [635, 564] width 426 height 49
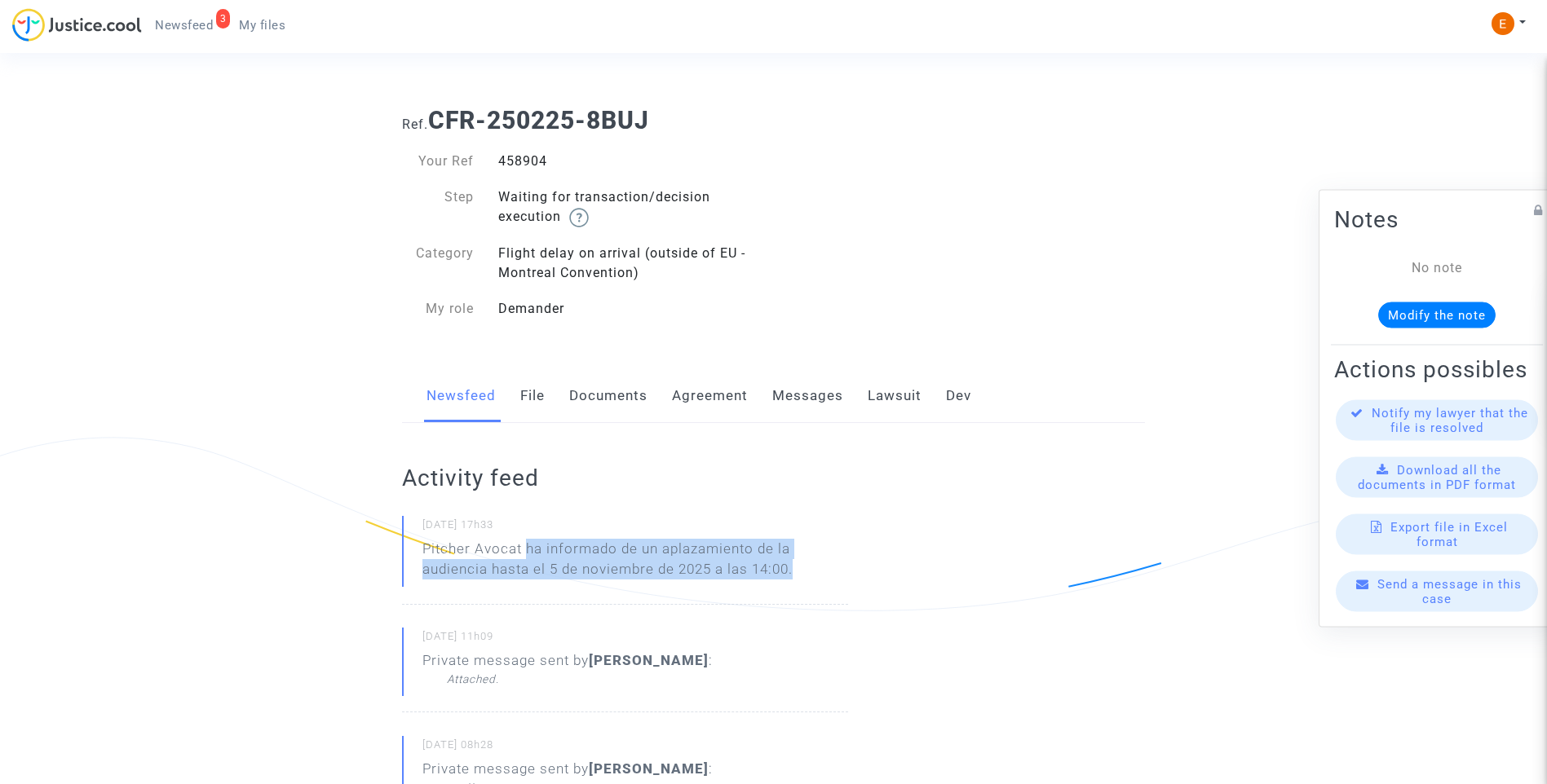
drag, startPoint x: 527, startPoint y: 546, endPoint x: 972, endPoint y: 584, distance: 446.6
drag, startPoint x: 972, startPoint y: 584, endPoint x: 781, endPoint y: 548, distance: 194.4
copy p "ha informado de un aplazamiento de la audiencia hasta el 5 de noviembre de 2025…"
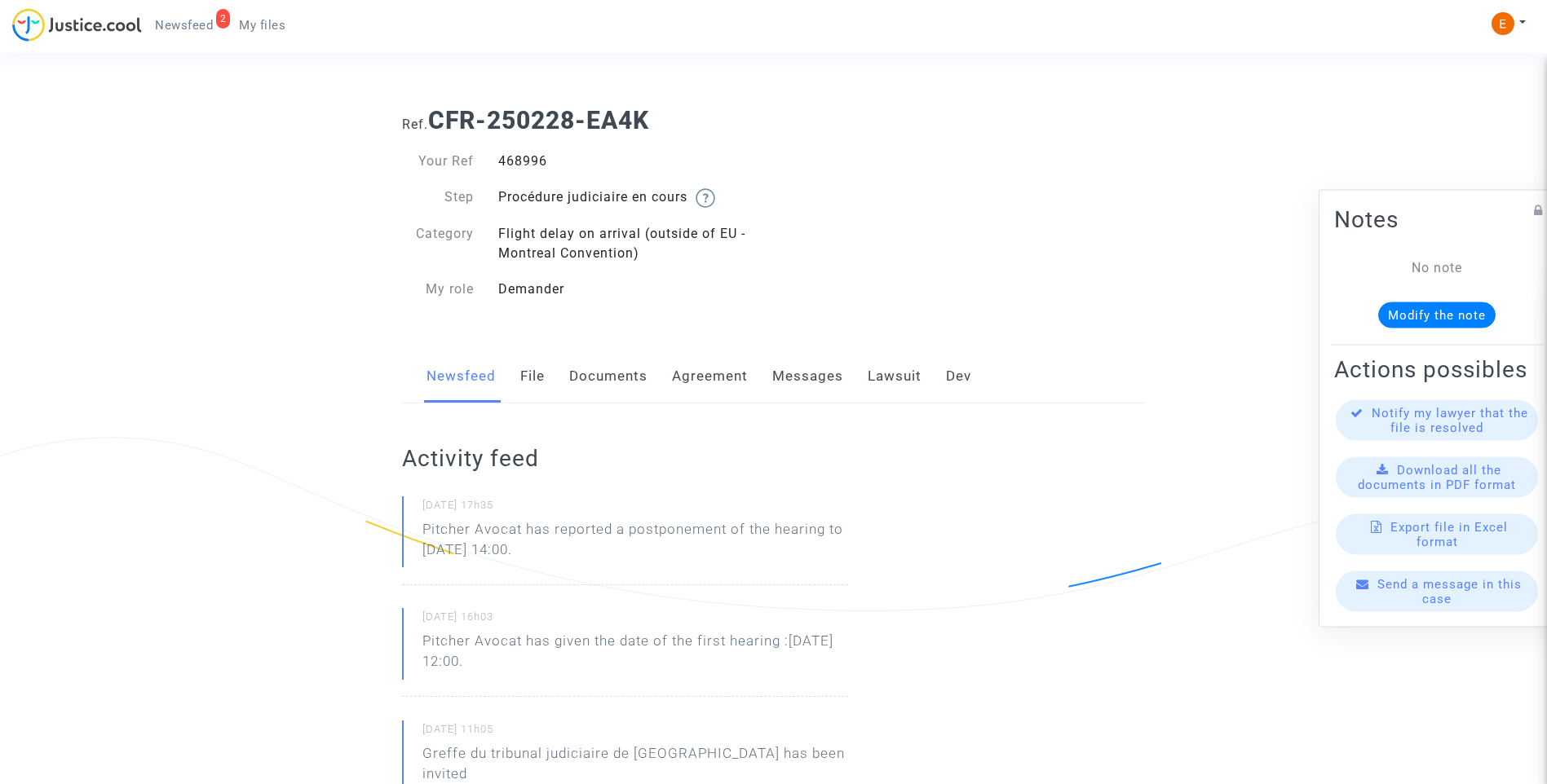
click at [513, 161] on div "468996" at bounding box center [630, 161] width 288 height 20
copy div "468996"
drag, startPoint x: 619, startPoint y: 551, endPoint x: 405, endPoint y: 528, distance: 215.2
click at [405, 528] on div "[DATE] 17h35 Pitcher Avocat has reported a postponement of the hearing to [DATE…" at bounding box center [625, 540] width 446 height 88
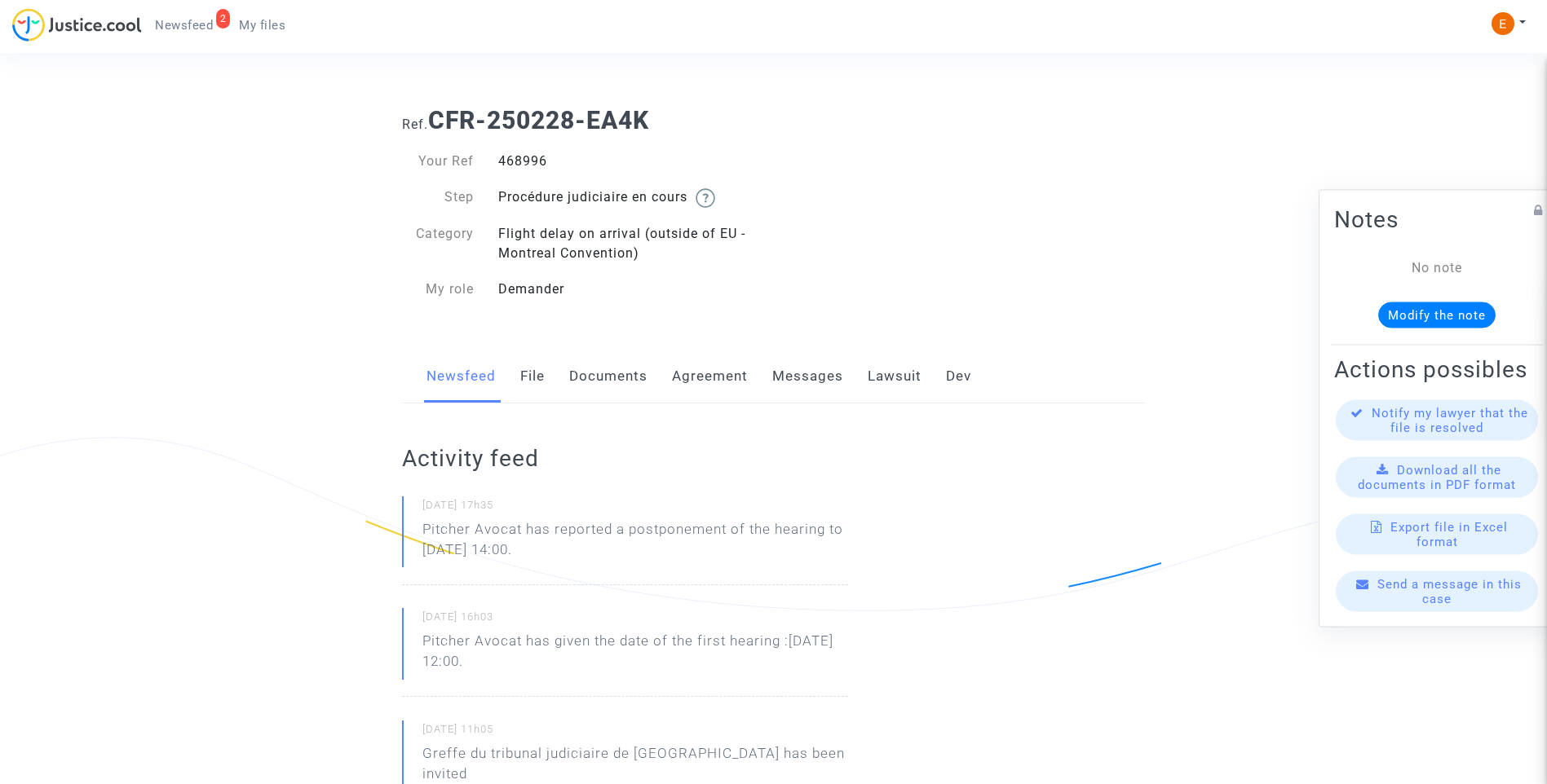
drag, startPoint x: 405, startPoint y: 528, endPoint x: 477, endPoint y: 534, distance: 72.2
click at [672, 555] on p "Pitcher Avocat ha informado de un aplazamiento de la audiencia hasta el 5 de no…" at bounding box center [635, 544] width 426 height 49
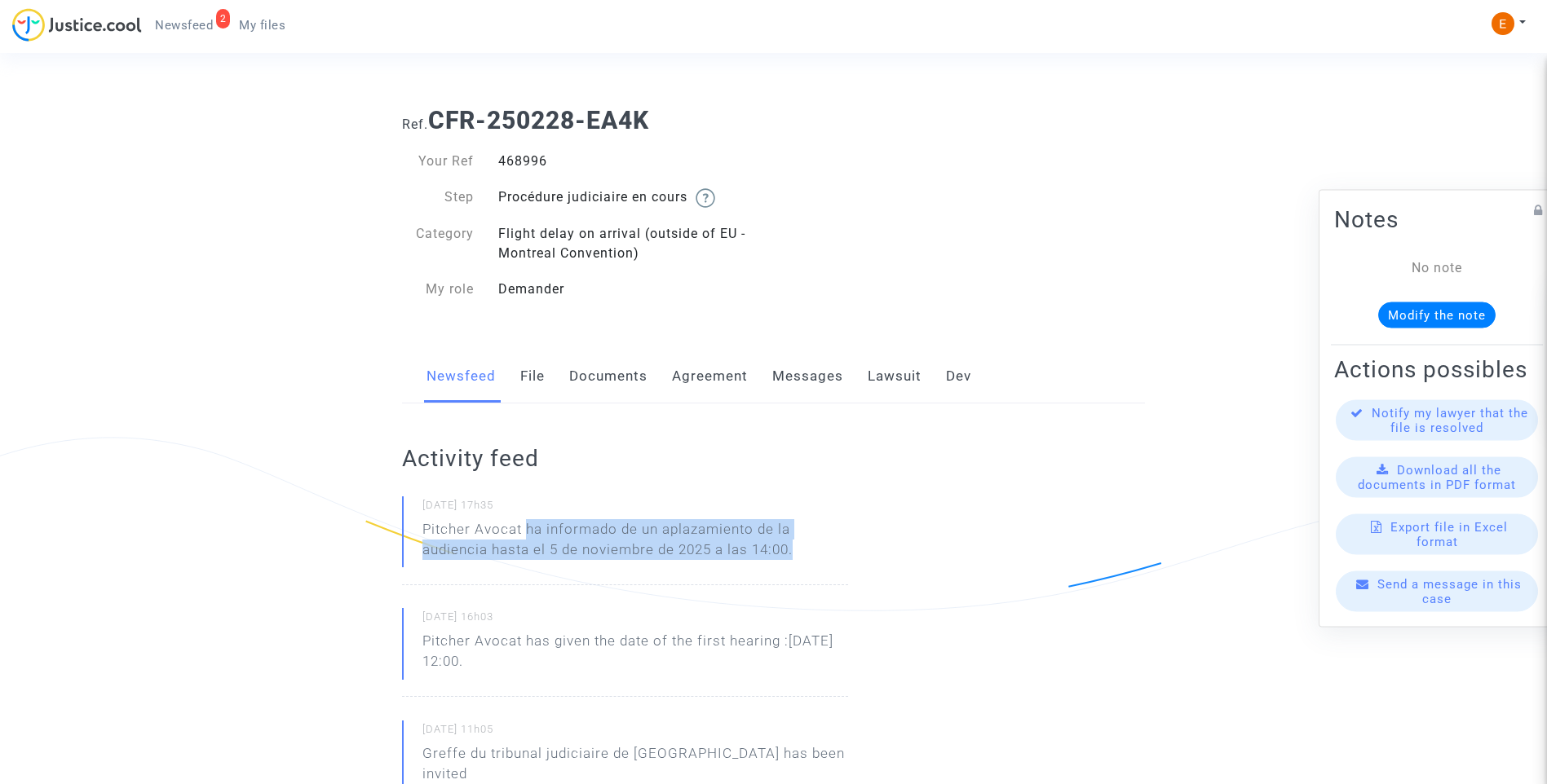
drag, startPoint x: 839, startPoint y: 557, endPoint x: 529, endPoint y: 533, distance: 310.9
click at [529, 533] on p "Pitcher Avocat ha informado de un aplazamiento de la audiencia hasta el 5 de no…" at bounding box center [635, 544] width 426 height 49
copy p "ha informado de un aplazamiento de la audiencia hasta el 5 de noviembre de 2025…"
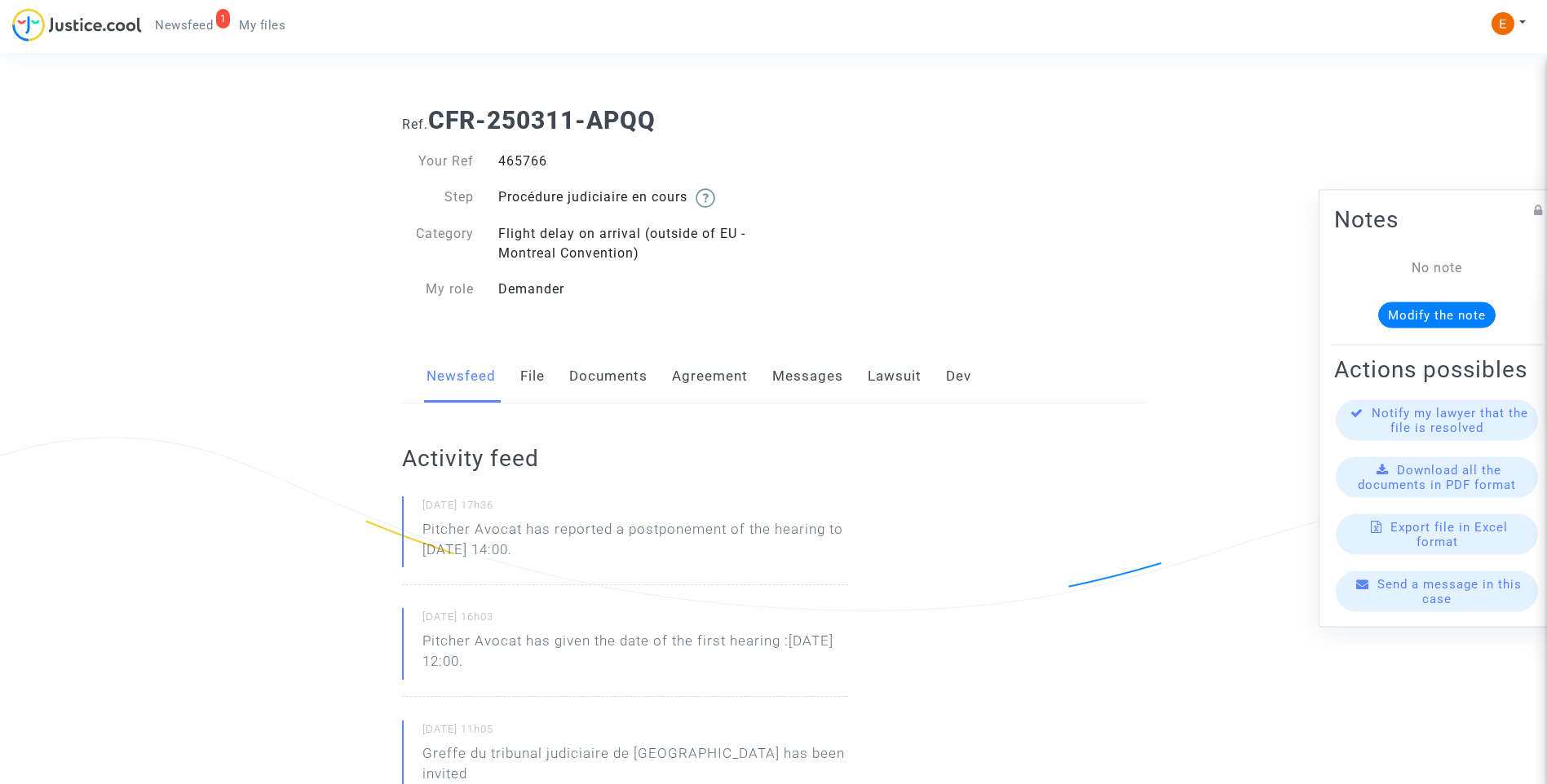
click at [520, 160] on div "465766" at bounding box center [630, 161] width 288 height 20
copy div "465766"
drag, startPoint x: 592, startPoint y: 561, endPoint x: 377, endPoint y: 532, distance: 216.9
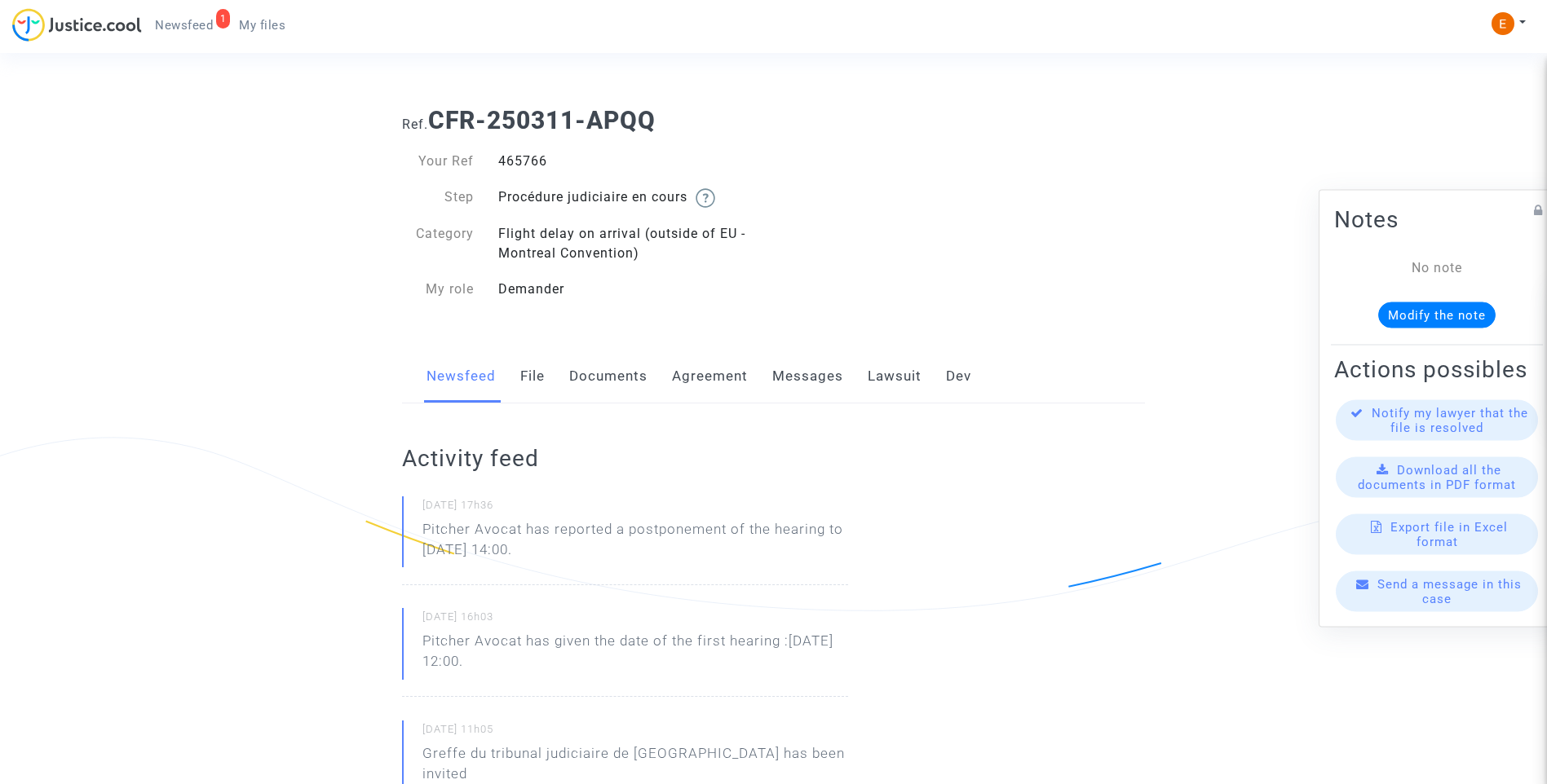
drag, startPoint x: 377, startPoint y: 532, endPoint x: 455, endPoint y: 542, distance: 78.6
click at [535, 545] on p "Pitcher Avocat ha informado de un aplazamiento de la audiencia hasta el 5 de no…" at bounding box center [635, 544] width 426 height 49
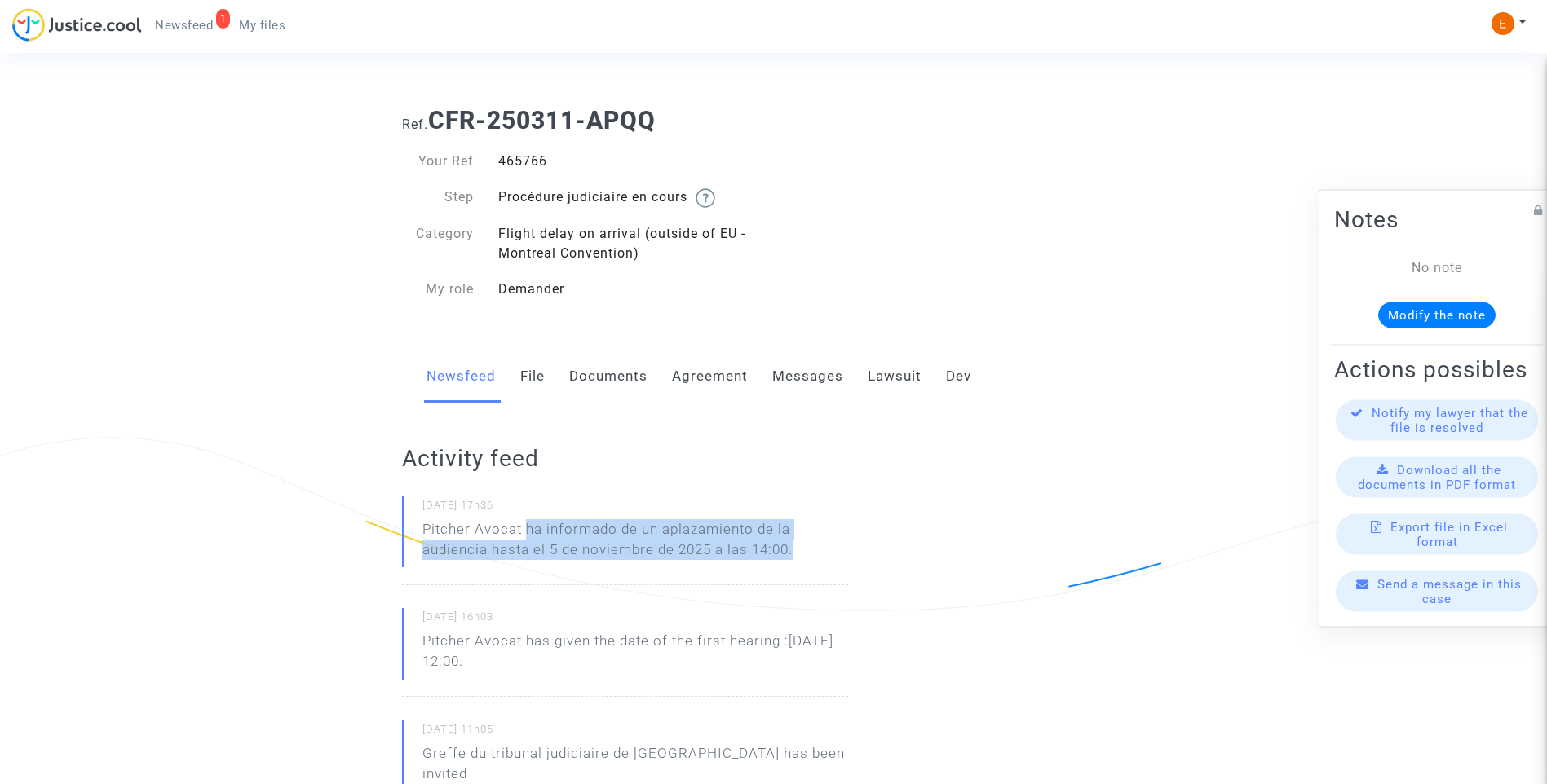
drag, startPoint x: 549, startPoint y: 528, endPoint x: 859, endPoint y: 535, distance: 310.1
drag, startPoint x: 859, startPoint y: 535, endPoint x: 744, endPoint y: 535, distance: 115.0
copy p "ha informado de un aplazamiento de la audiencia hasta el 5 de noviembre de 2025…"
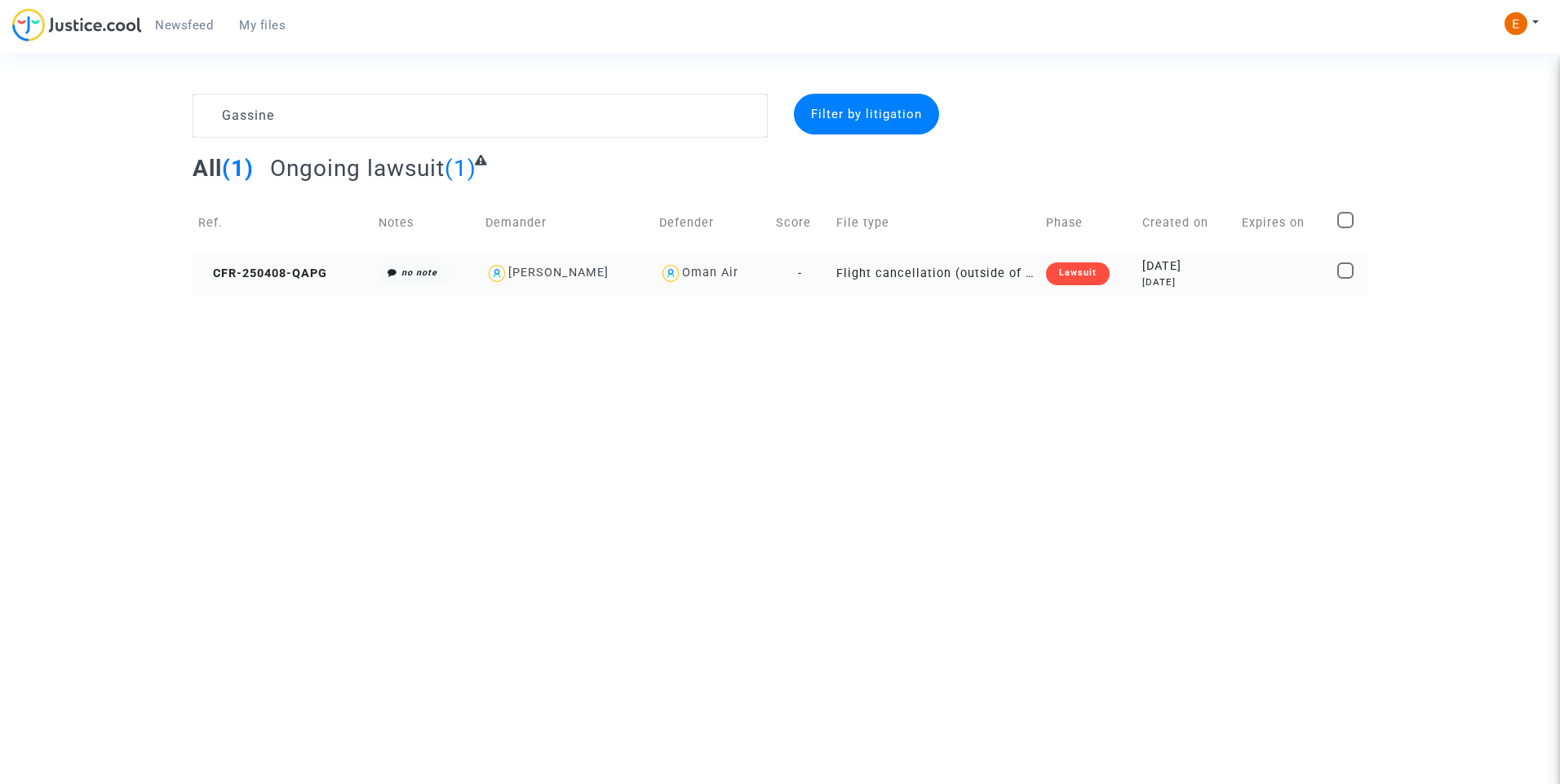
type textarea "Gassine"
click at [1076, 286] on td "Lawsuit" at bounding box center [1088, 273] width 97 height 43
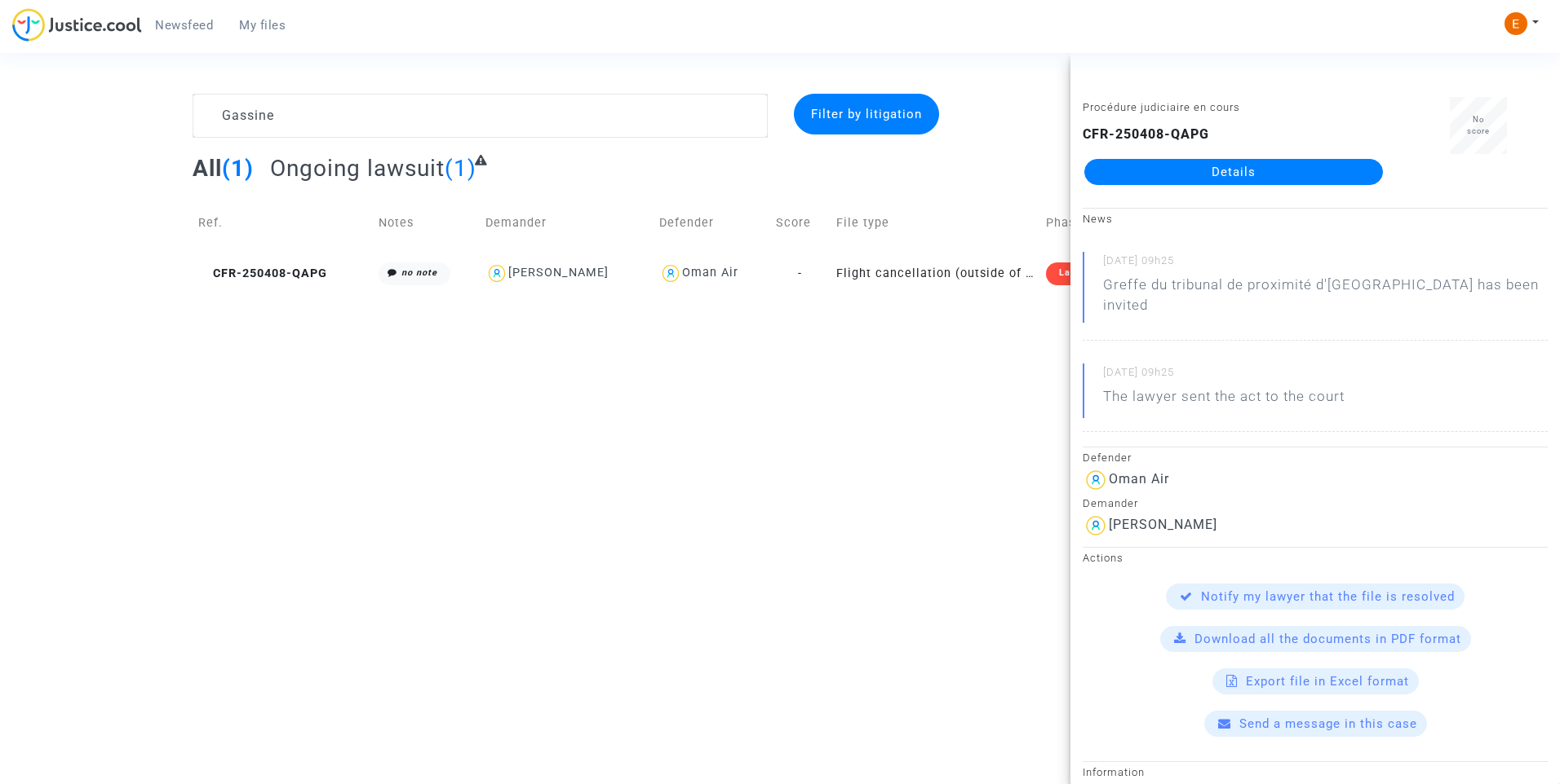
click at [1221, 169] on link "Details" at bounding box center [1234, 172] width 299 height 27
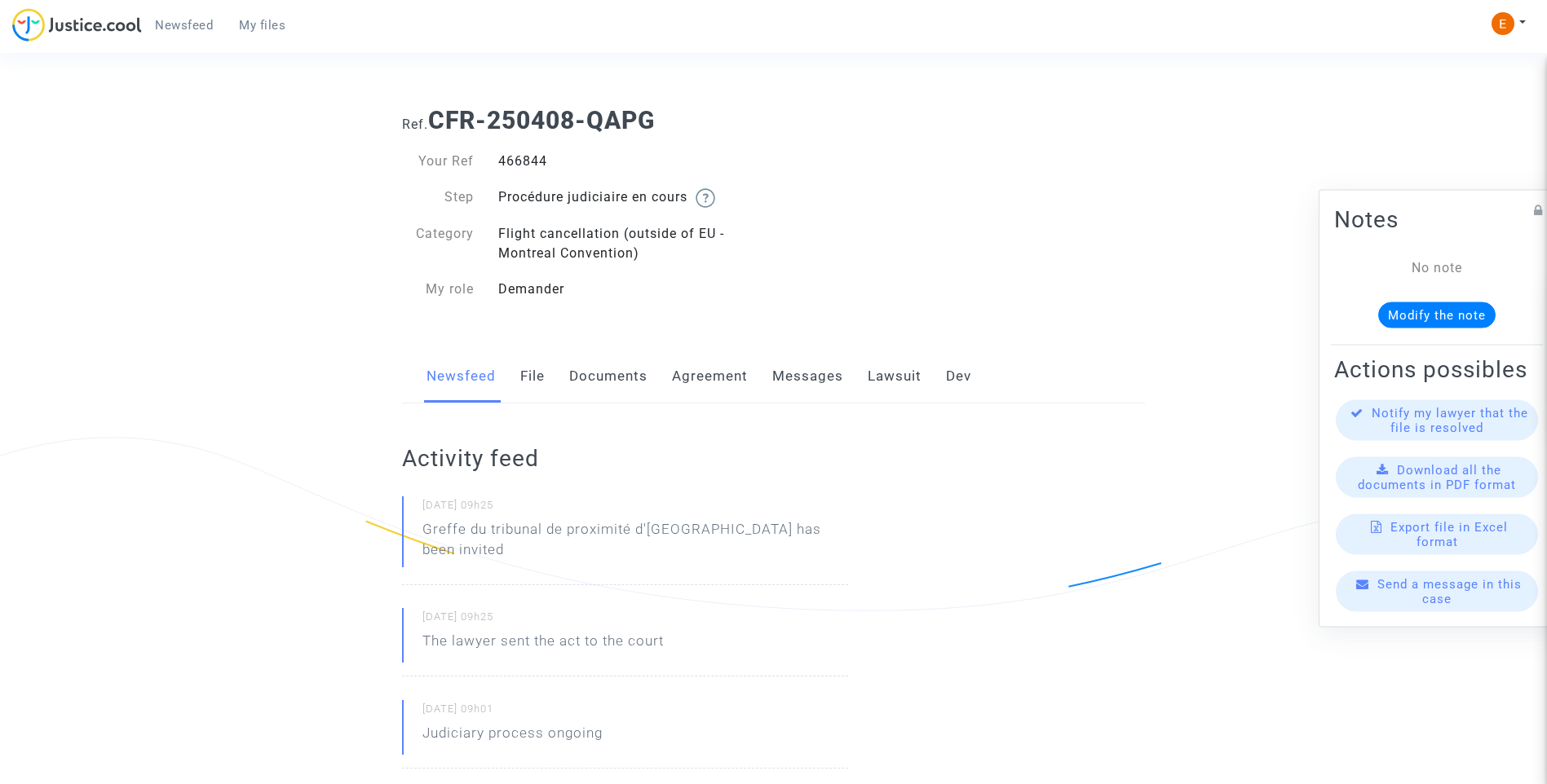
click at [895, 386] on link "Lawsuit" at bounding box center [894, 376] width 54 height 54
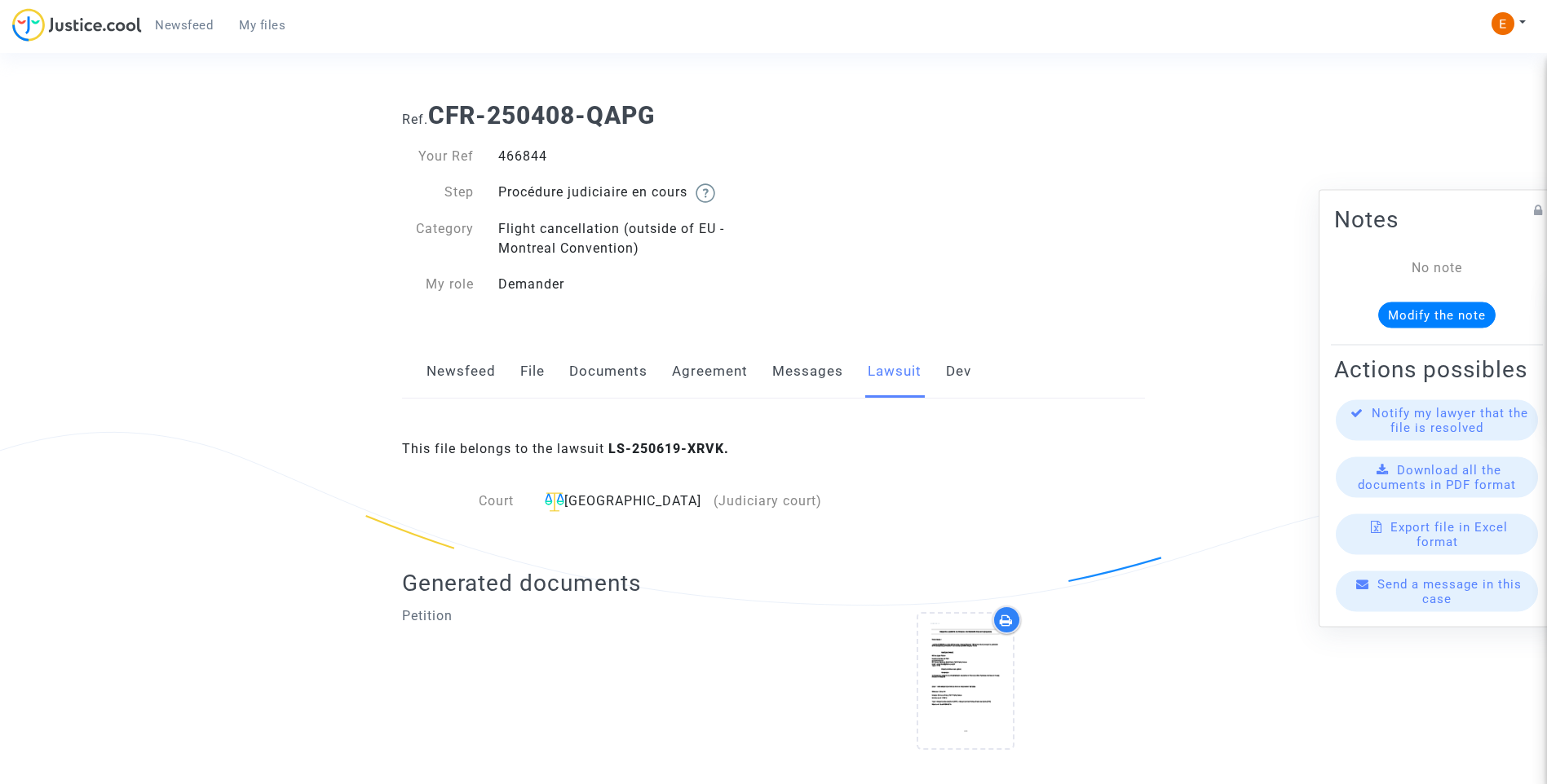
scroll to position [33, 0]
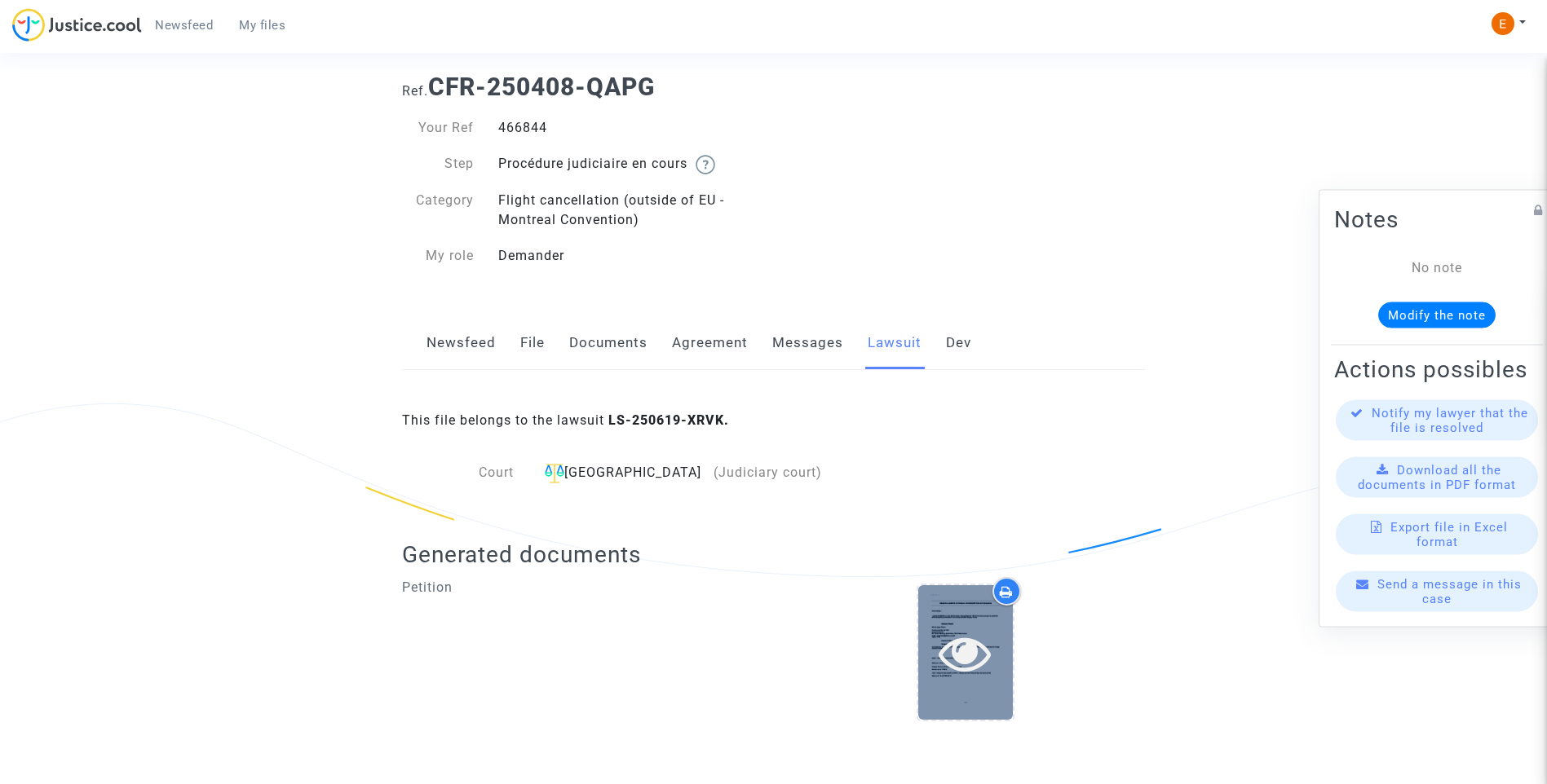
click at [959, 621] on div at bounding box center [965, 652] width 94 height 135
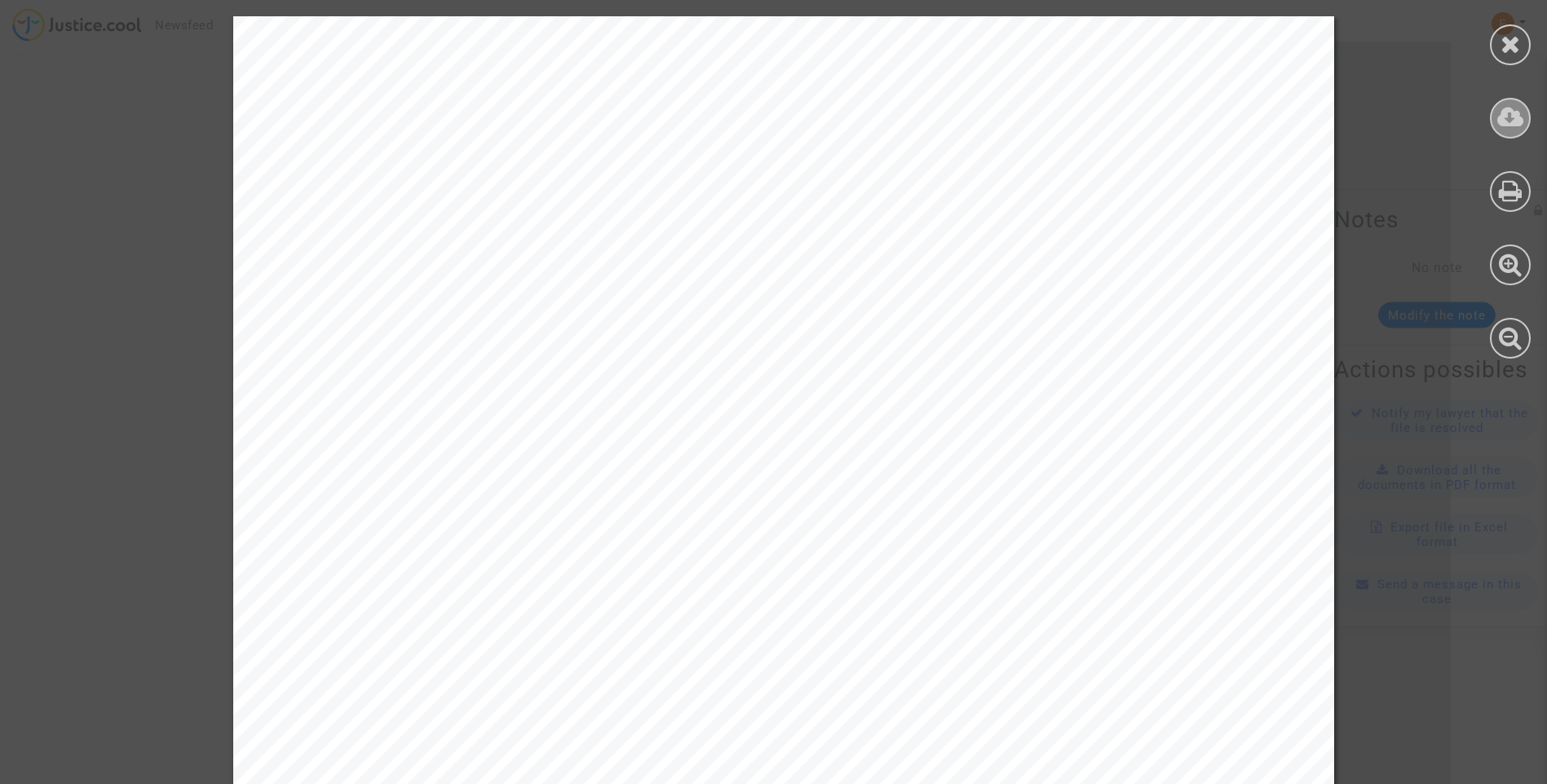
click at [1507, 115] on icon at bounding box center [1511, 117] width 27 height 25
click at [1517, 53] on icon at bounding box center [1511, 43] width 21 height 25
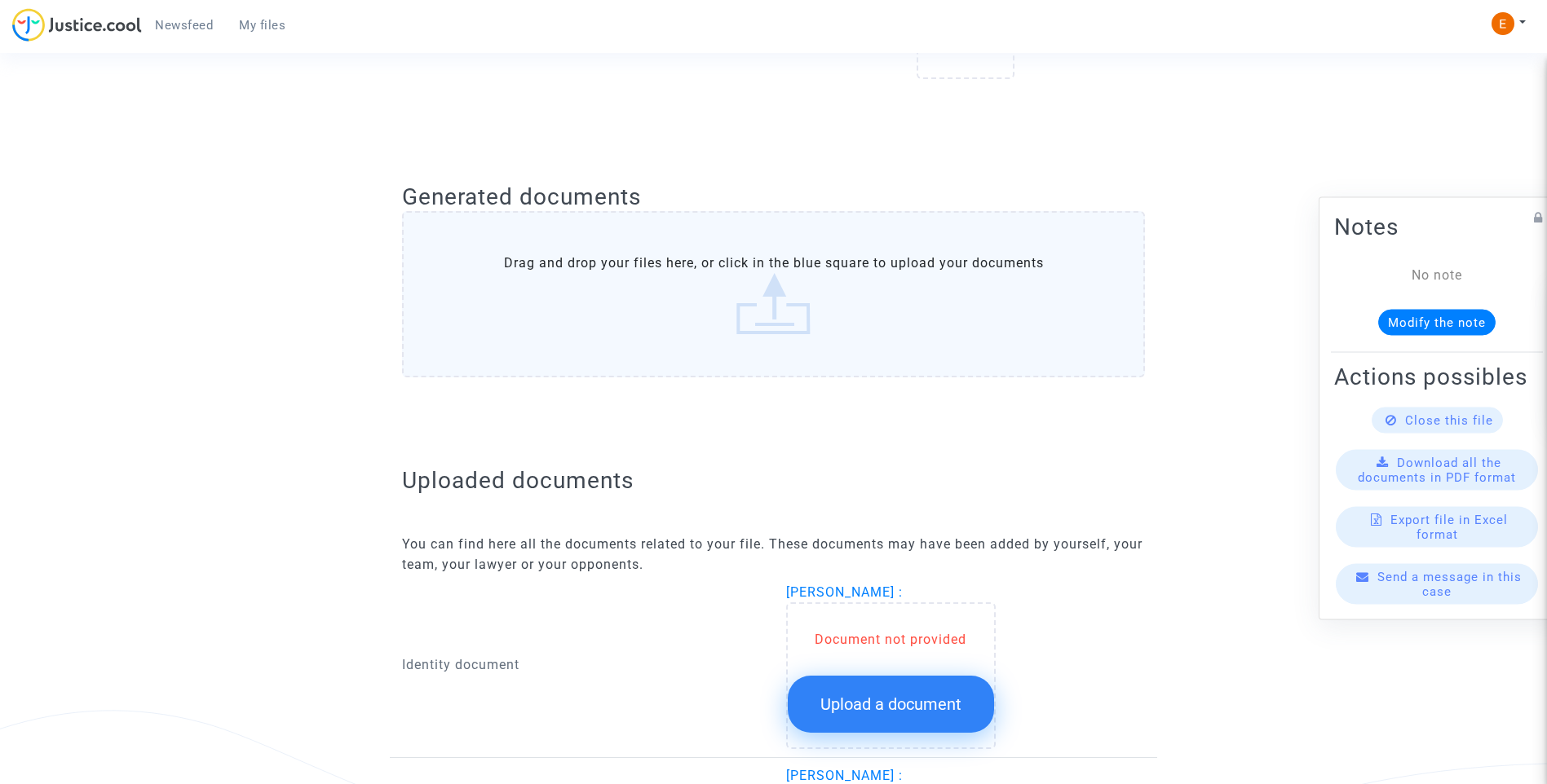
scroll to position [815, 0]
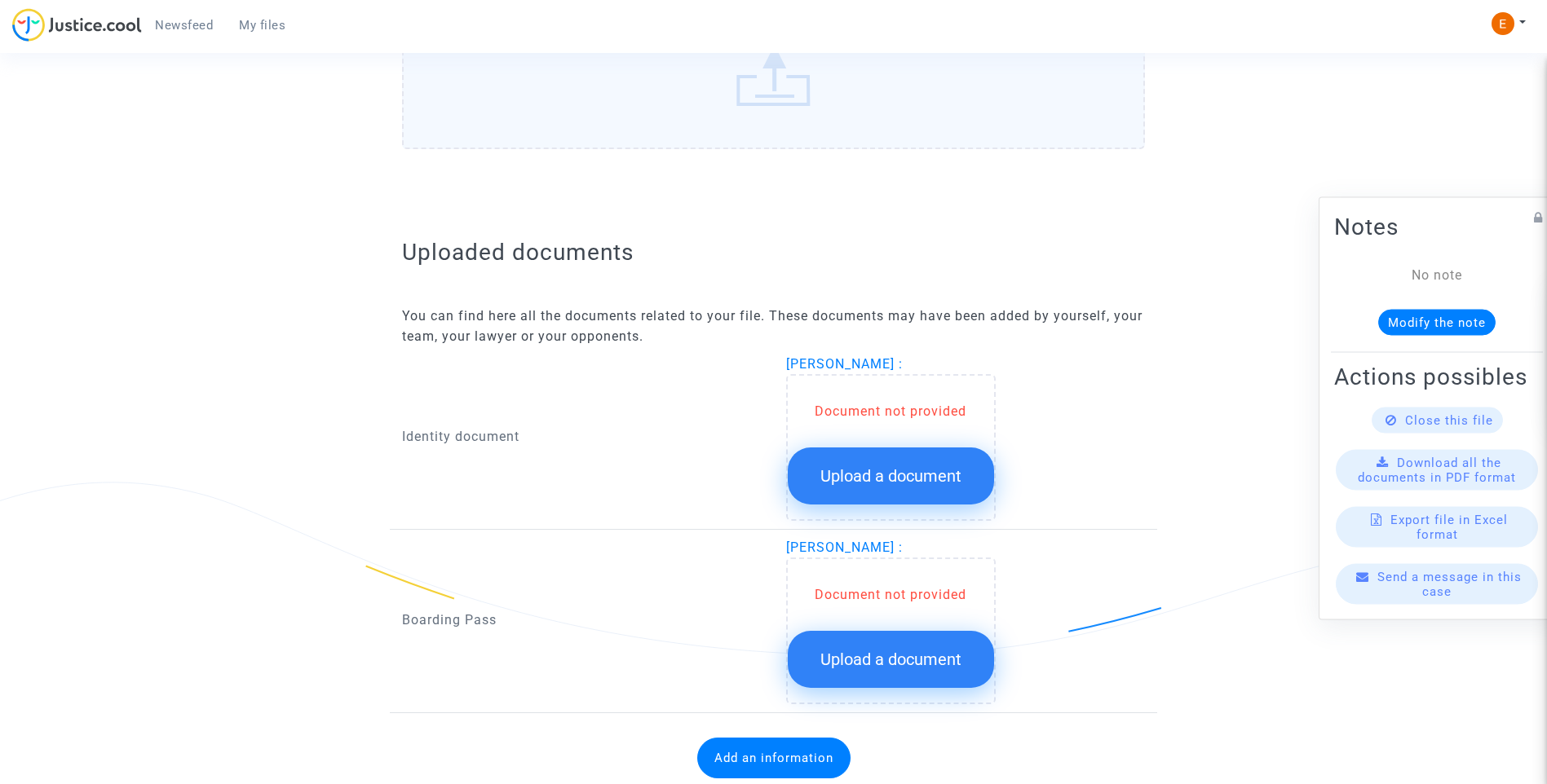
click at [897, 468] on span "Upload a document" at bounding box center [891, 476] width 142 height 20
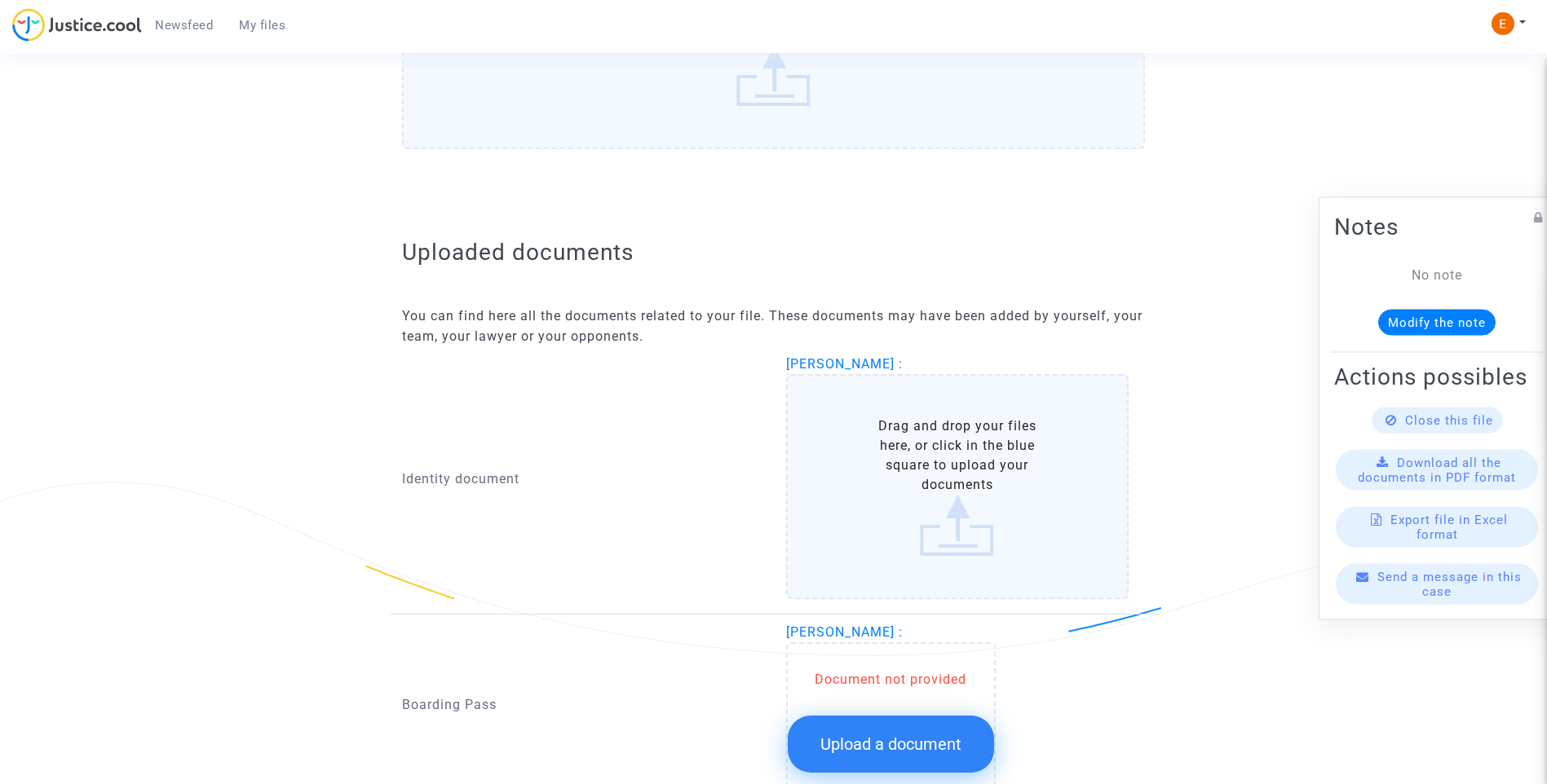
click at [948, 732] on button "Upload a document" at bounding box center [891, 745] width 206 height 57
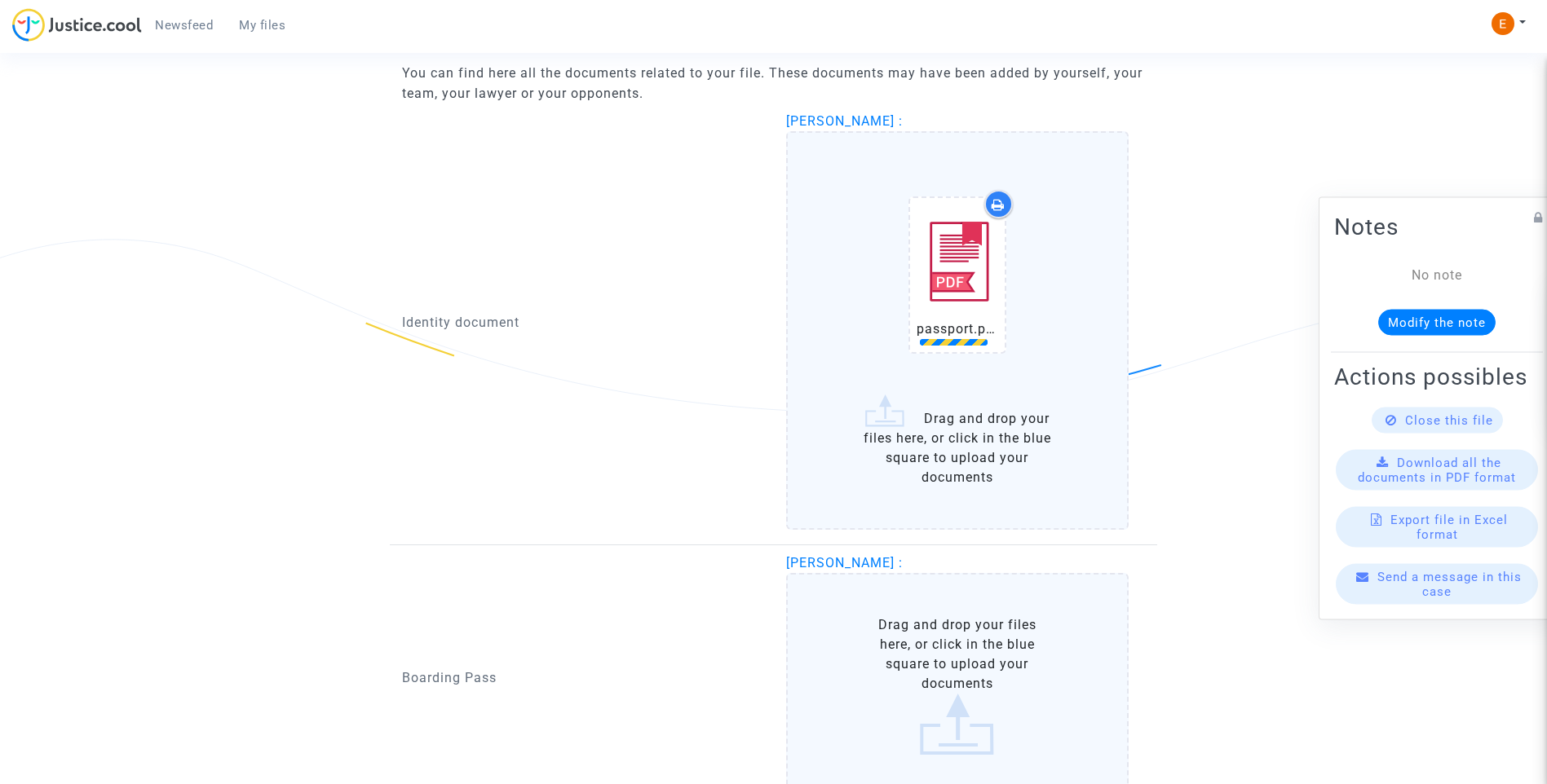
scroll to position [1060, 0]
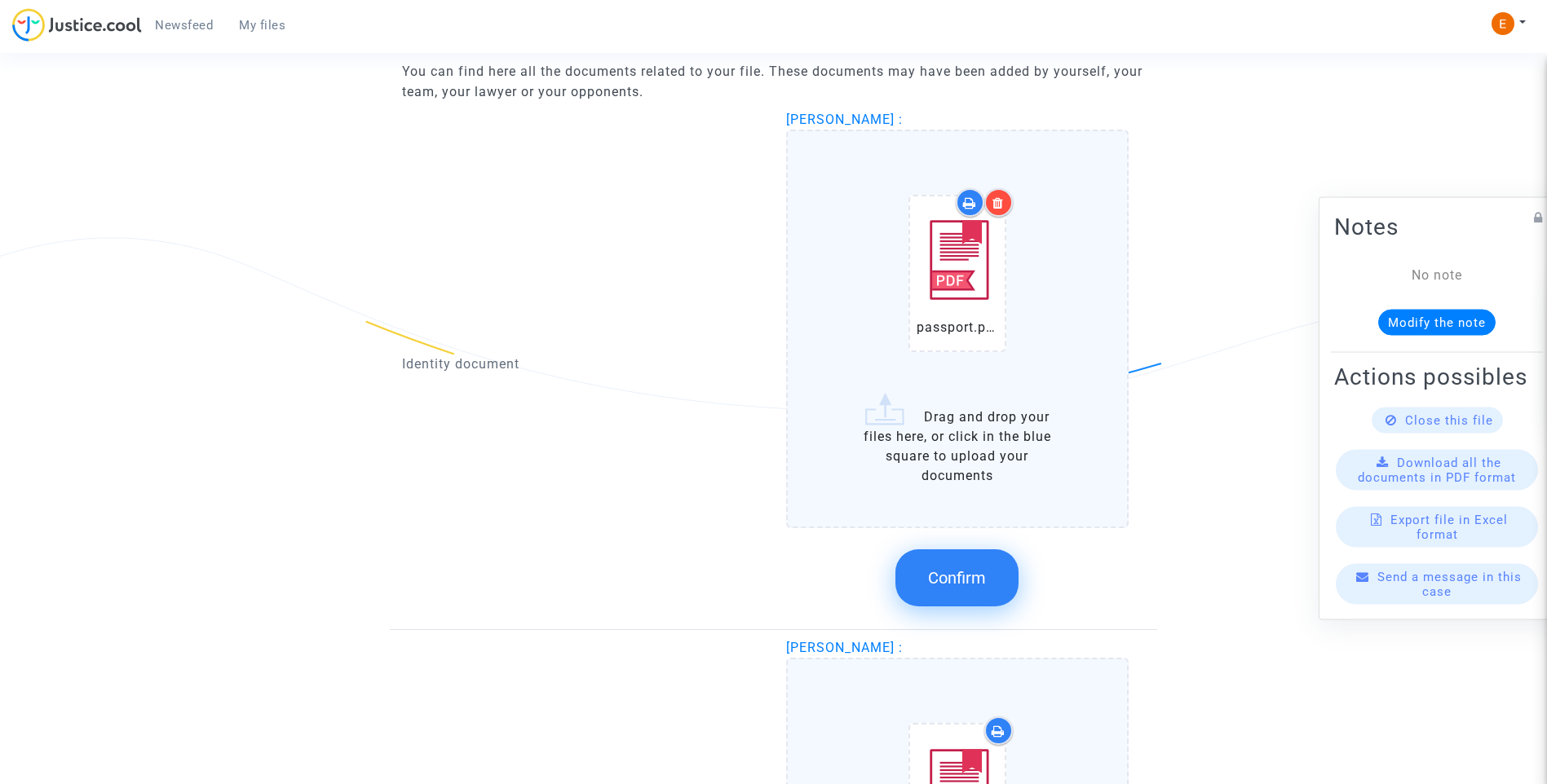
click at [985, 558] on button "Confirm" at bounding box center [956, 578] width 123 height 57
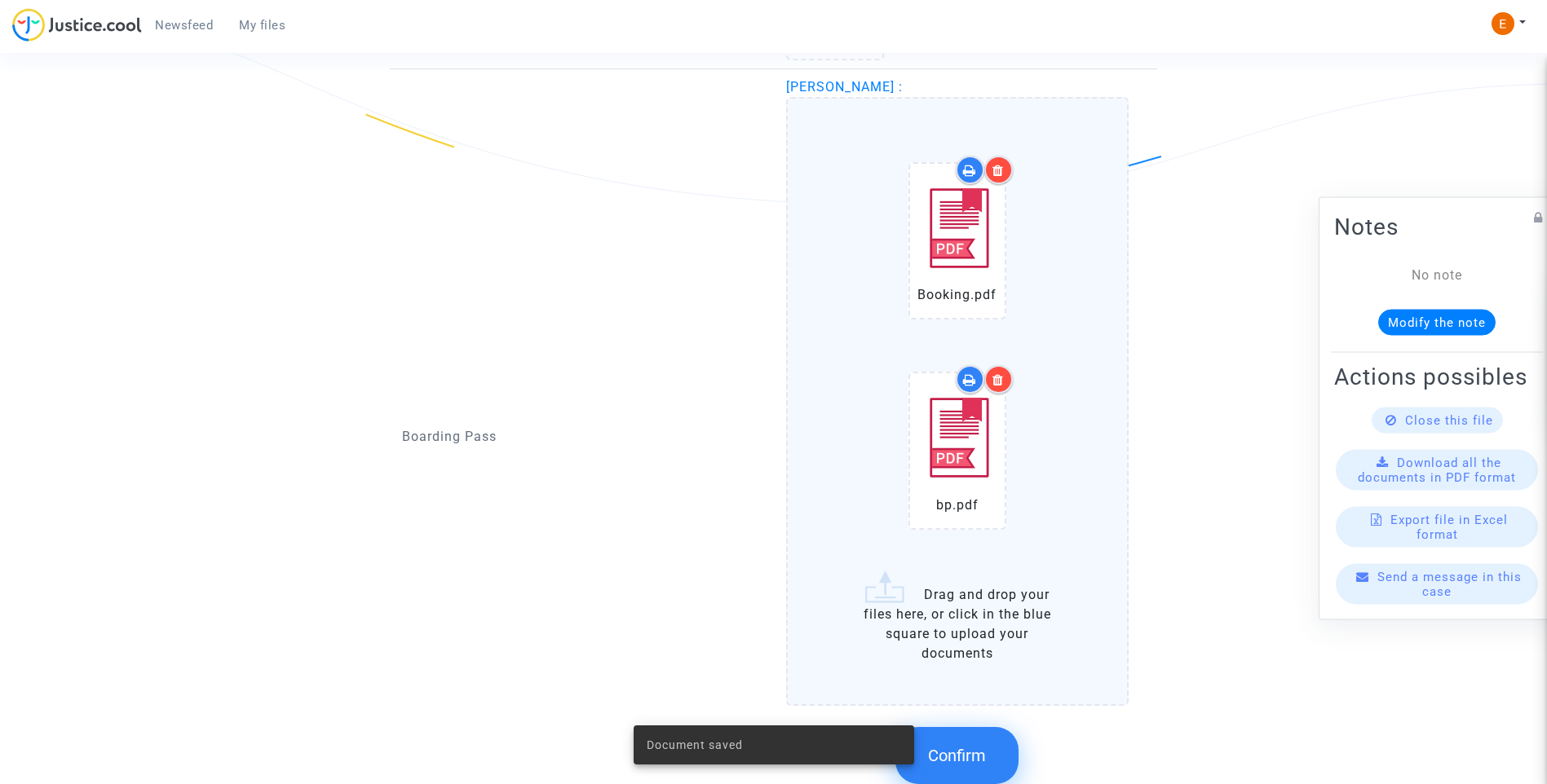
scroll to position [1305, 0]
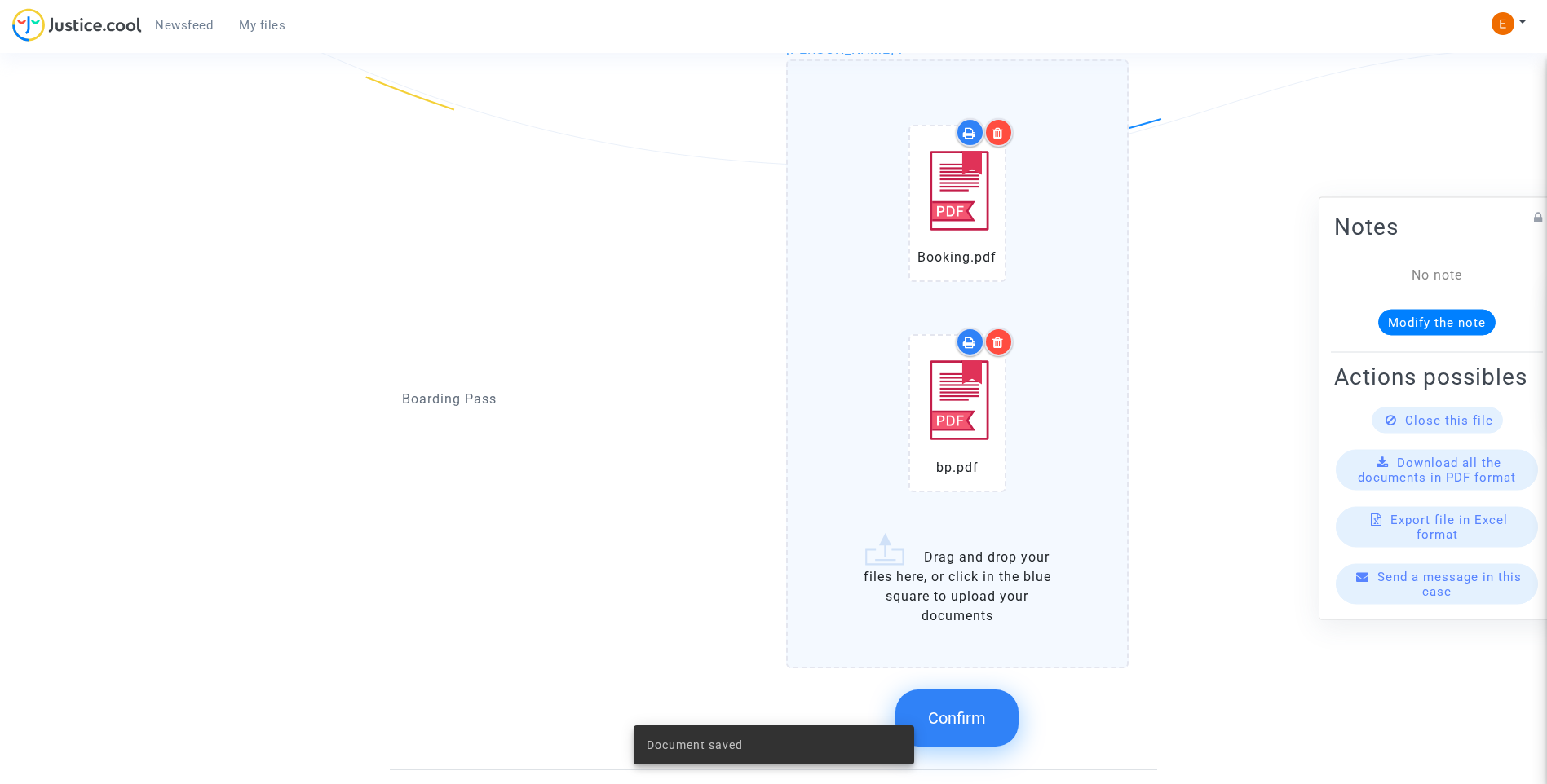
click at [971, 708] on span "Confirm" at bounding box center [956, 718] width 58 height 20
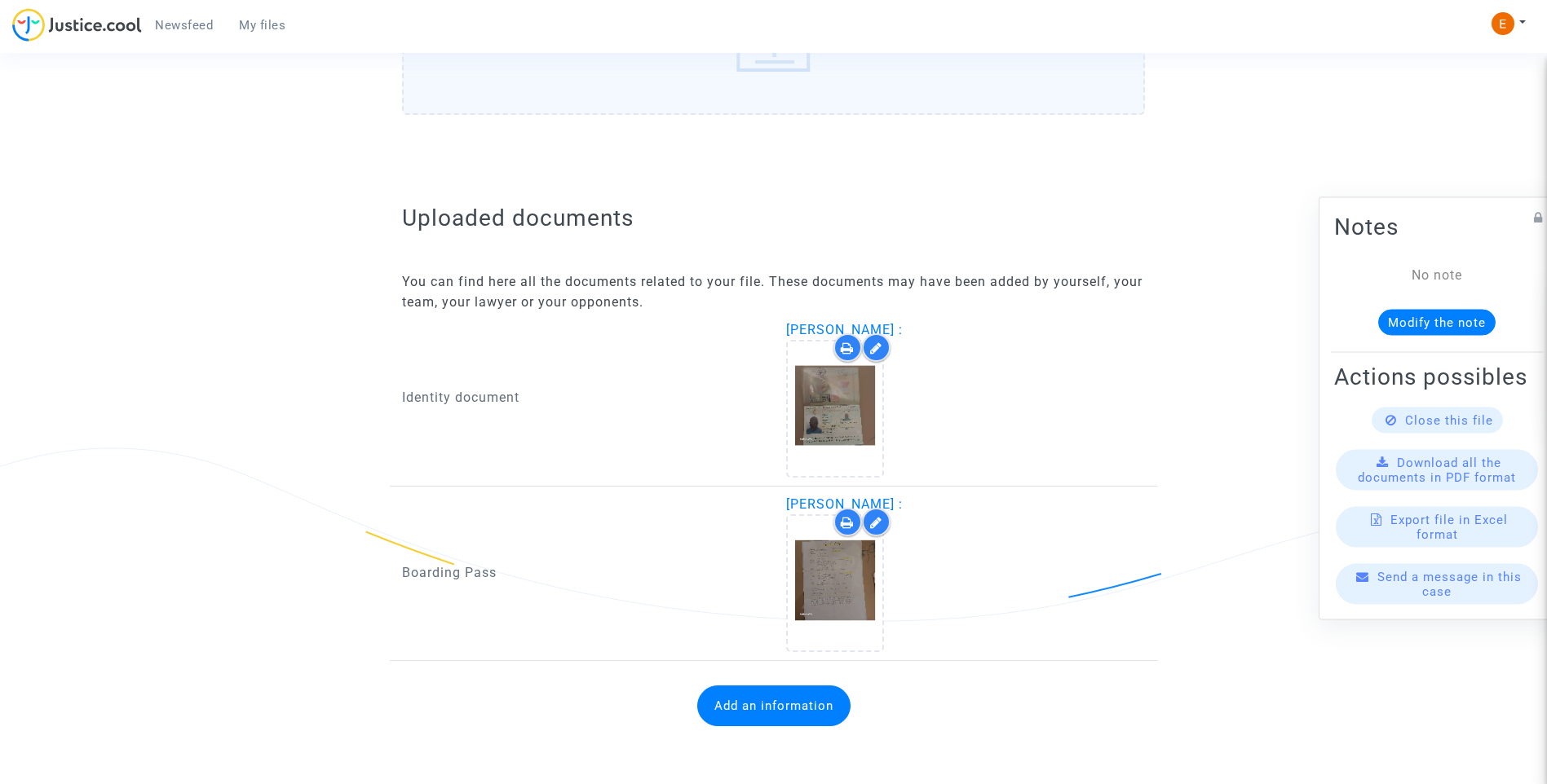
scroll to position [850, 0]
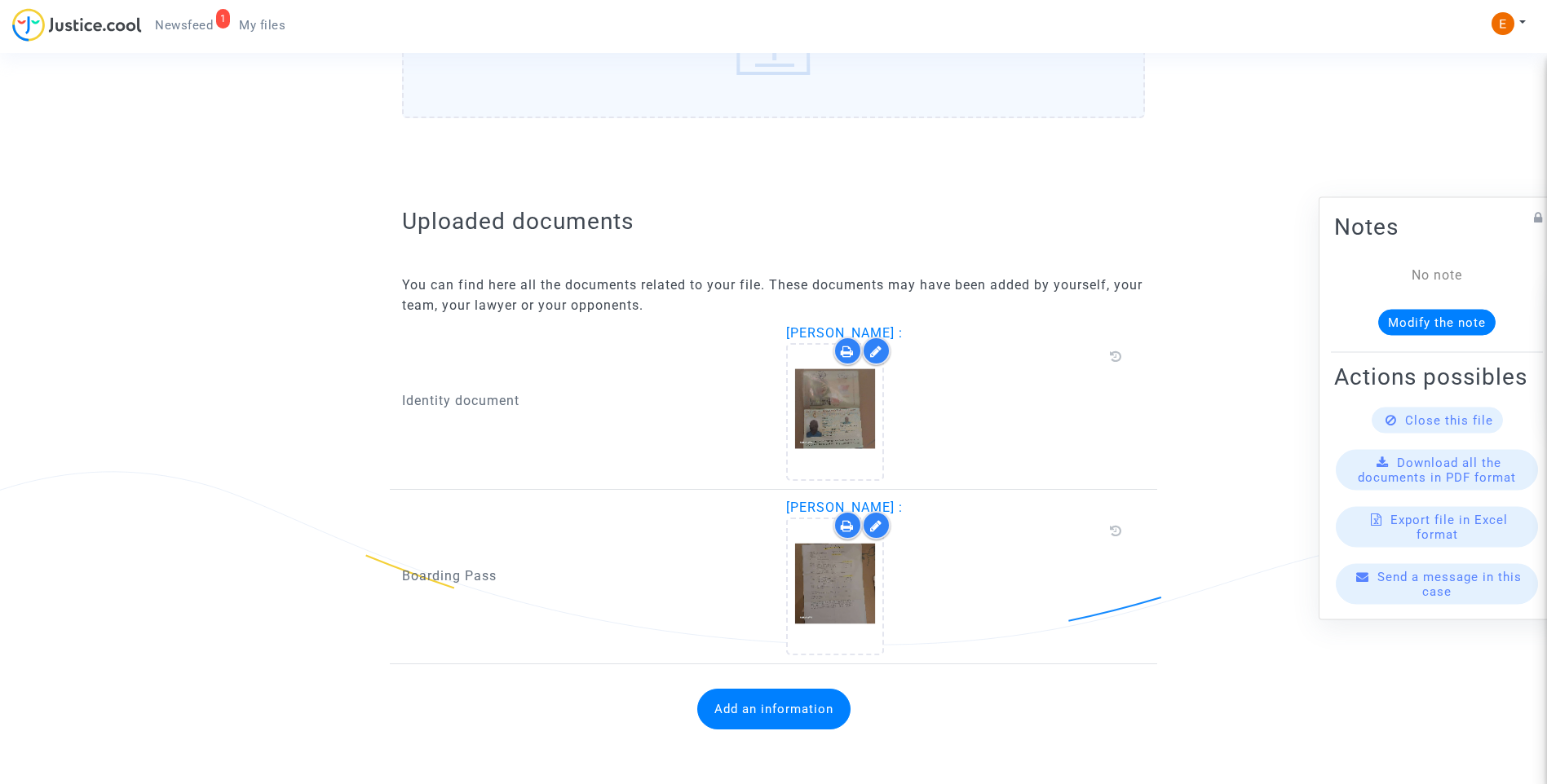
scroll to position [829, 0]
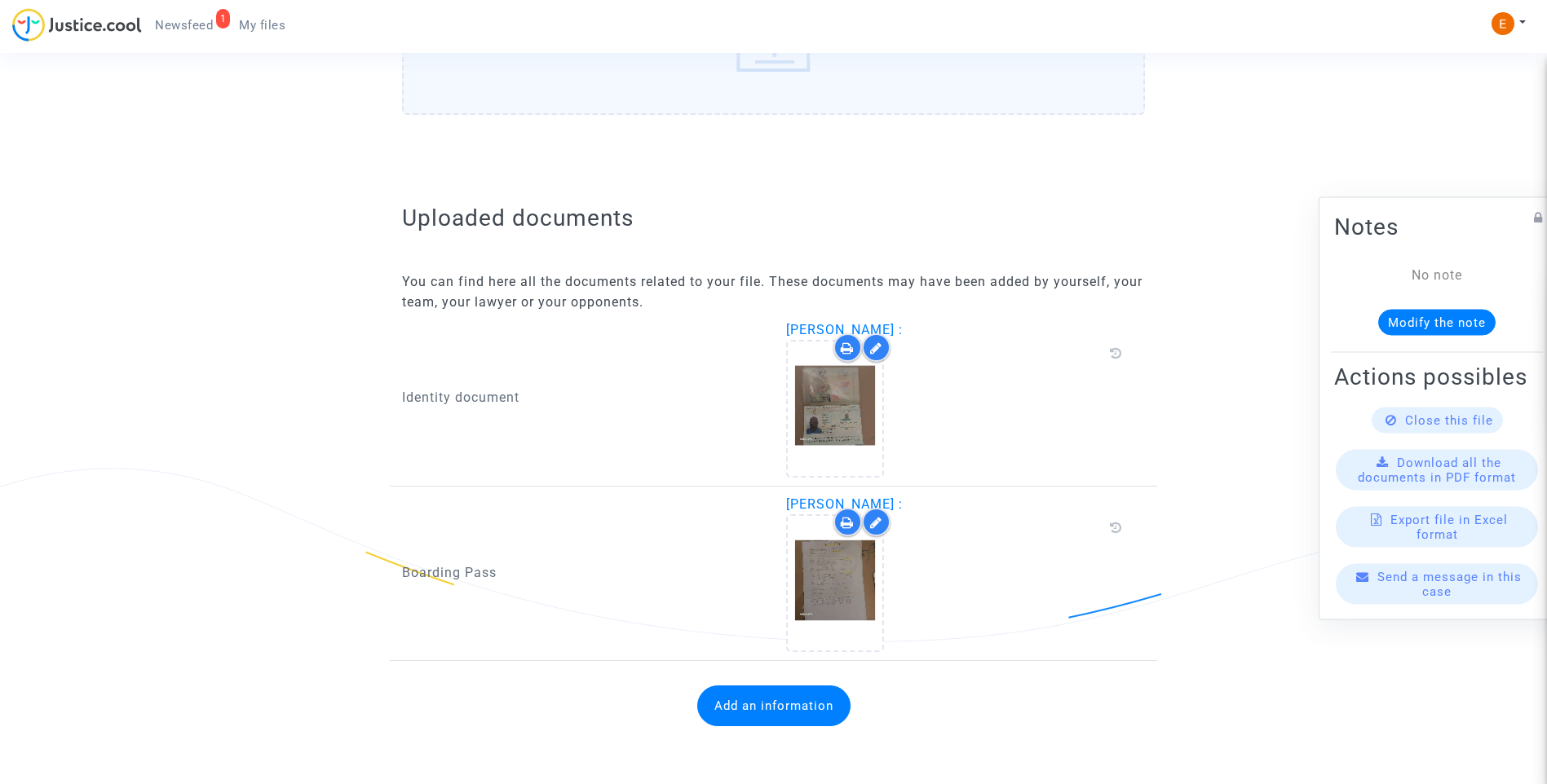
click at [772, 699] on button "Add an information" at bounding box center [774, 705] width 153 height 40
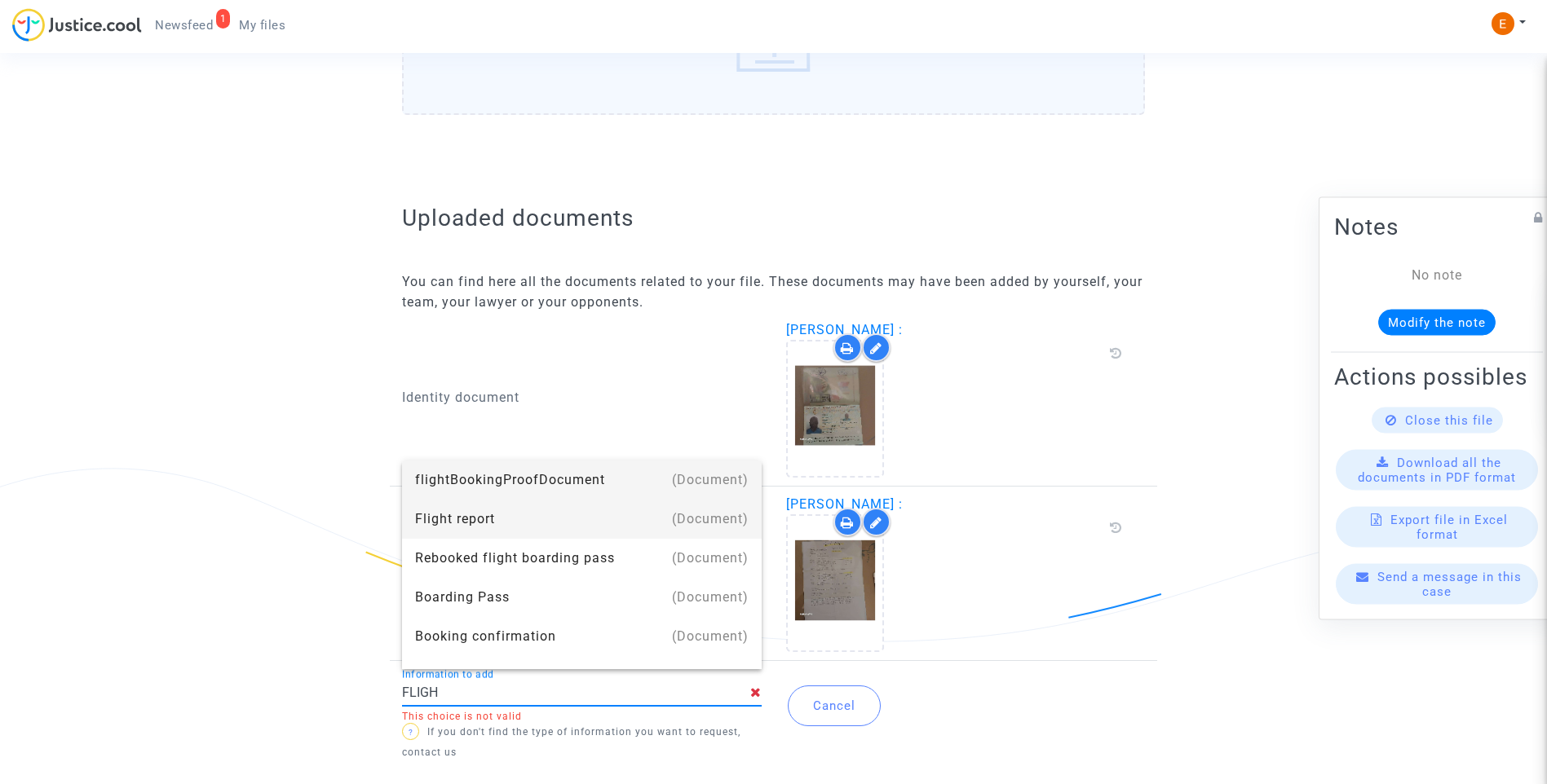
click at [496, 524] on div "Flight report" at bounding box center [581, 520] width 333 height 39
type input "Flight report"
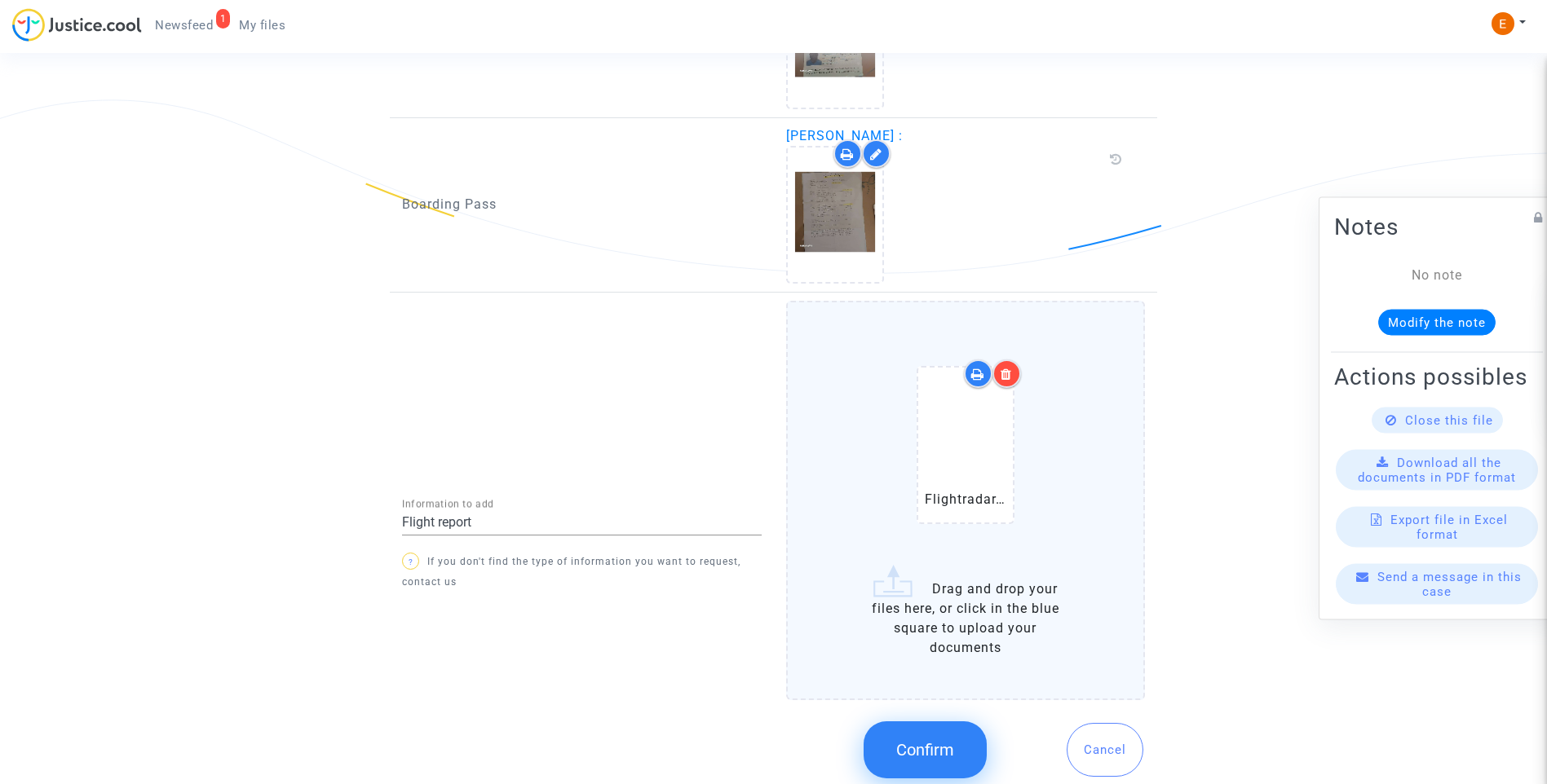
scroll to position [1212, 0]
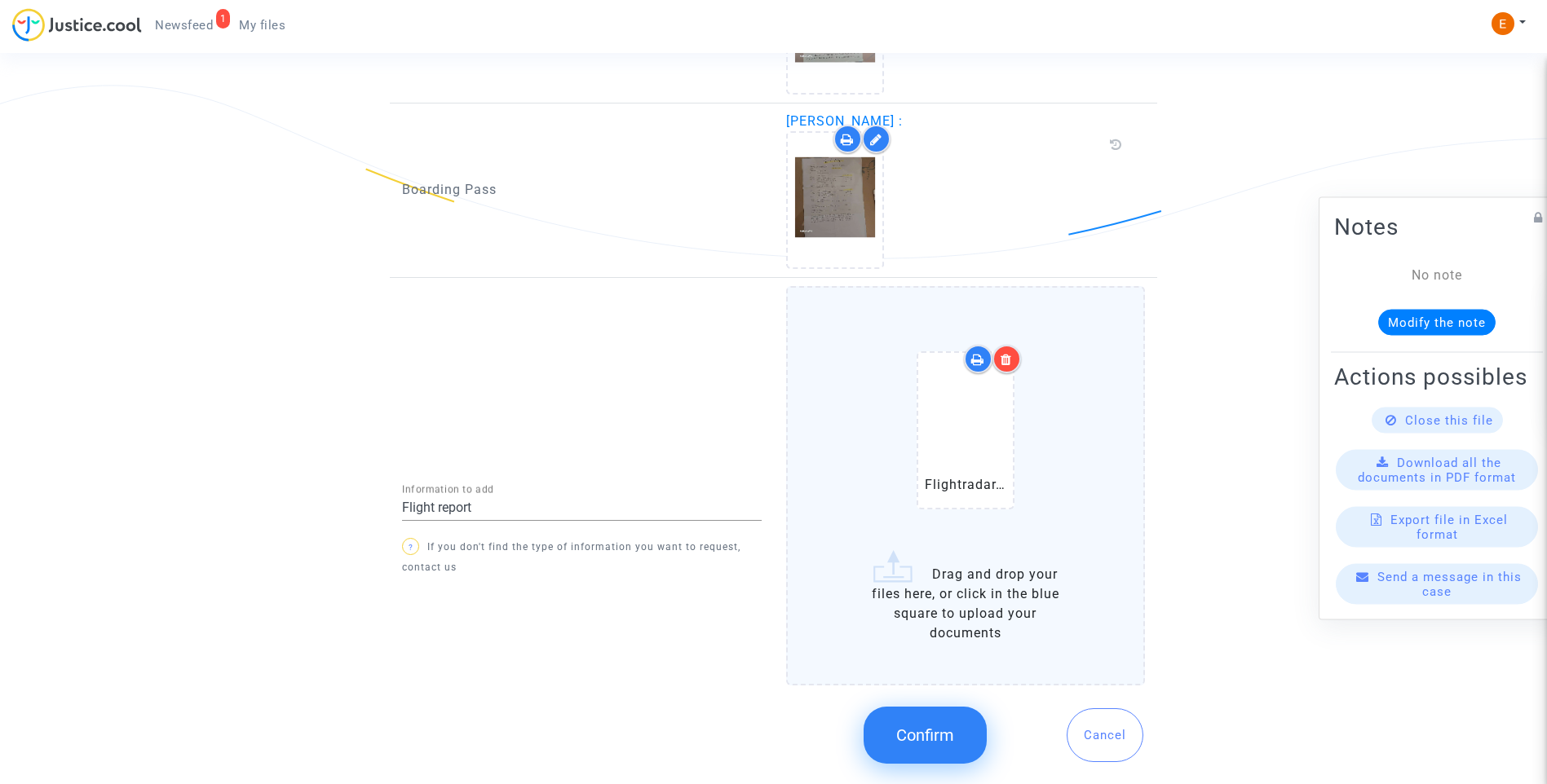
click at [929, 733] on span "Confirm" at bounding box center [925, 736] width 58 height 20
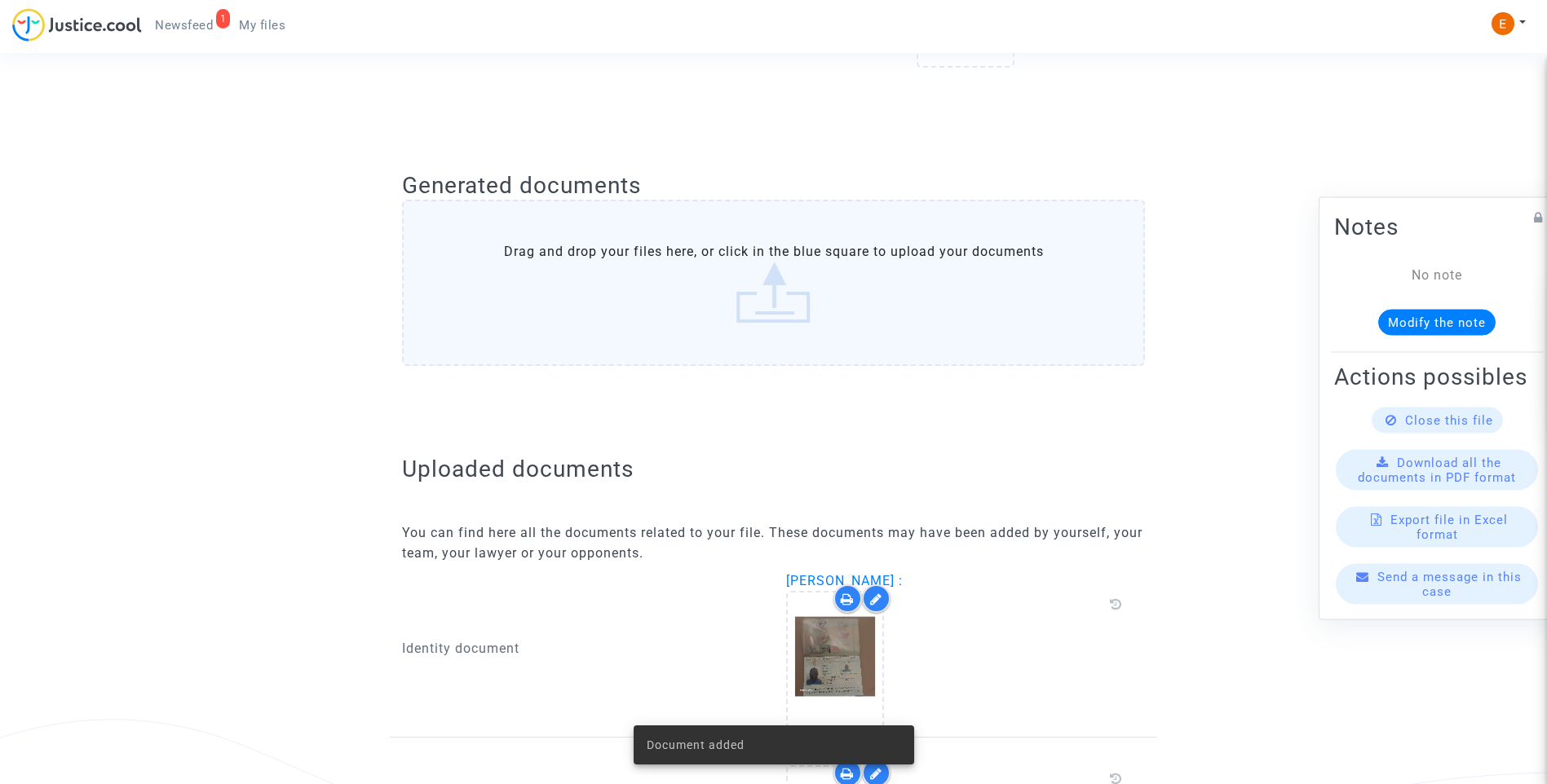
scroll to position [496, 0]
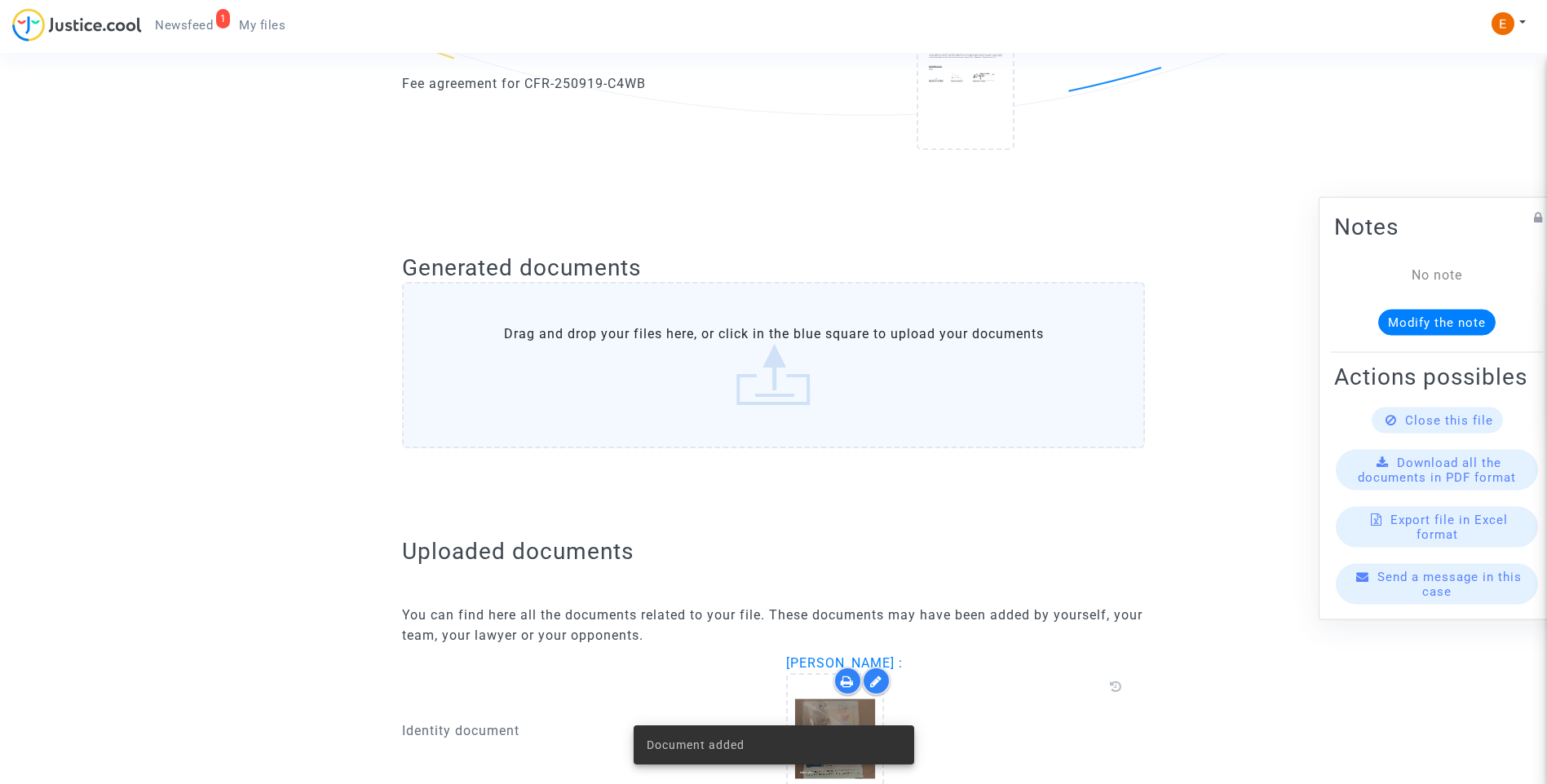
click at [219, 27] on div "1" at bounding box center [223, 19] width 15 height 20
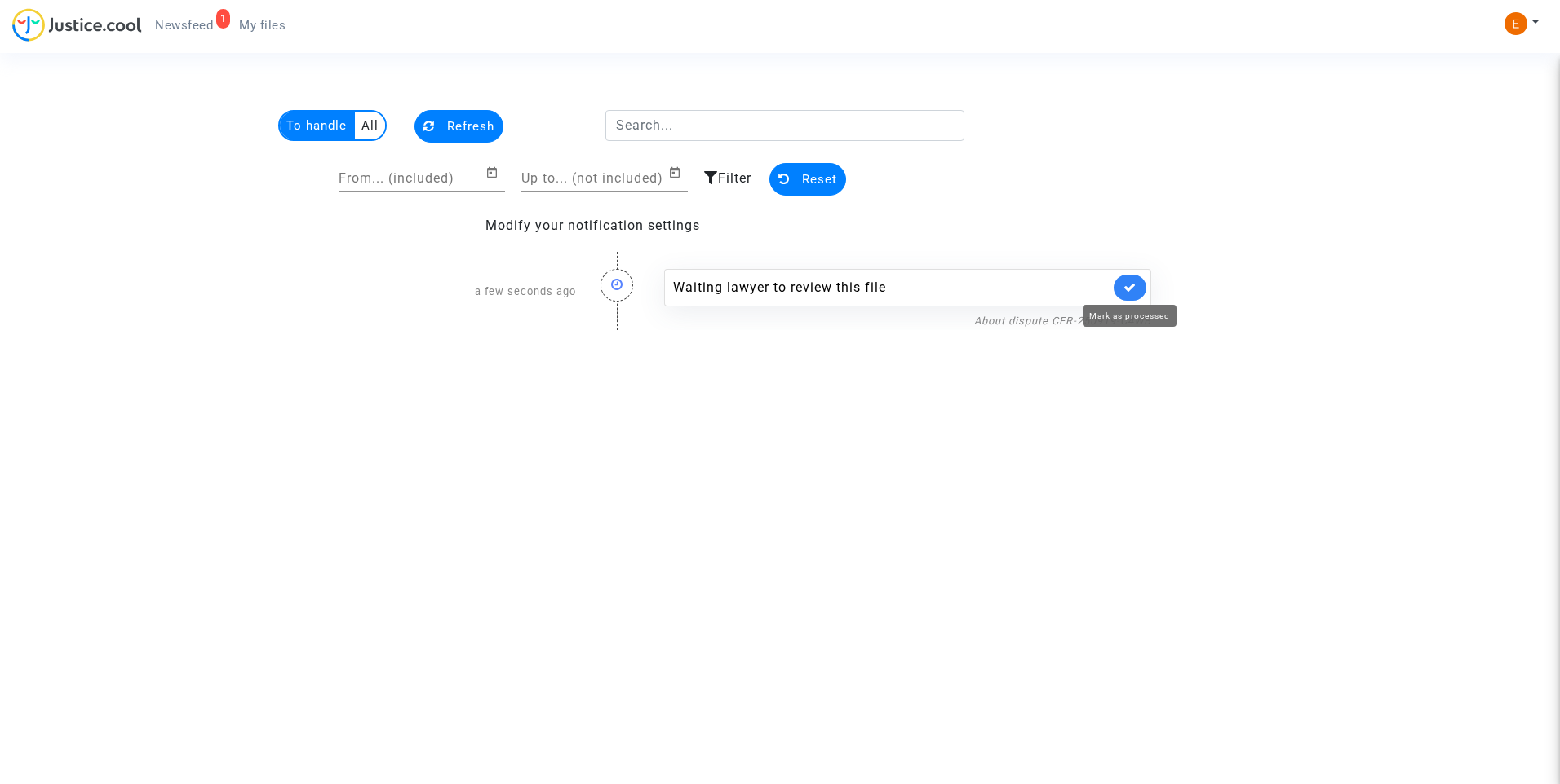
click at [1127, 281] on icon at bounding box center [1129, 287] width 13 height 12
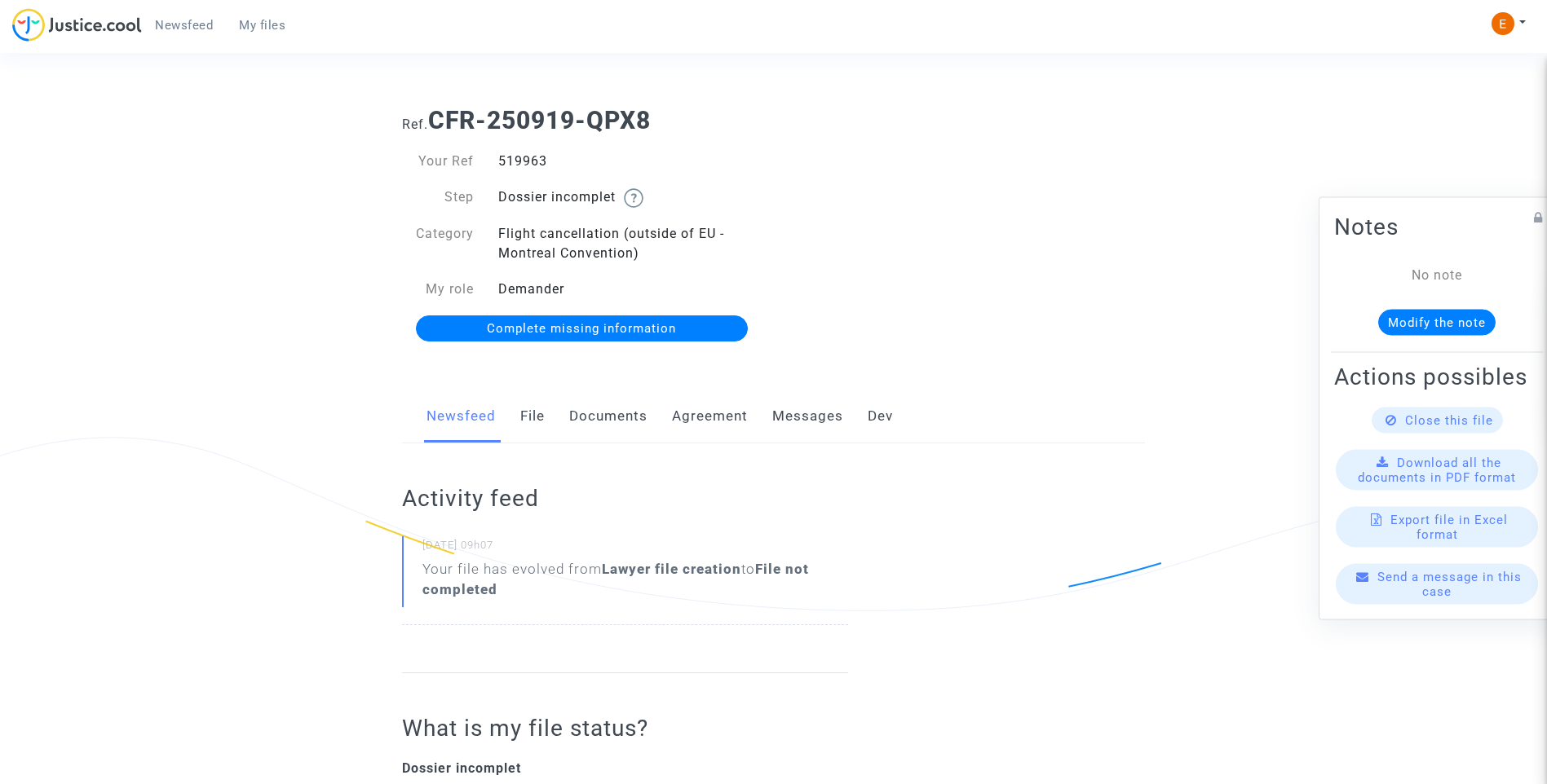
click at [636, 410] on link "Documents" at bounding box center [608, 417] width 79 height 54
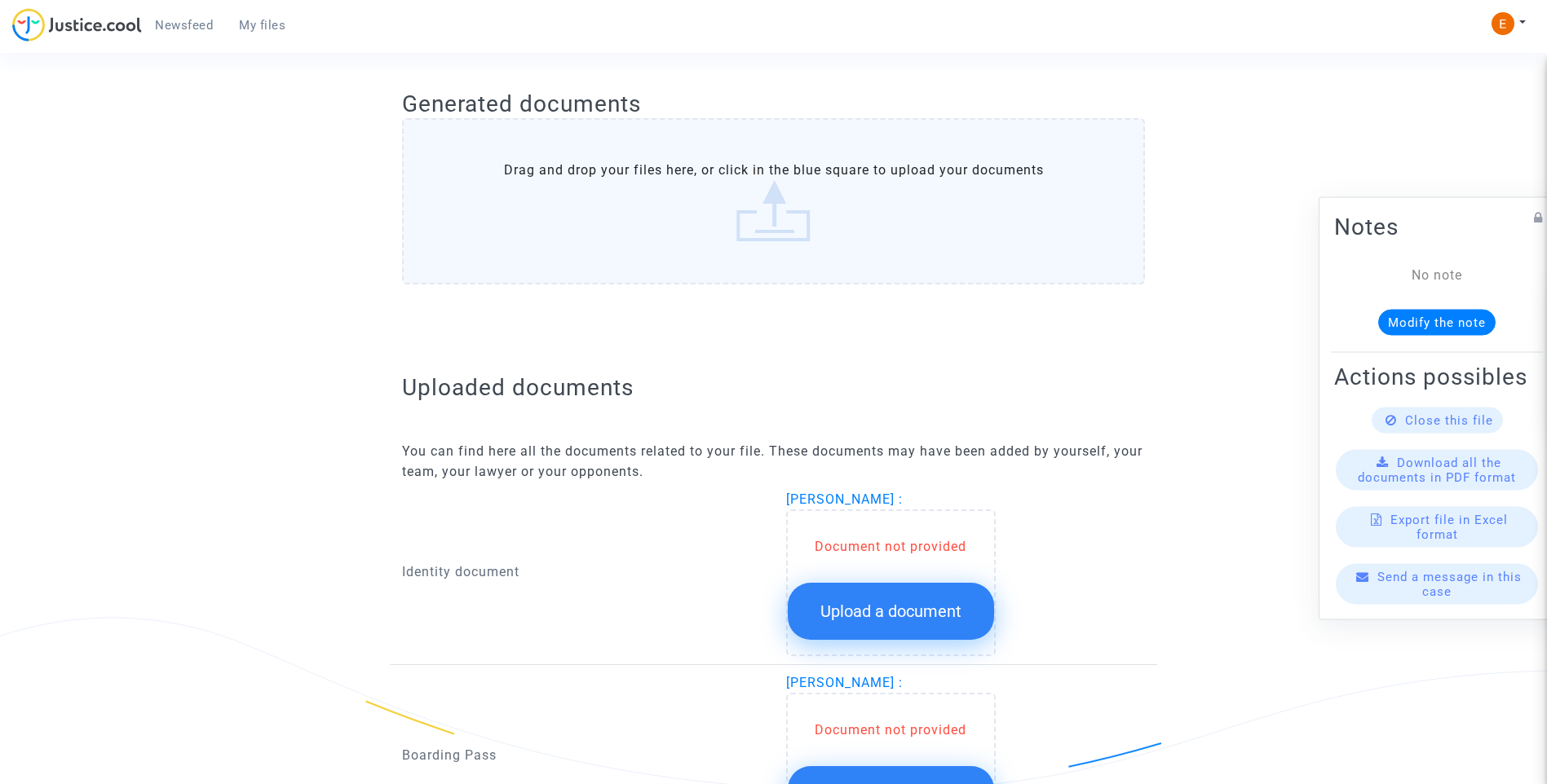
scroll to position [868, 0]
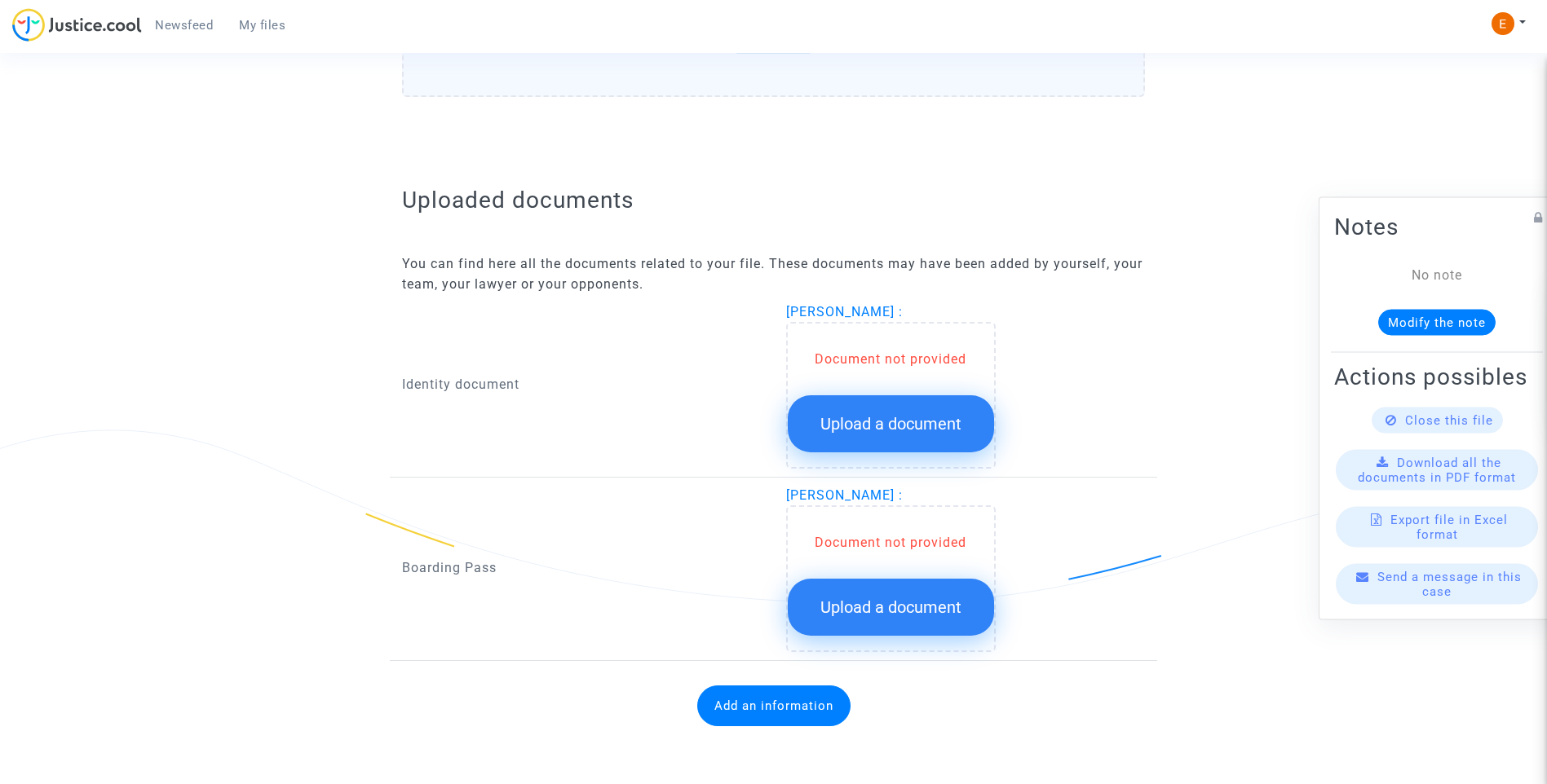
click at [923, 432] on span "Upload a document" at bounding box center [891, 424] width 142 height 20
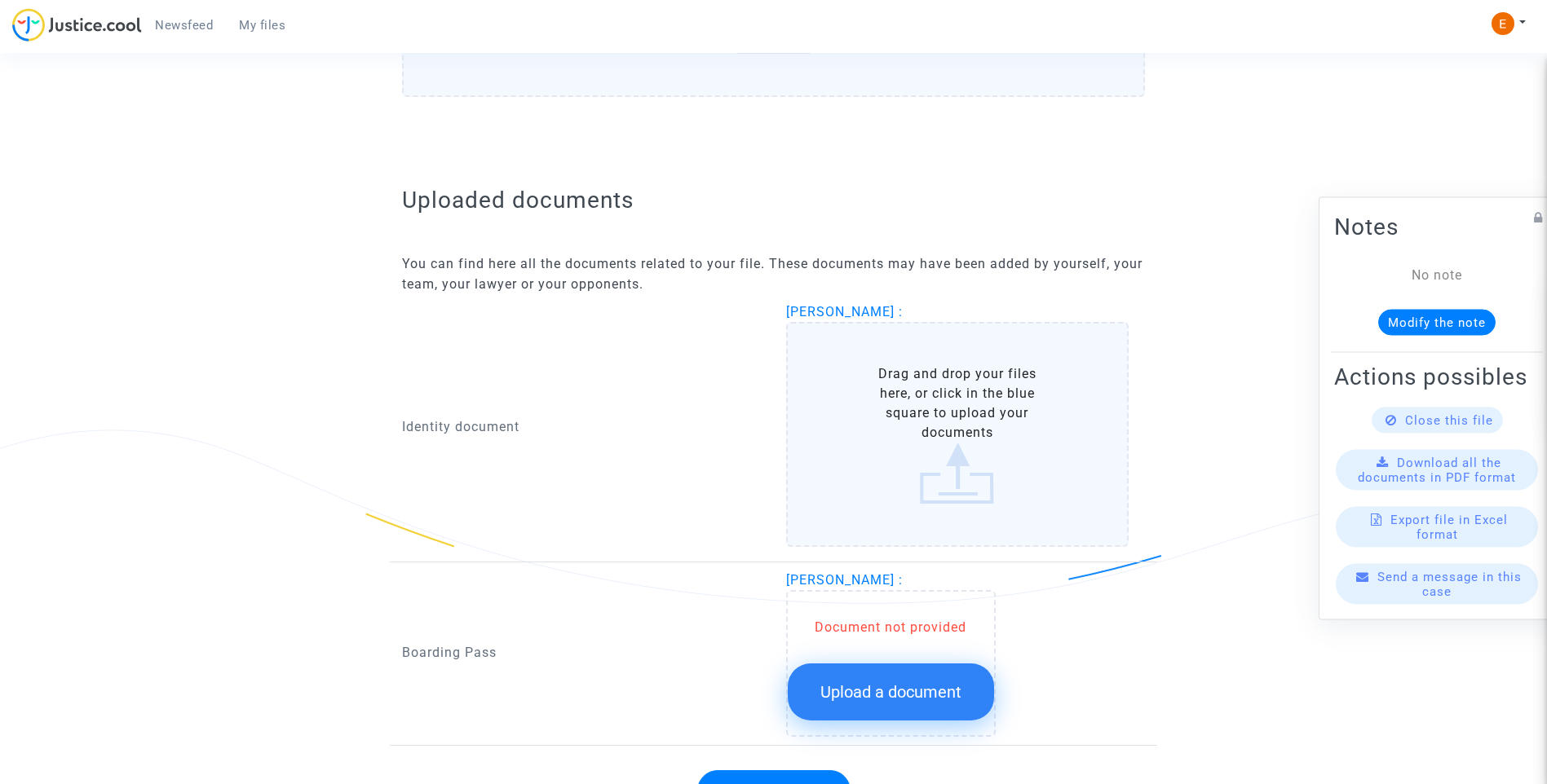
drag, startPoint x: 963, startPoint y: 706, endPoint x: 1165, endPoint y: 663, distance: 206.5
click at [967, 706] on button "Upload a document" at bounding box center [891, 693] width 206 height 57
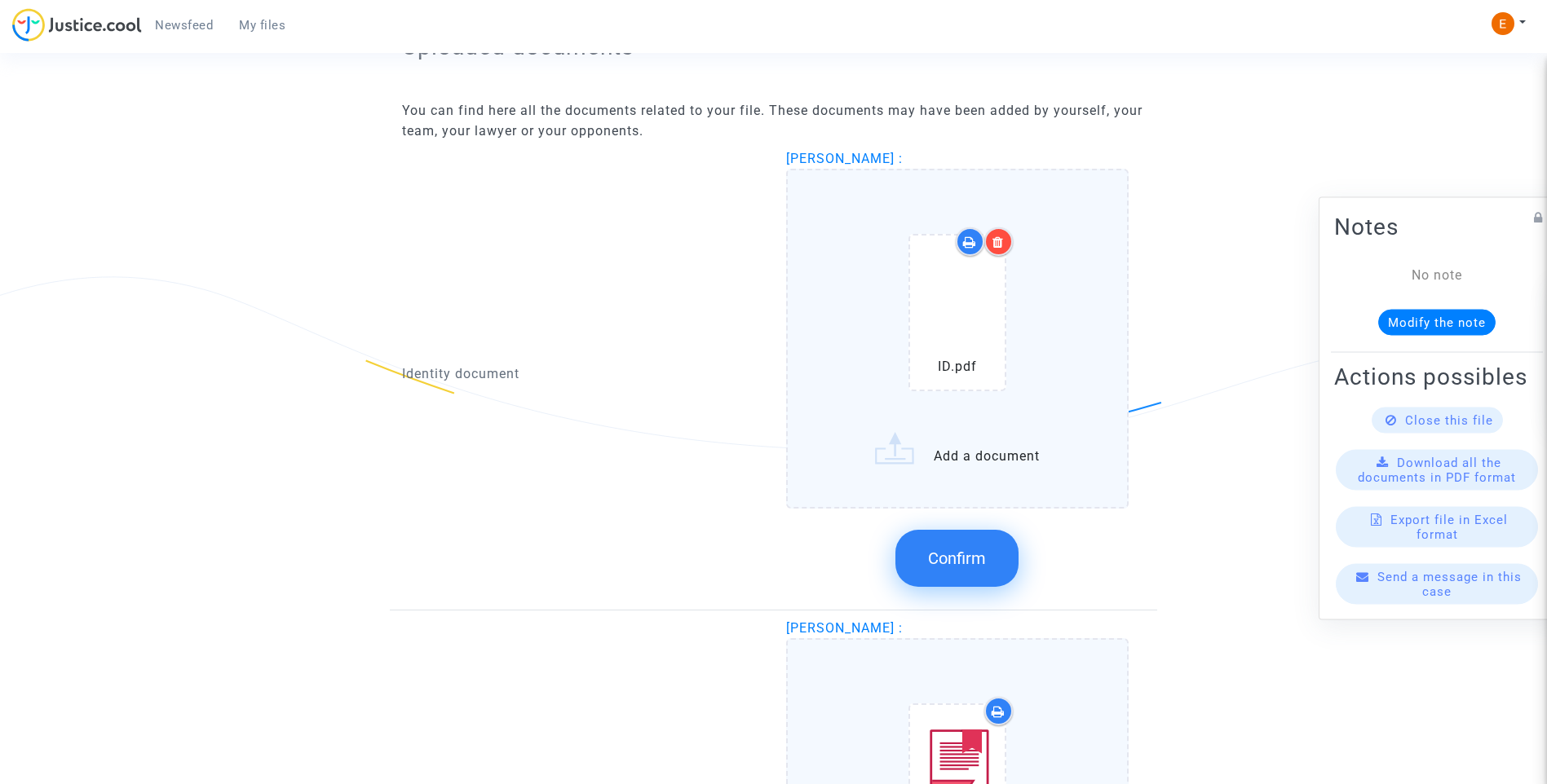
scroll to position [1031, 0]
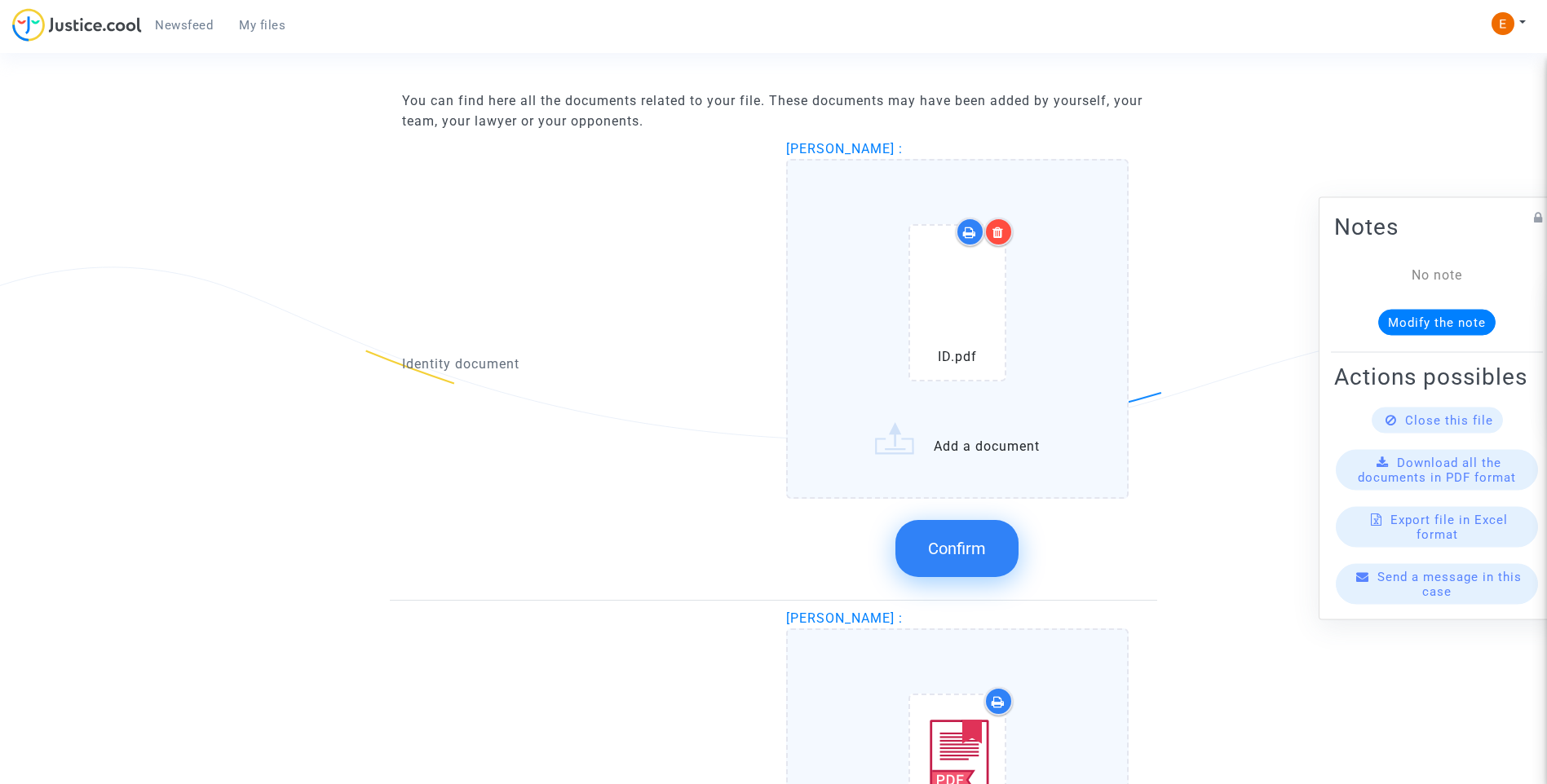
drag, startPoint x: 961, startPoint y: 560, endPoint x: 1118, endPoint y: 536, distance: 158.8
click at [963, 560] on button "Confirm" at bounding box center [956, 548] width 123 height 57
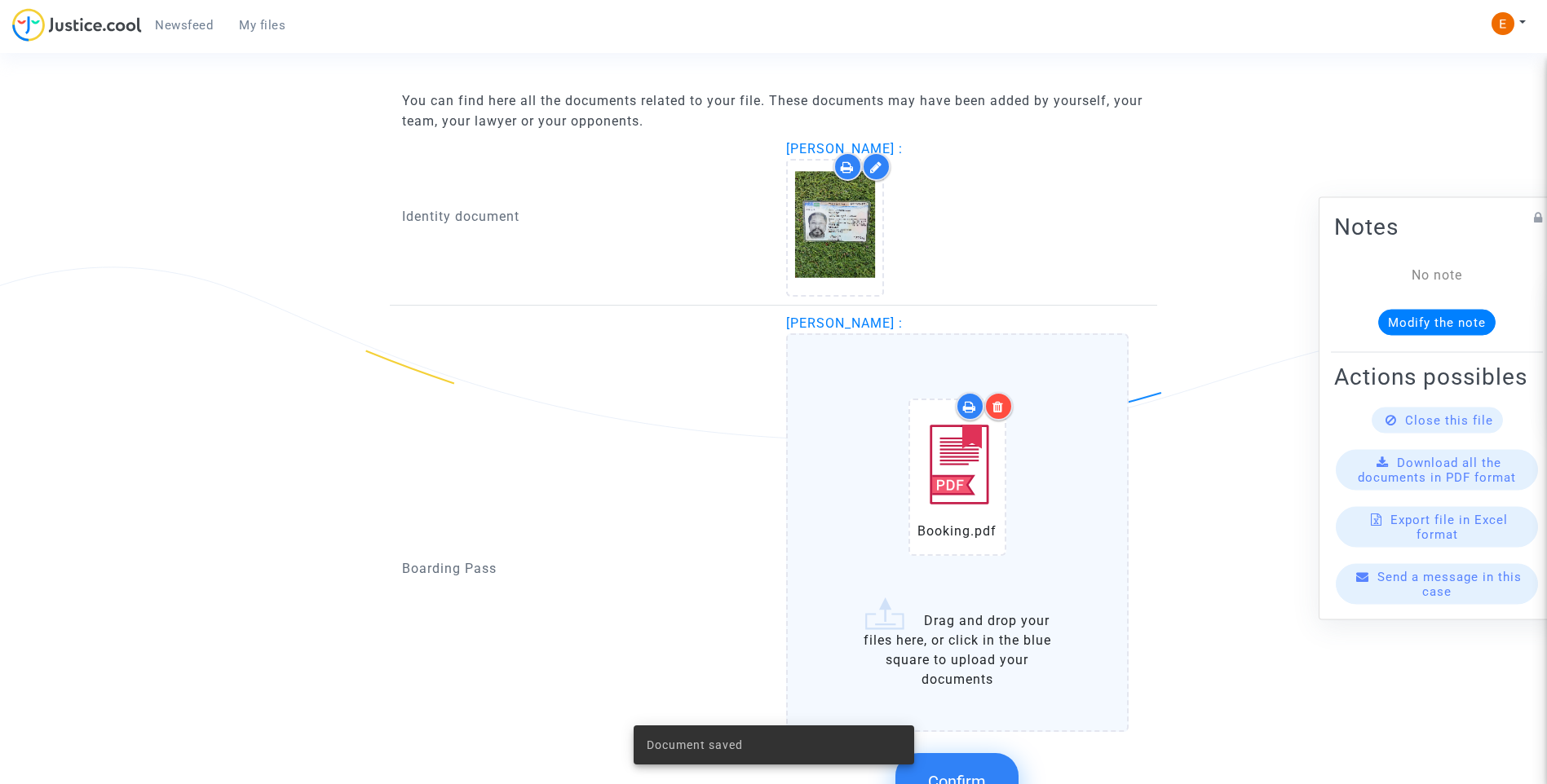
click at [979, 769] on button "Confirm" at bounding box center [956, 782] width 123 height 57
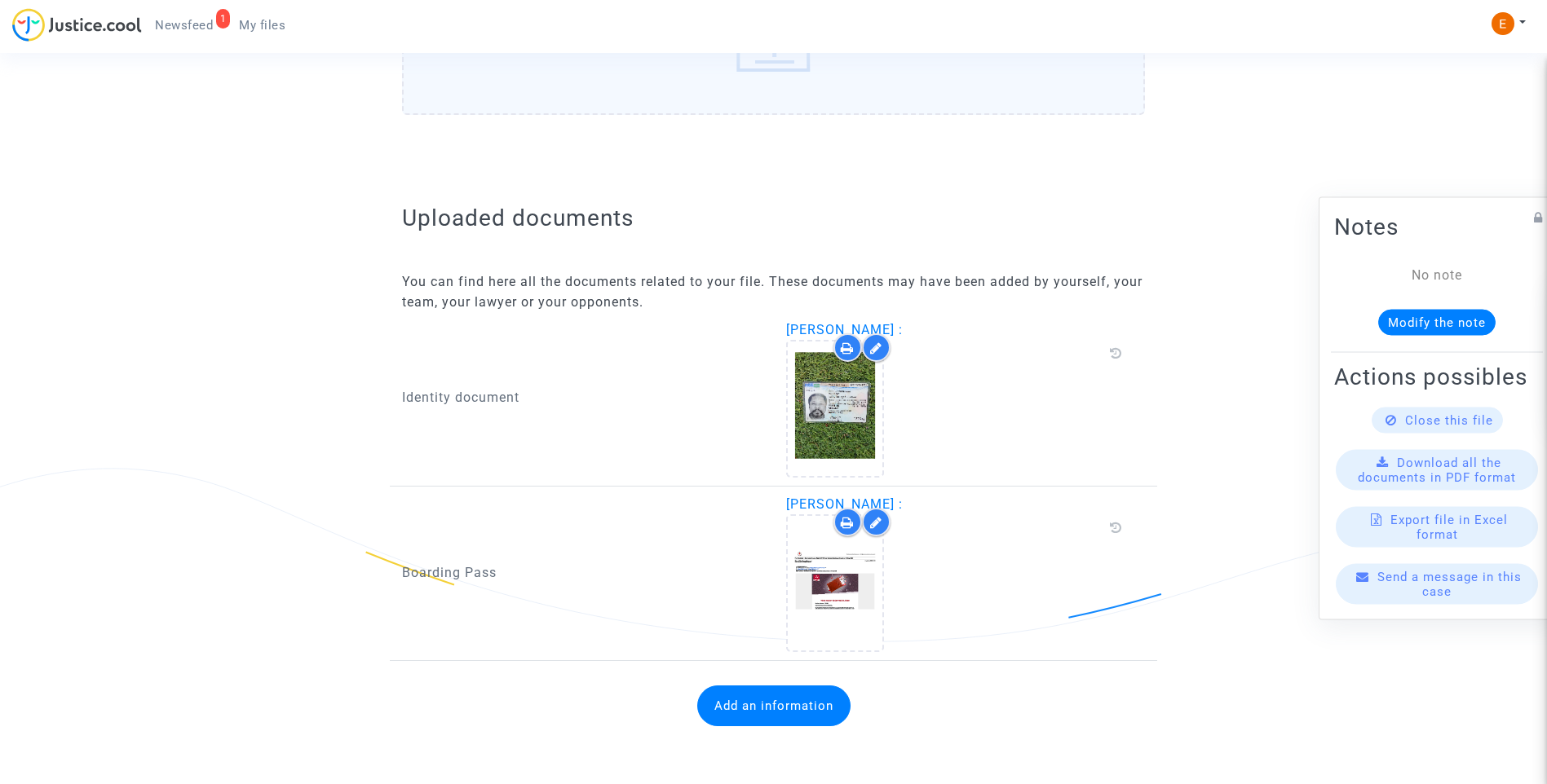
drag, startPoint x: 808, startPoint y: 727, endPoint x: 802, endPoint y: 719, distance: 10.0
click at [807, 727] on div "Add an information" at bounding box center [774, 705] width 743 height 74
click at [782, 697] on button "Add an information" at bounding box center [774, 705] width 153 height 40
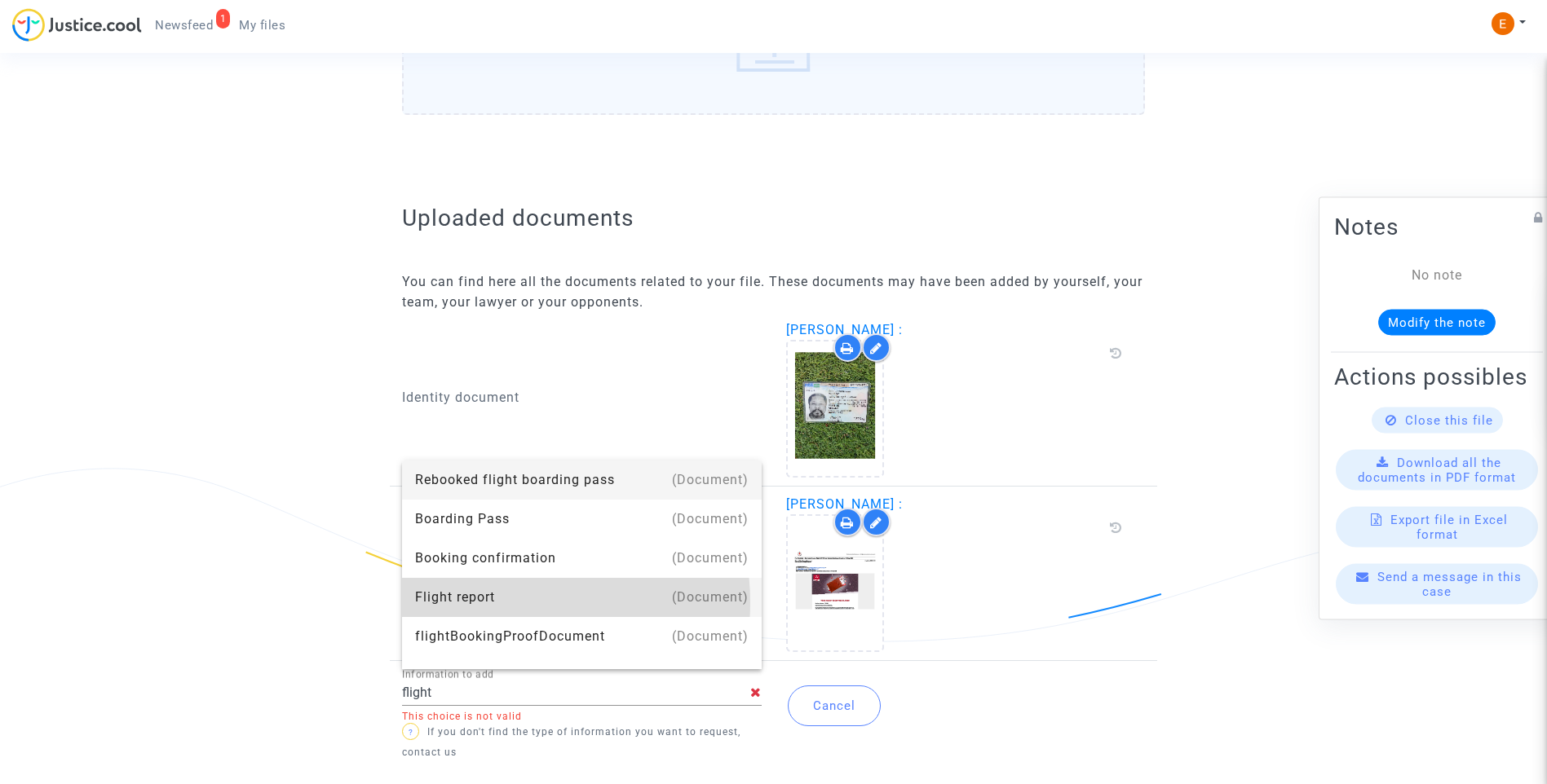
click at [495, 602] on div "Flight report" at bounding box center [581, 597] width 333 height 39
type input "Flight report"
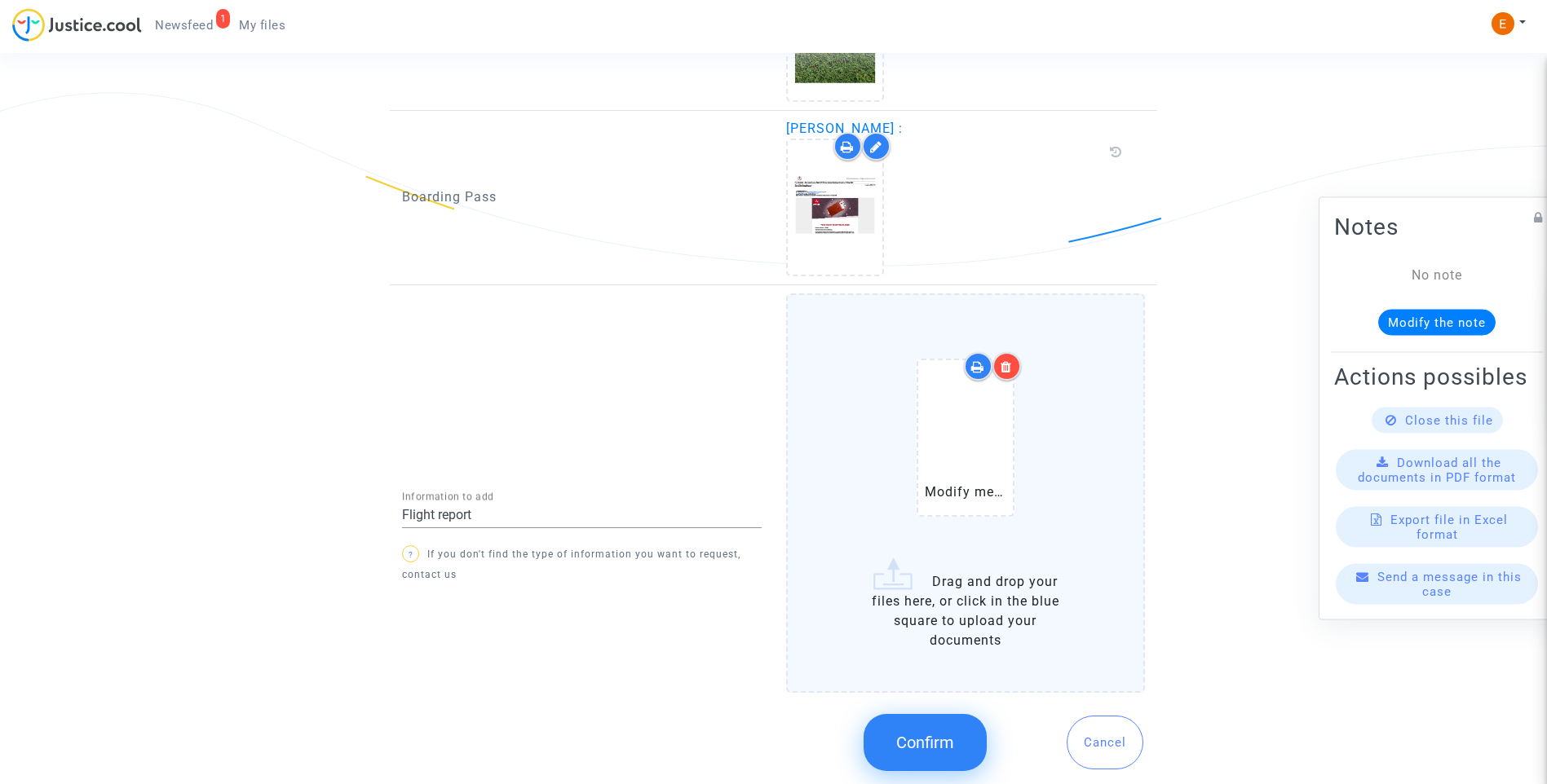
scroll to position [1257, 0]
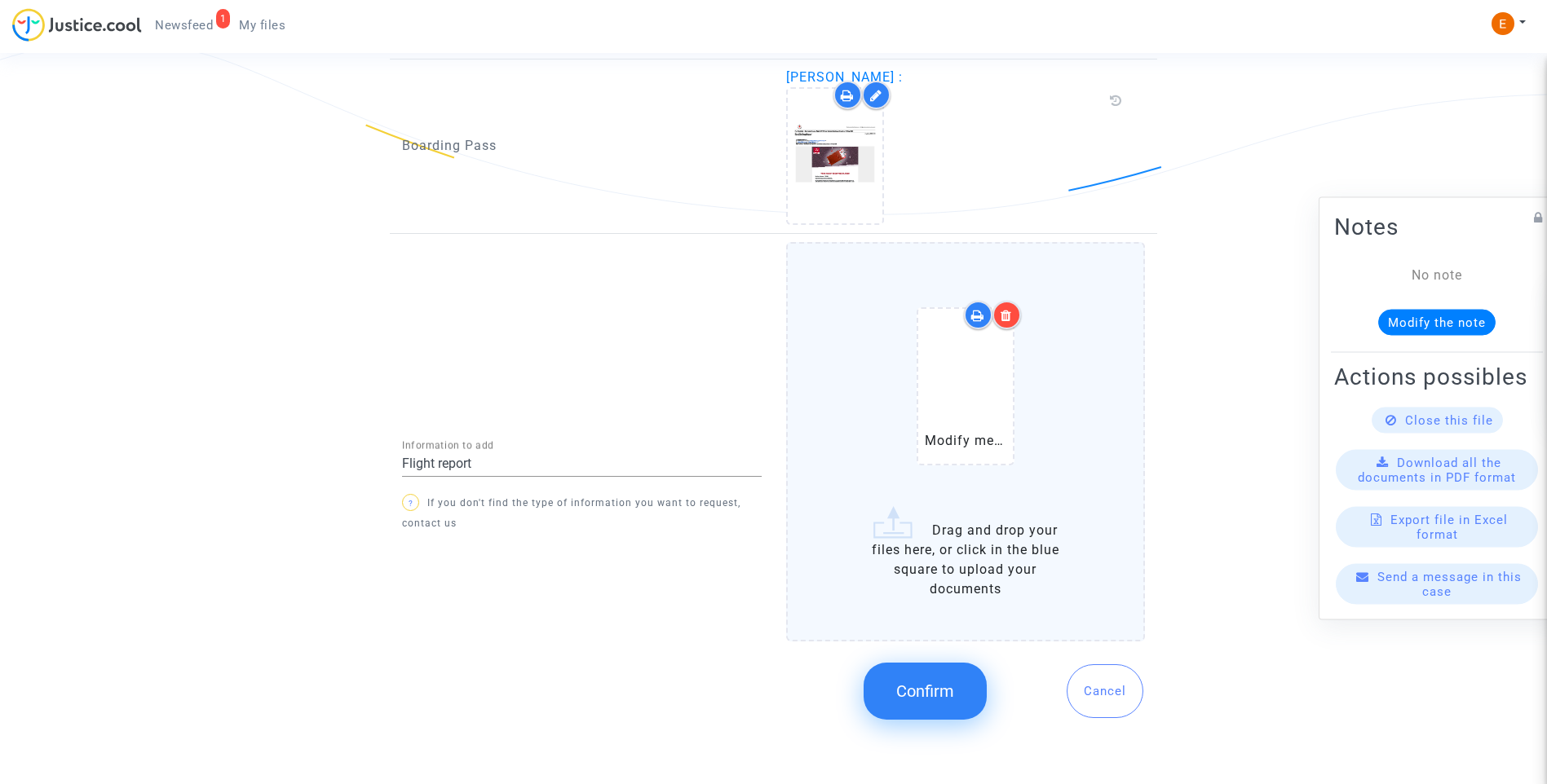
click at [936, 685] on span "Confirm" at bounding box center [925, 692] width 58 height 20
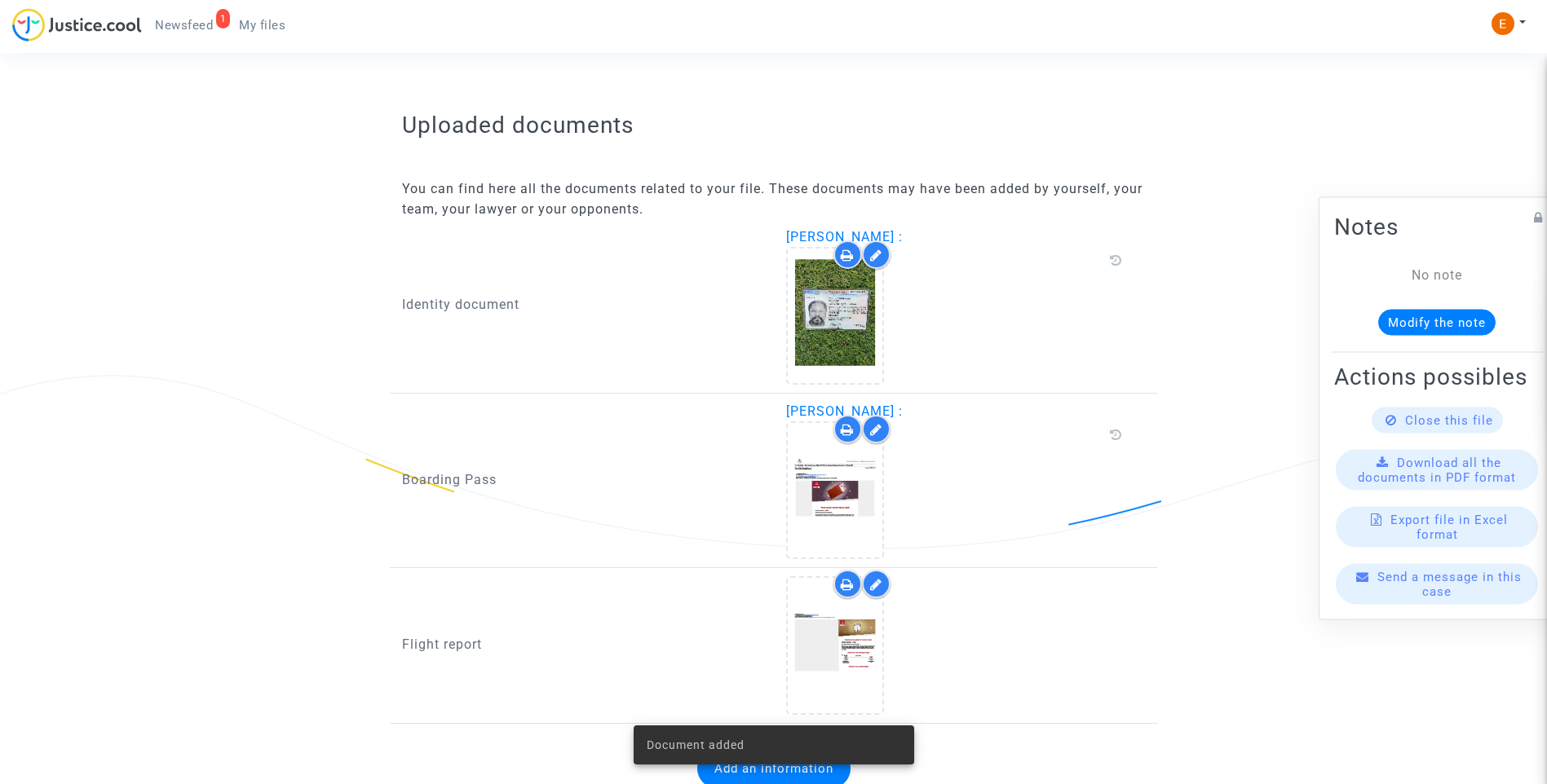
scroll to position [985, 0]
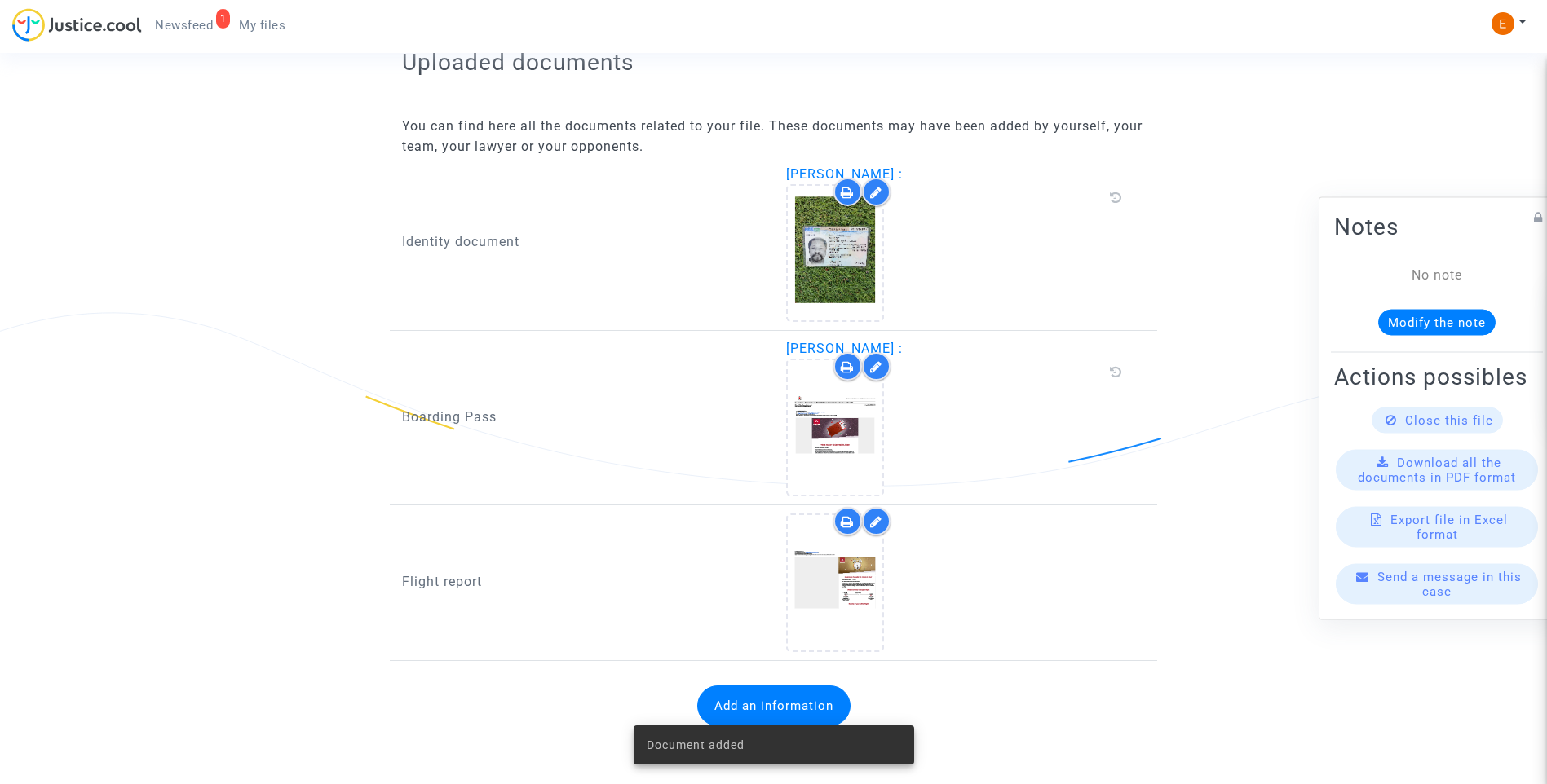
click at [199, 29] on span "Newsfeed" at bounding box center [184, 25] width 58 height 15
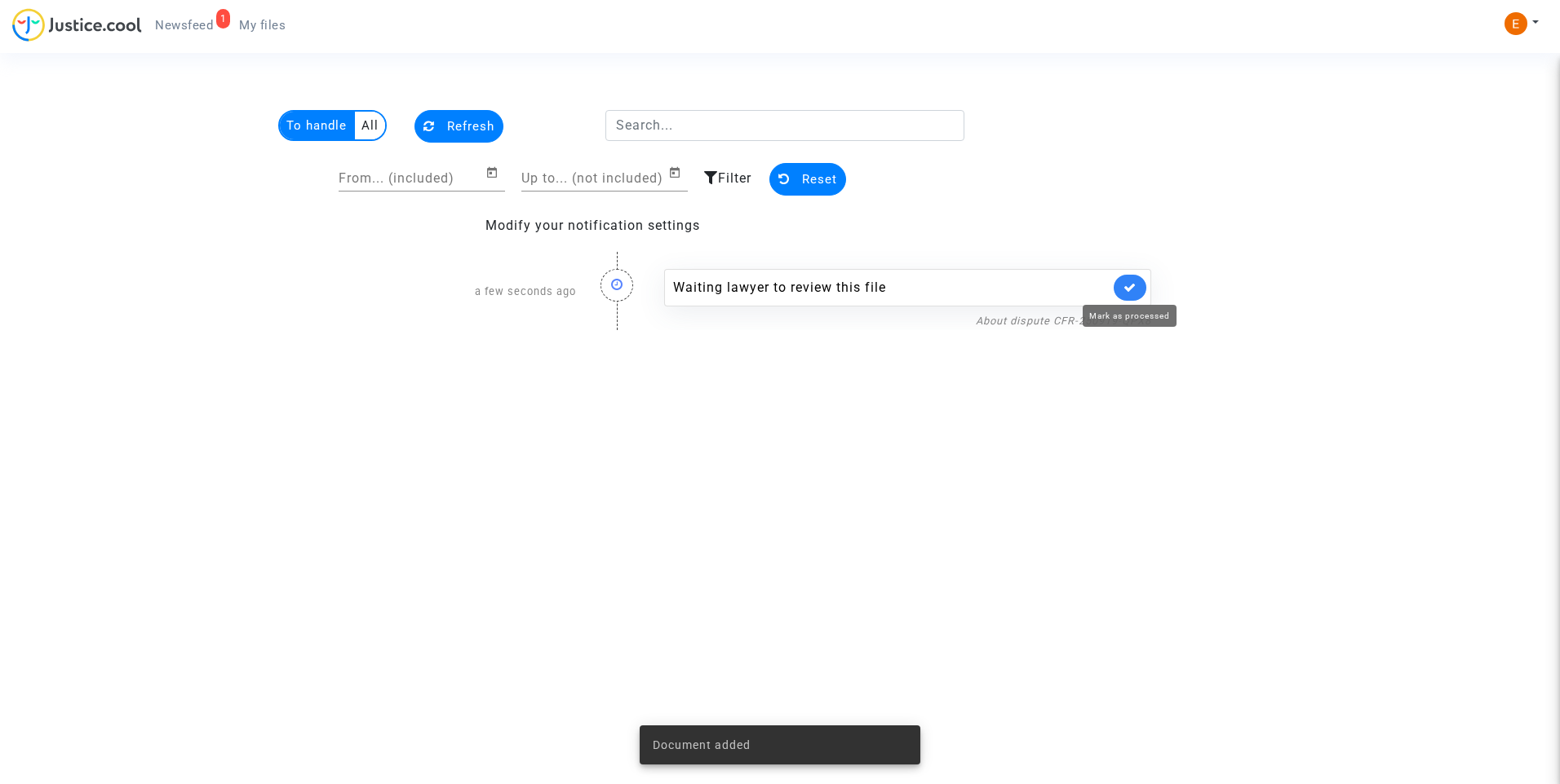
drag, startPoint x: 1129, startPoint y: 289, endPoint x: 1100, endPoint y: 167, distance: 125.4
click at [1131, 290] on icon at bounding box center [1129, 287] width 13 height 12
